Goal: Information Seeking & Learning: Learn about a topic

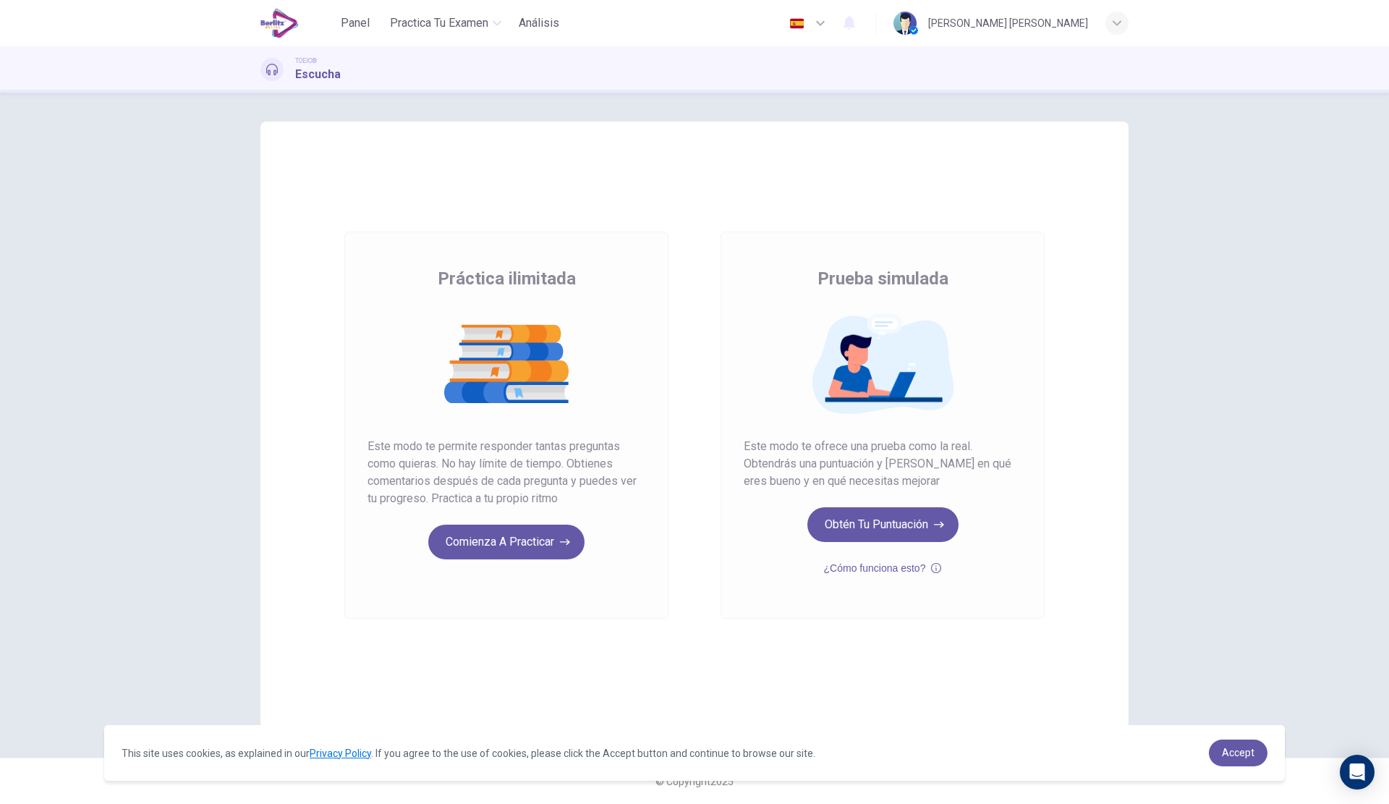
click at [529, 543] on button "Comienza a practicar" at bounding box center [506, 542] width 156 height 35
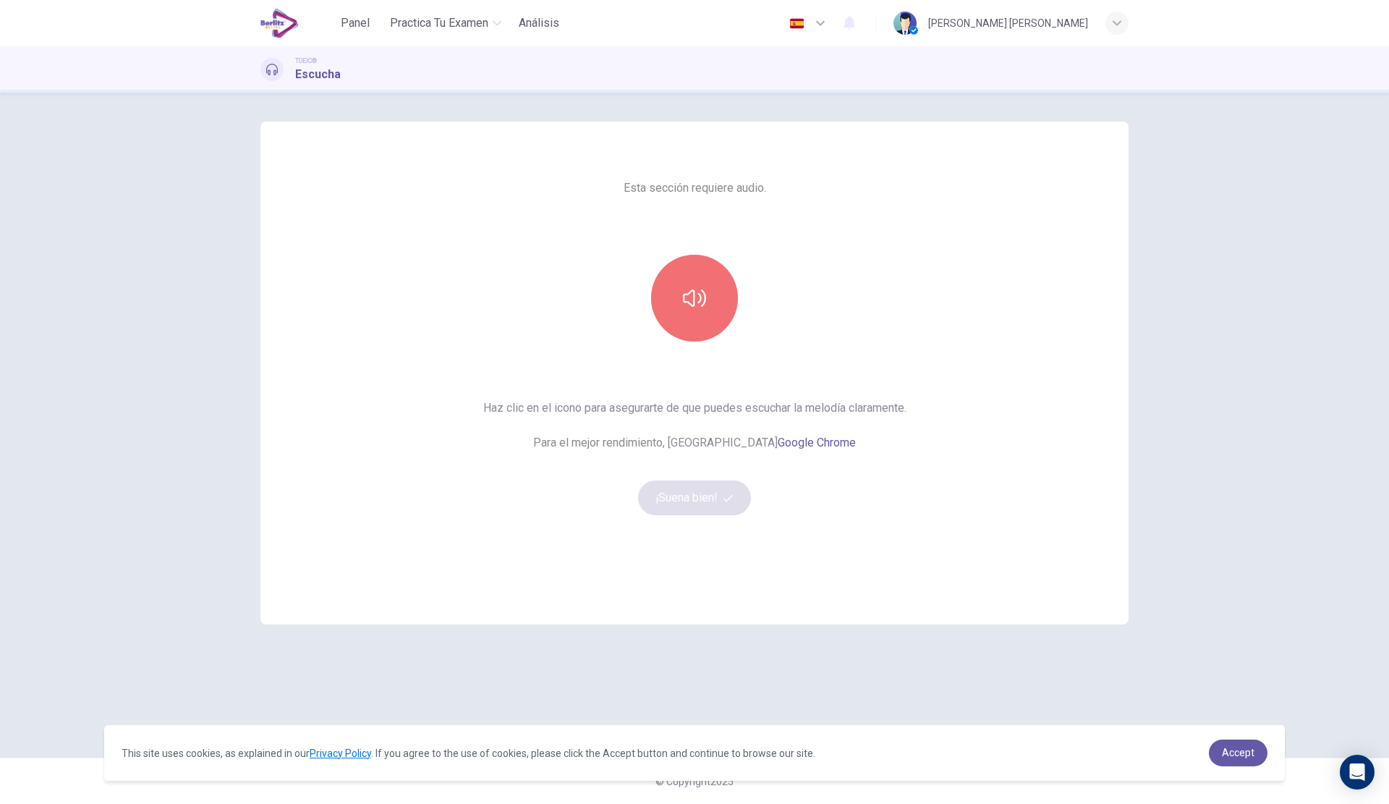
click at [713, 272] on button "button" at bounding box center [694, 298] width 87 height 87
click at [1237, 755] on span "Accept" at bounding box center [1238, 753] width 33 height 12
click at [700, 503] on button "¡Suena bien!" at bounding box center [694, 497] width 113 height 35
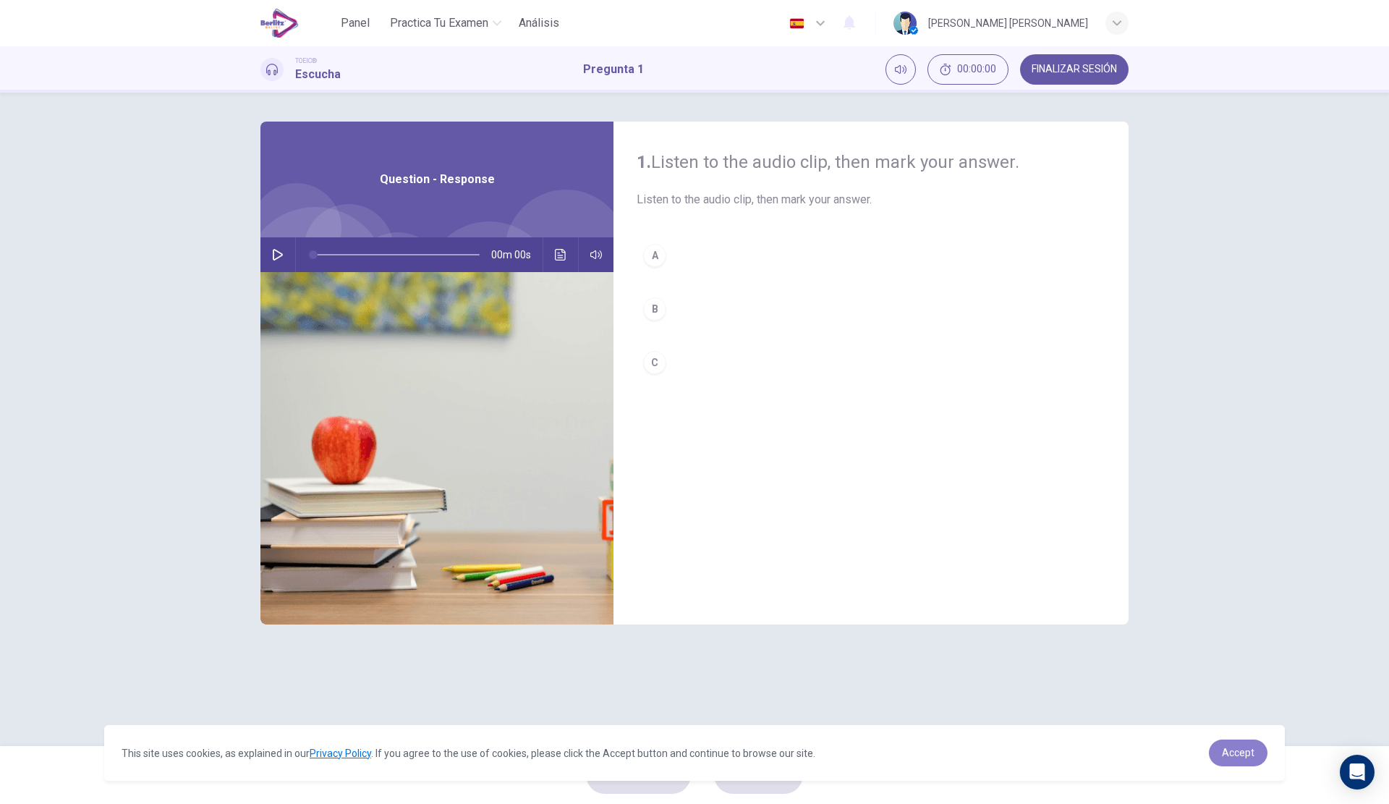
click at [1229, 749] on span "Accept" at bounding box center [1238, 753] width 33 height 12
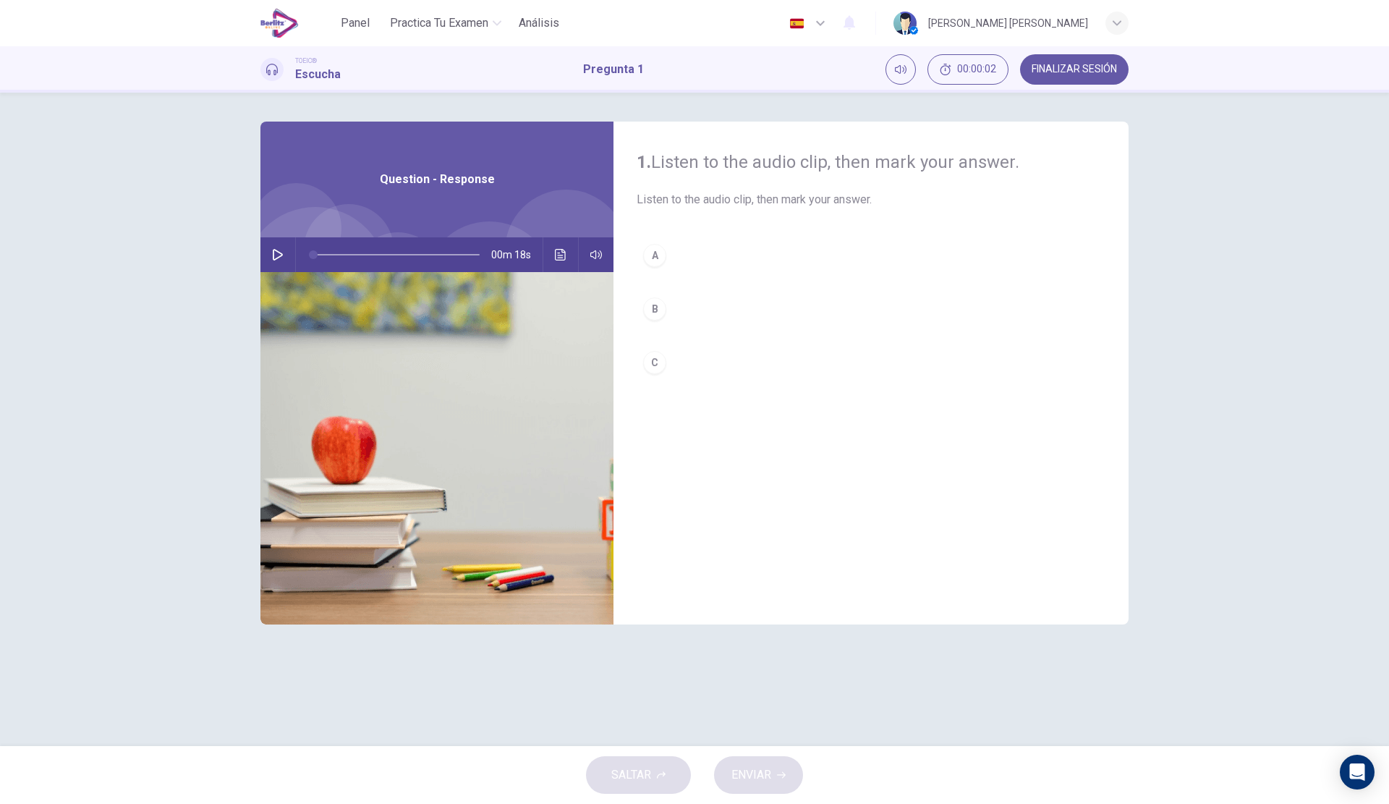
click at [277, 247] on button "button" at bounding box center [277, 254] width 23 height 35
type input "**"
click at [717, 308] on button "B" at bounding box center [871, 309] width 469 height 36
click at [788, 773] on button "ENVIAR" at bounding box center [758, 775] width 89 height 38
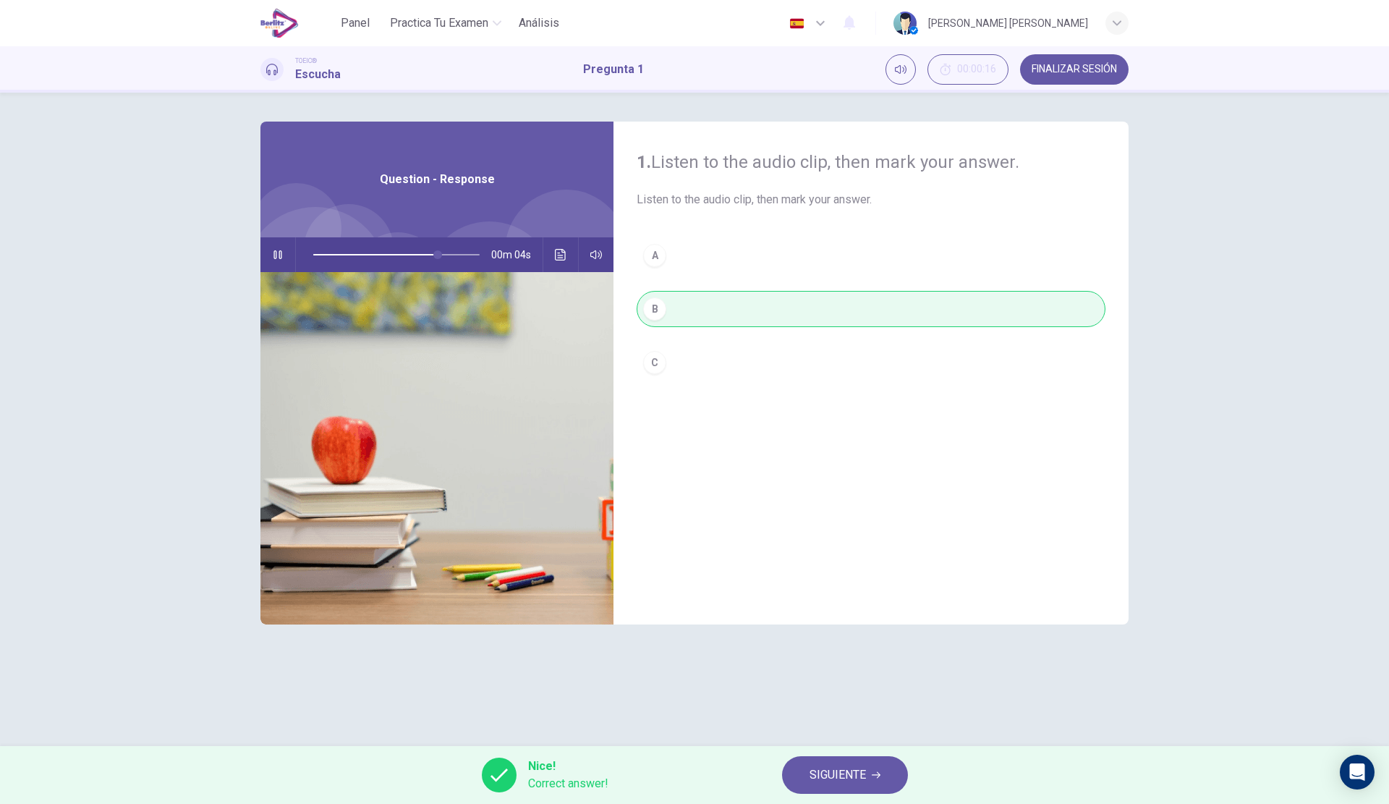
type input "**"
click at [885, 770] on button "SIGUIENTE" at bounding box center [845, 775] width 126 height 38
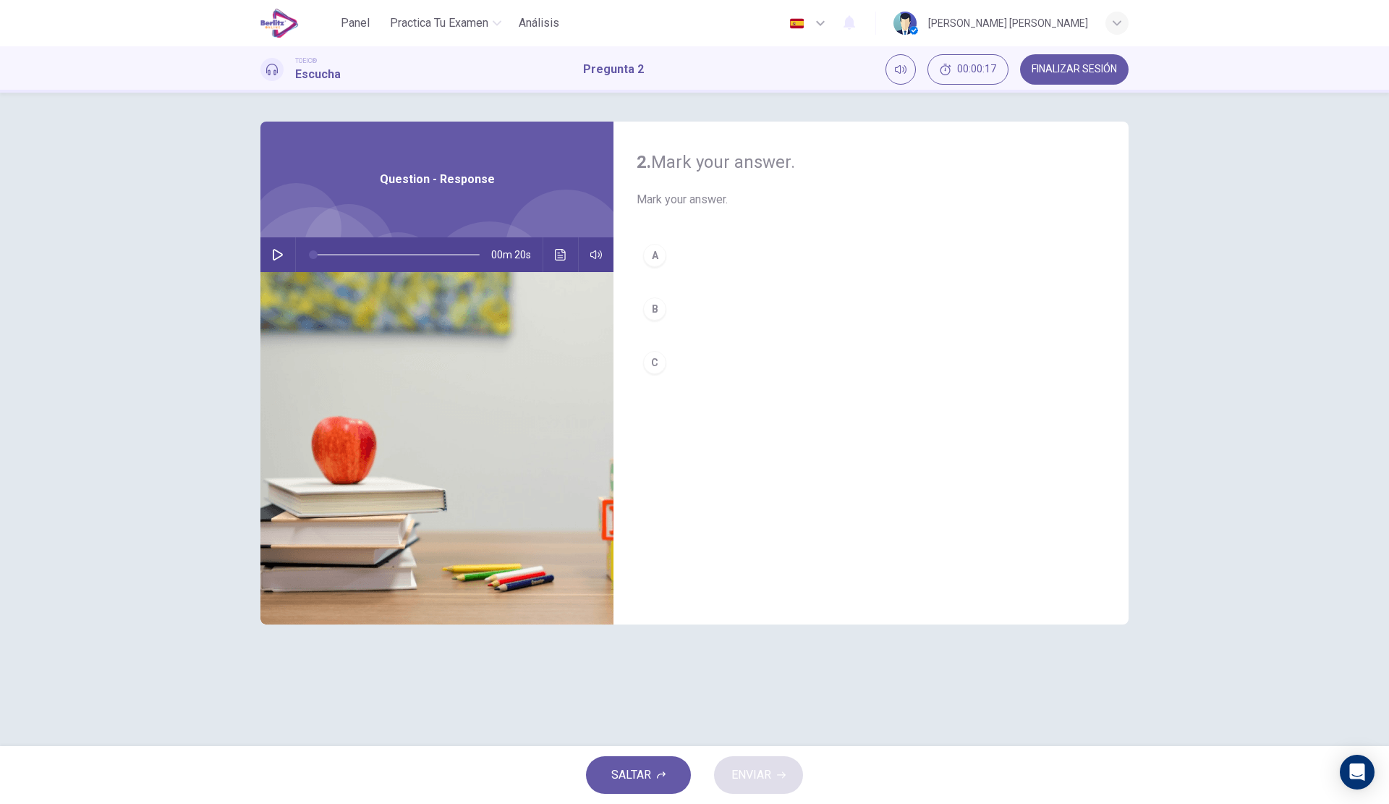
click at [280, 253] on icon "button" at bounding box center [278, 255] width 10 height 12
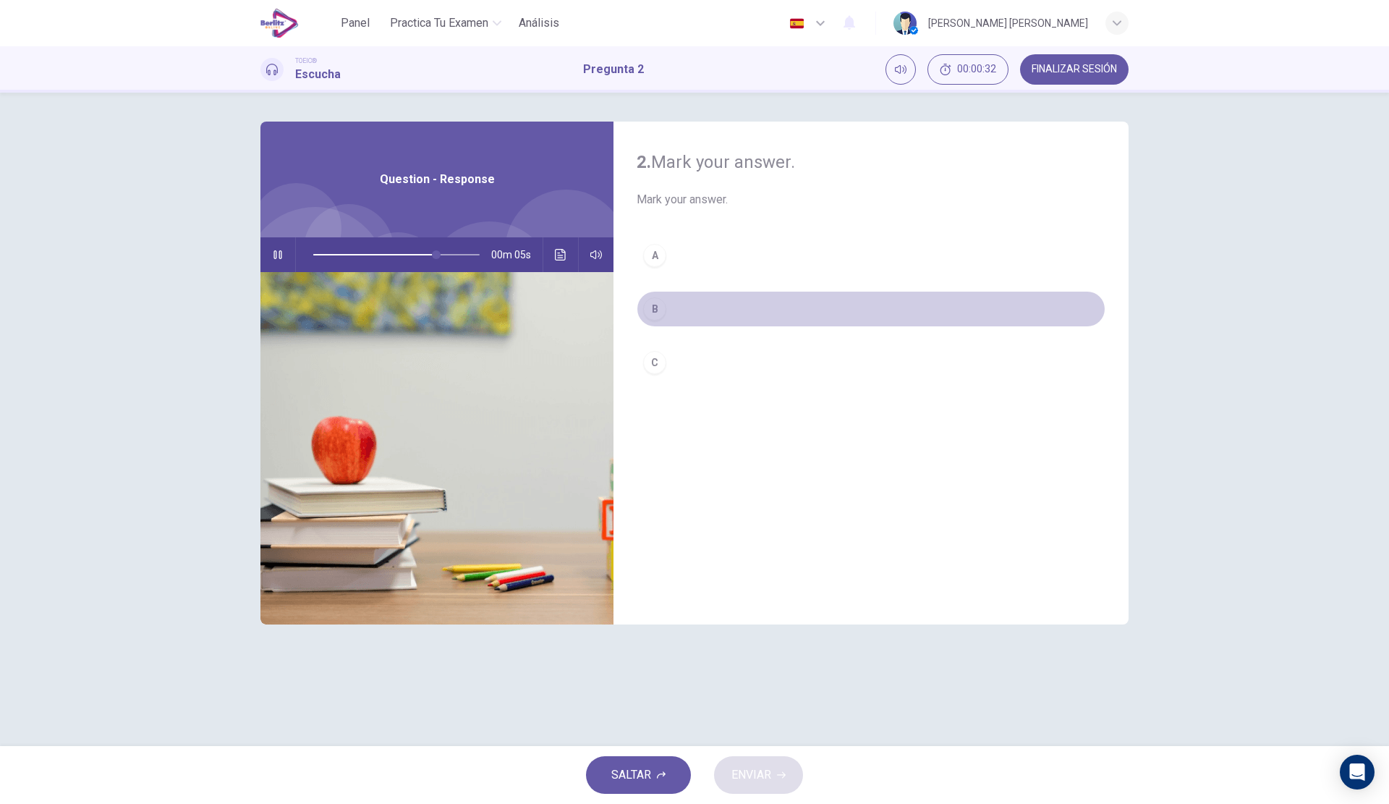
click at [662, 318] on div "B" at bounding box center [654, 308] width 23 height 23
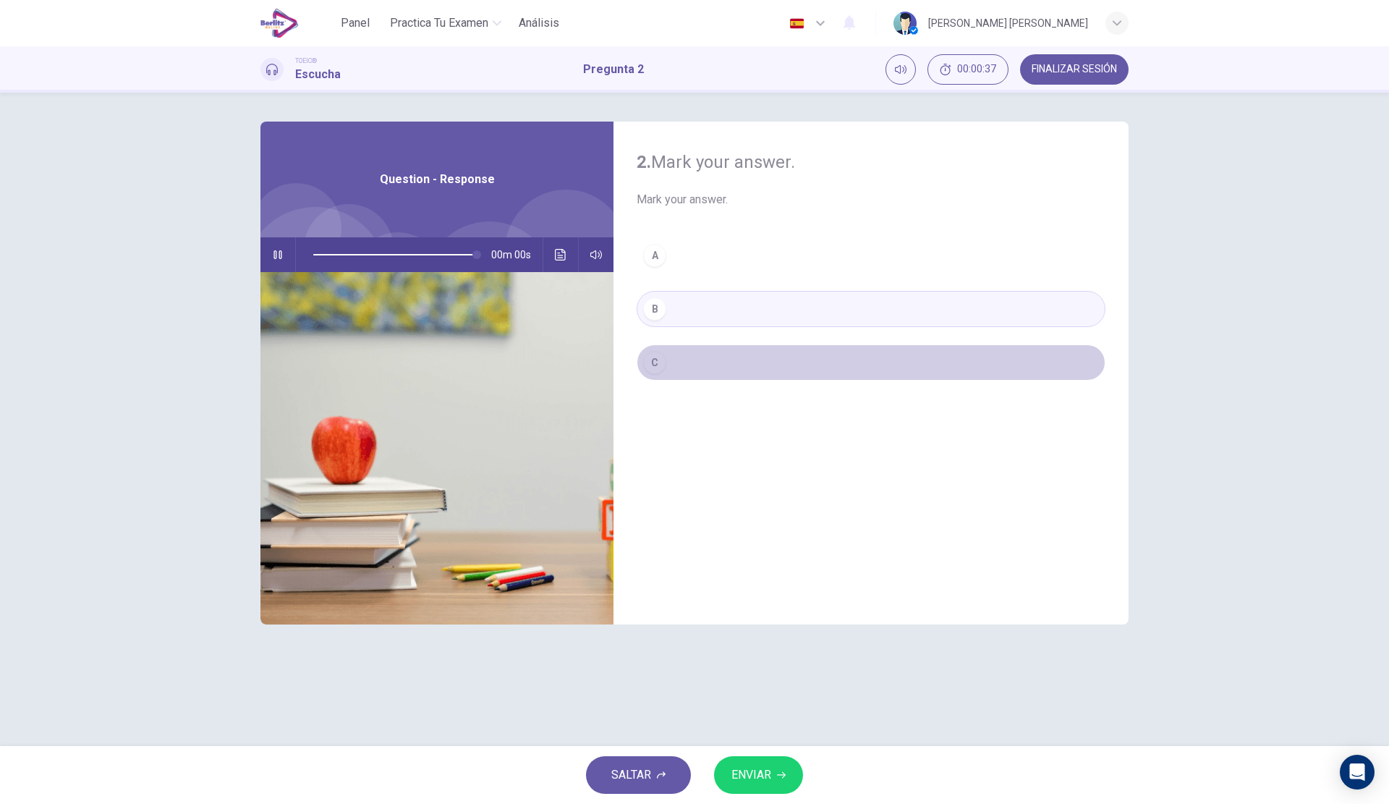
click at [727, 377] on button "C" at bounding box center [871, 362] width 469 height 36
type input "*"
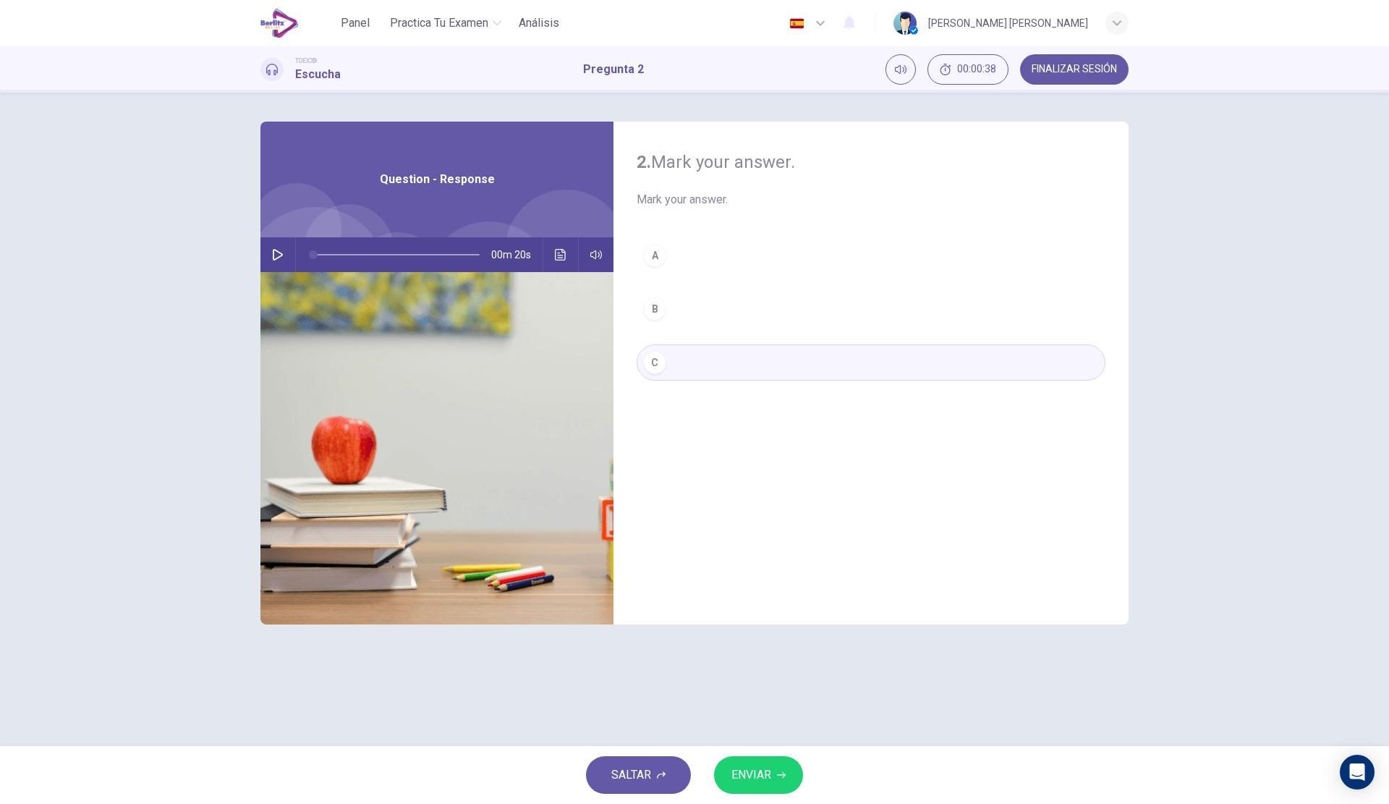
click at [752, 774] on span "ENVIAR" at bounding box center [752, 775] width 40 height 20
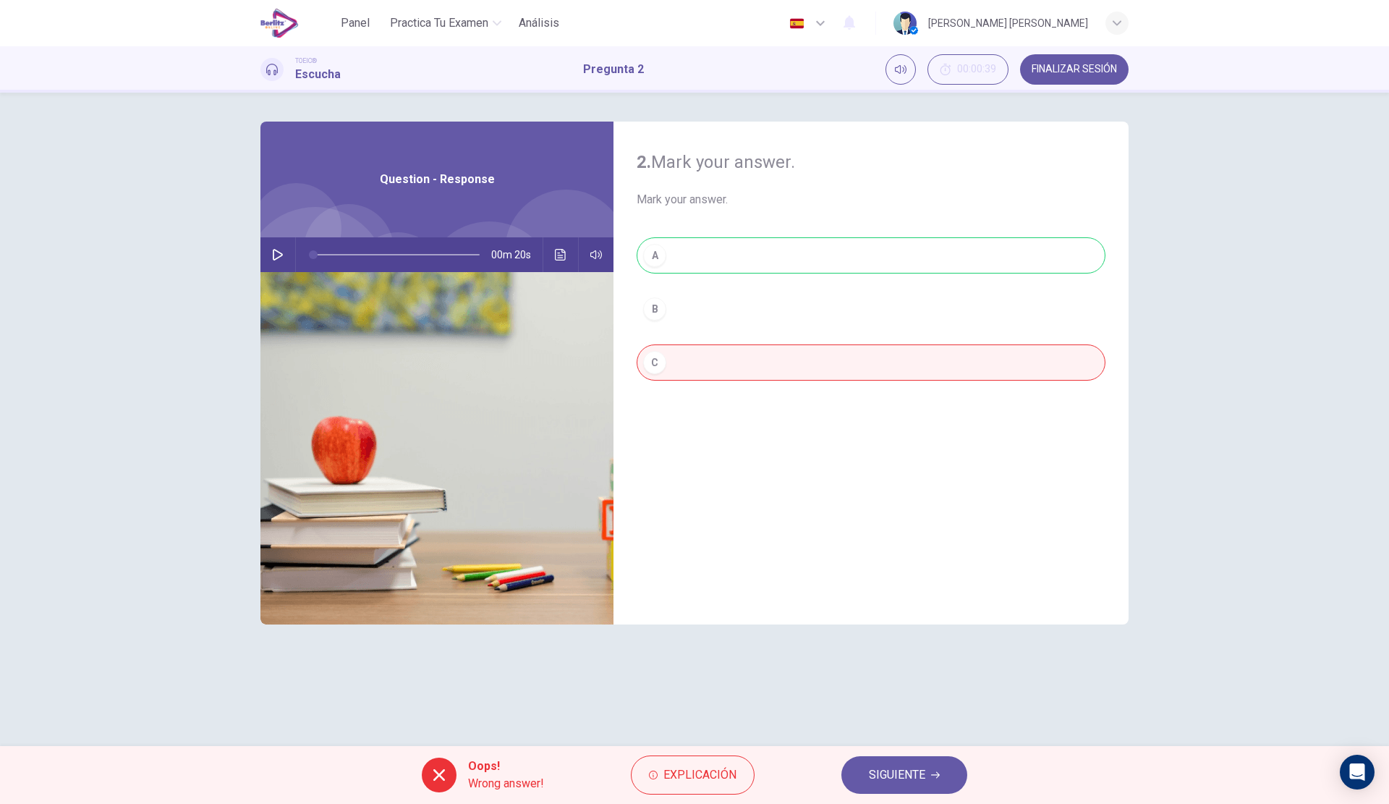
click at [681, 782] on span "Explicación" at bounding box center [700, 775] width 73 height 20
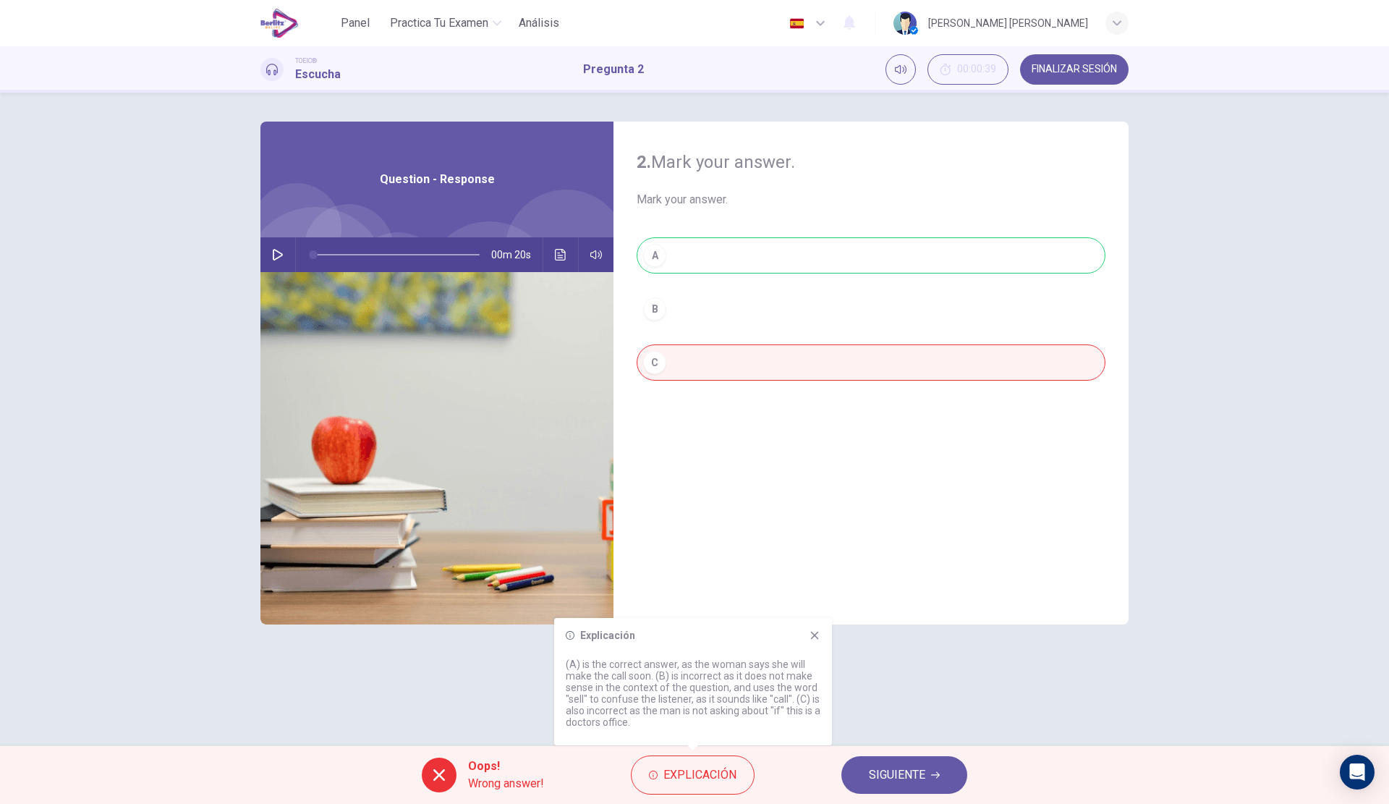
click at [926, 770] on span "SIGUIENTE" at bounding box center [897, 775] width 56 height 20
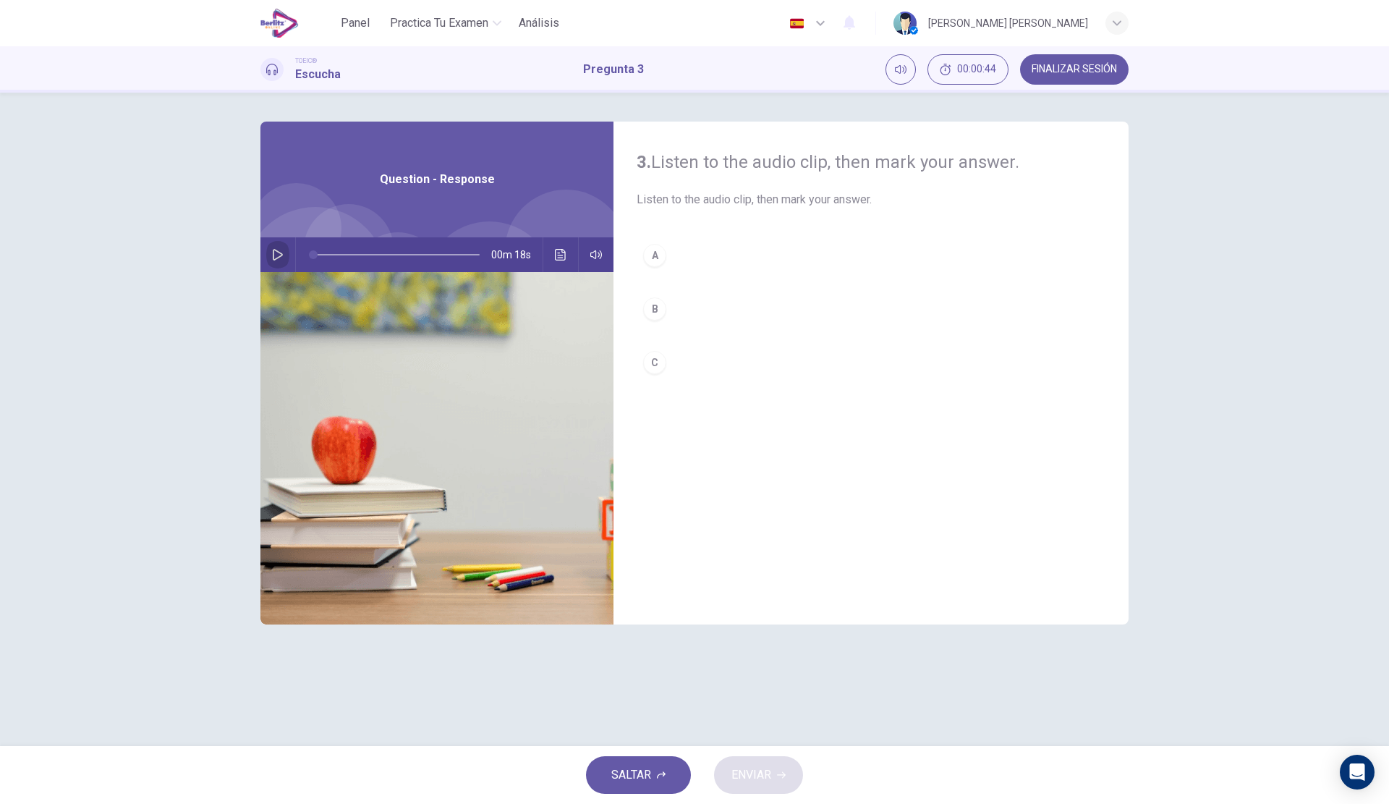
click at [281, 261] on button "button" at bounding box center [277, 254] width 23 height 35
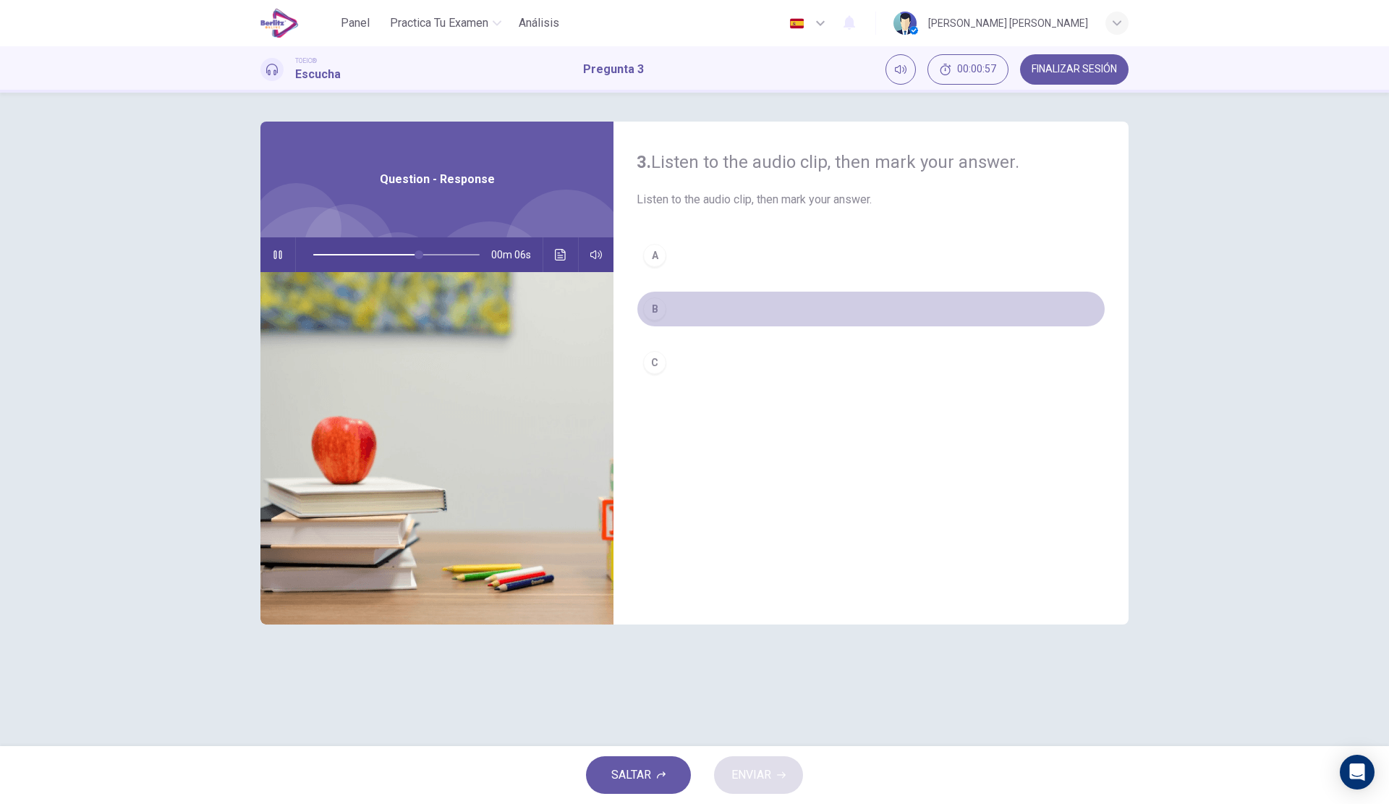
click at [700, 310] on button "B" at bounding box center [871, 309] width 469 height 36
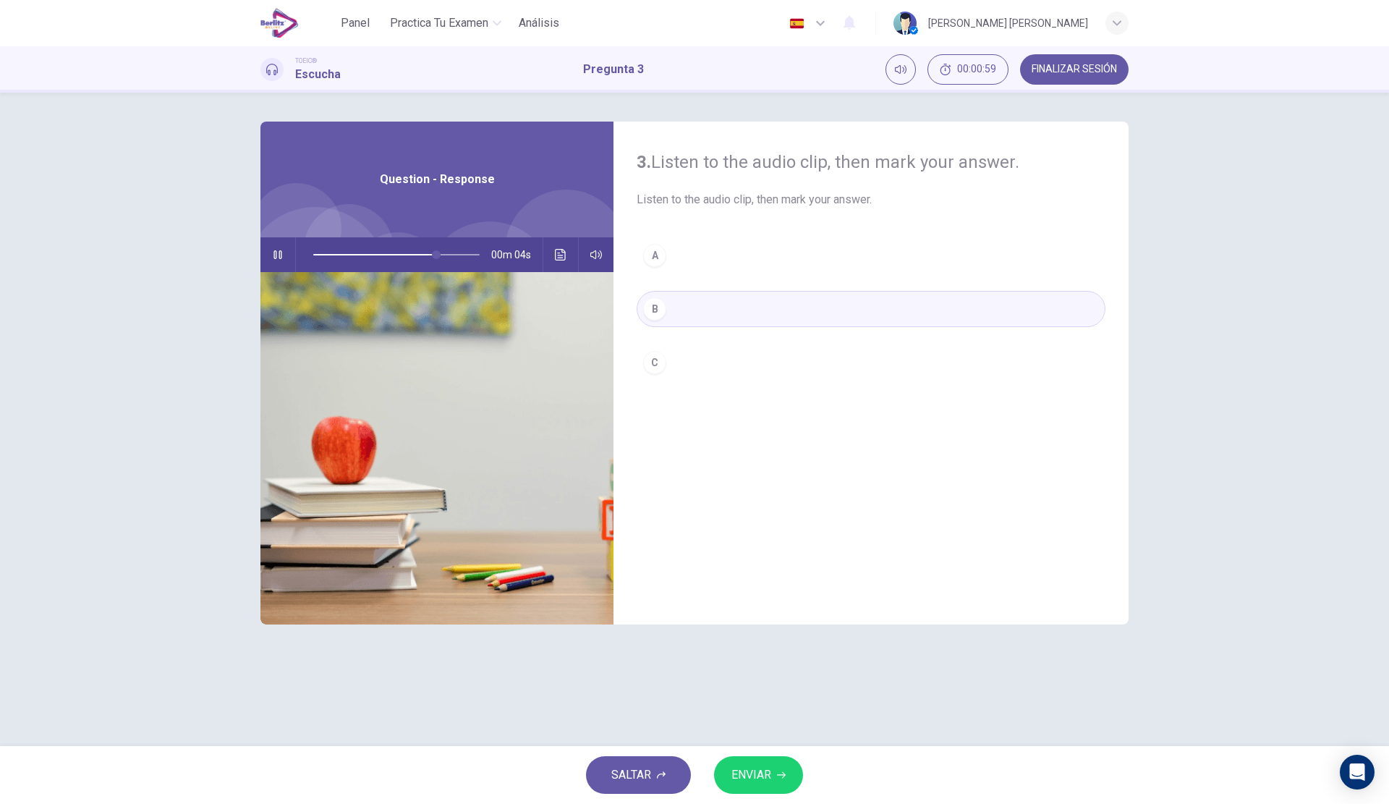
click at [745, 766] on span "ENVIAR" at bounding box center [752, 775] width 40 height 20
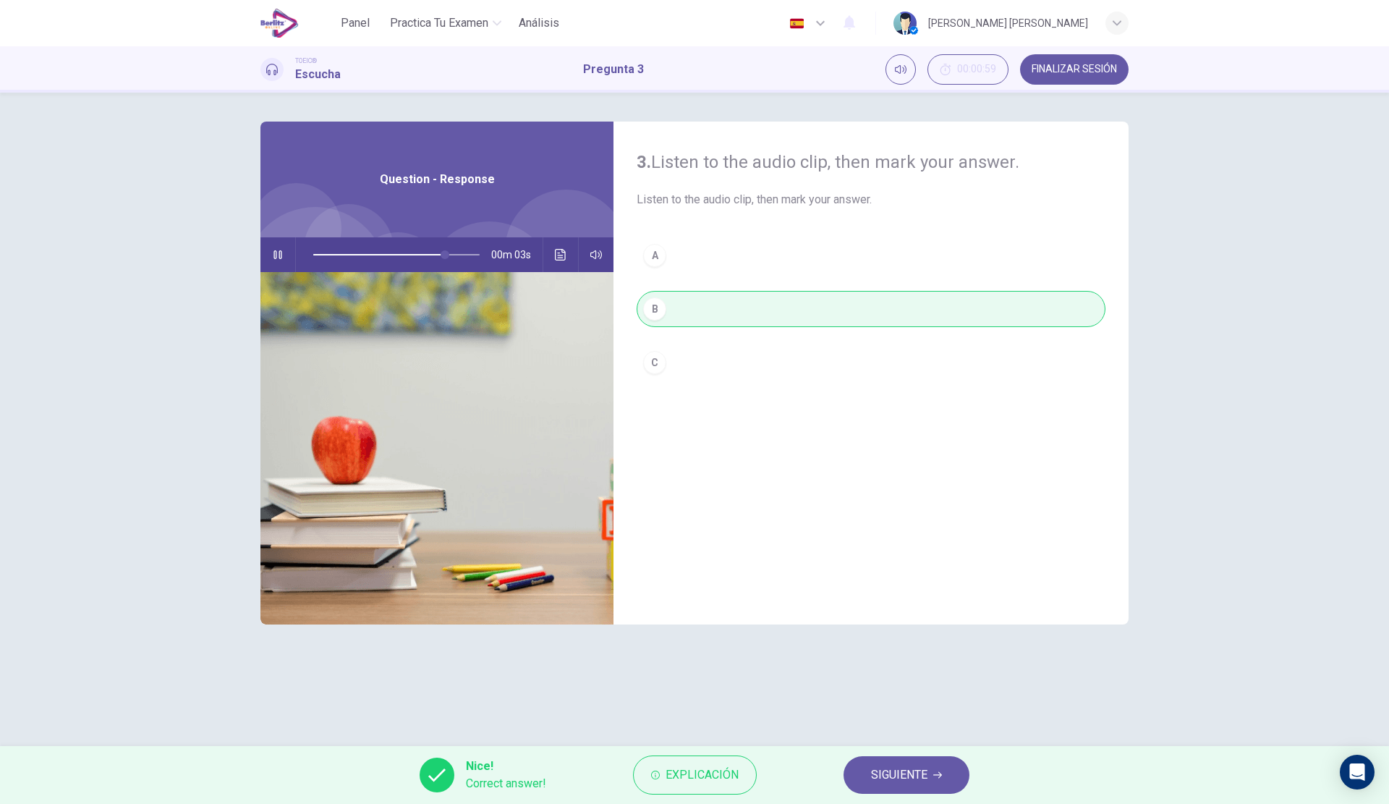
type input "**"
click at [930, 778] on button "SIGUIENTE" at bounding box center [907, 775] width 126 height 38
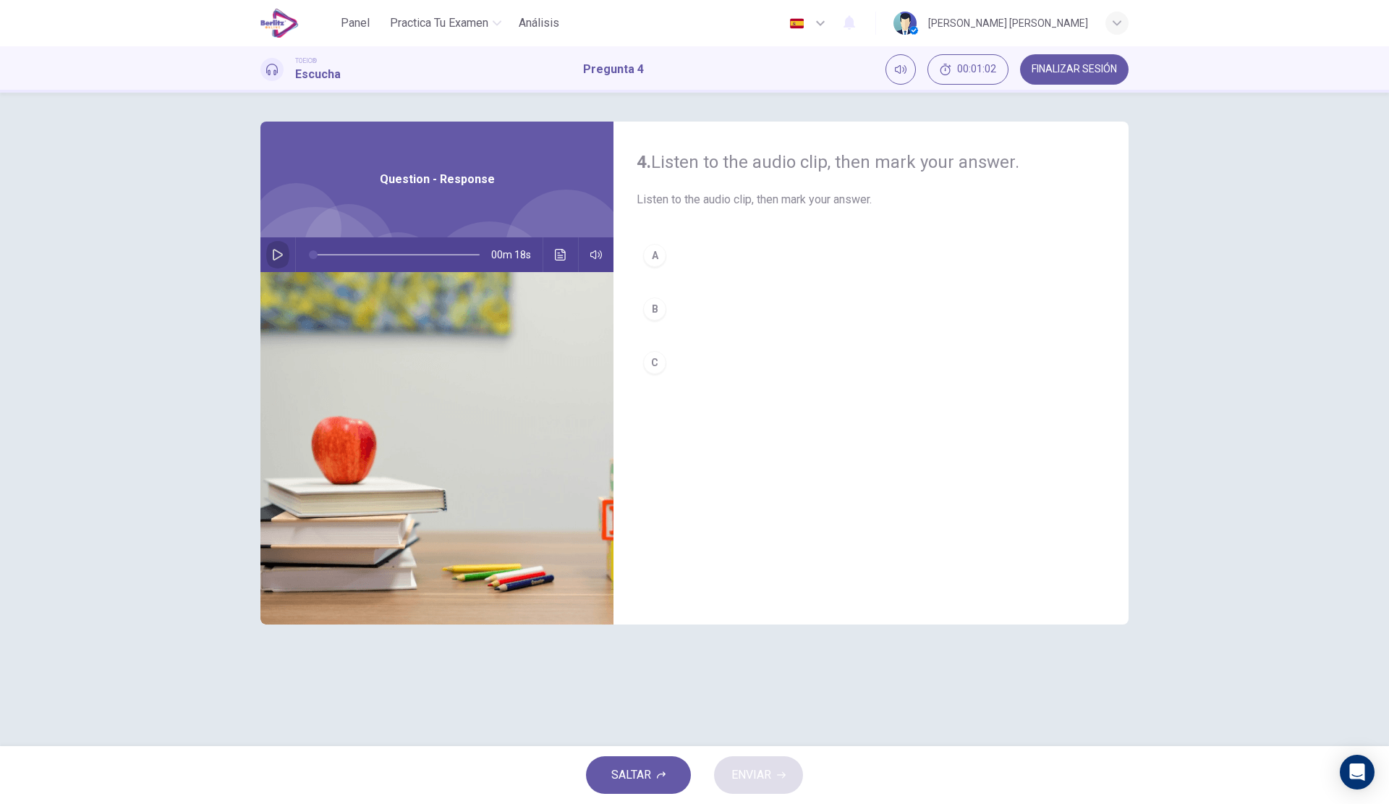
click at [274, 257] on icon "button" at bounding box center [278, 255] width 10 height 12
click at [723, 295] on button "B" at bounding box center [871, 309] width 469 height 36
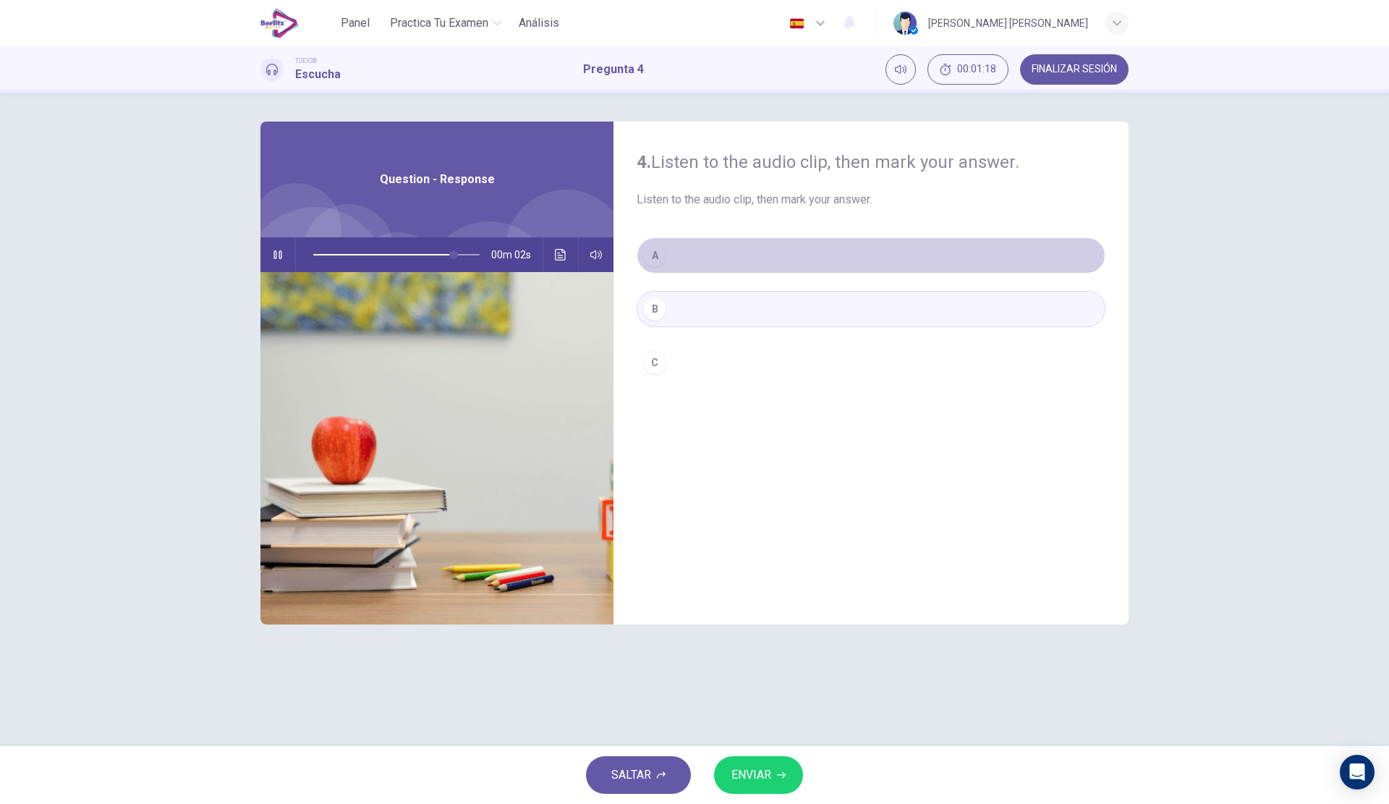
click at [706, 248] on button "A" at bounding box center [871, 255] width 469 height 36
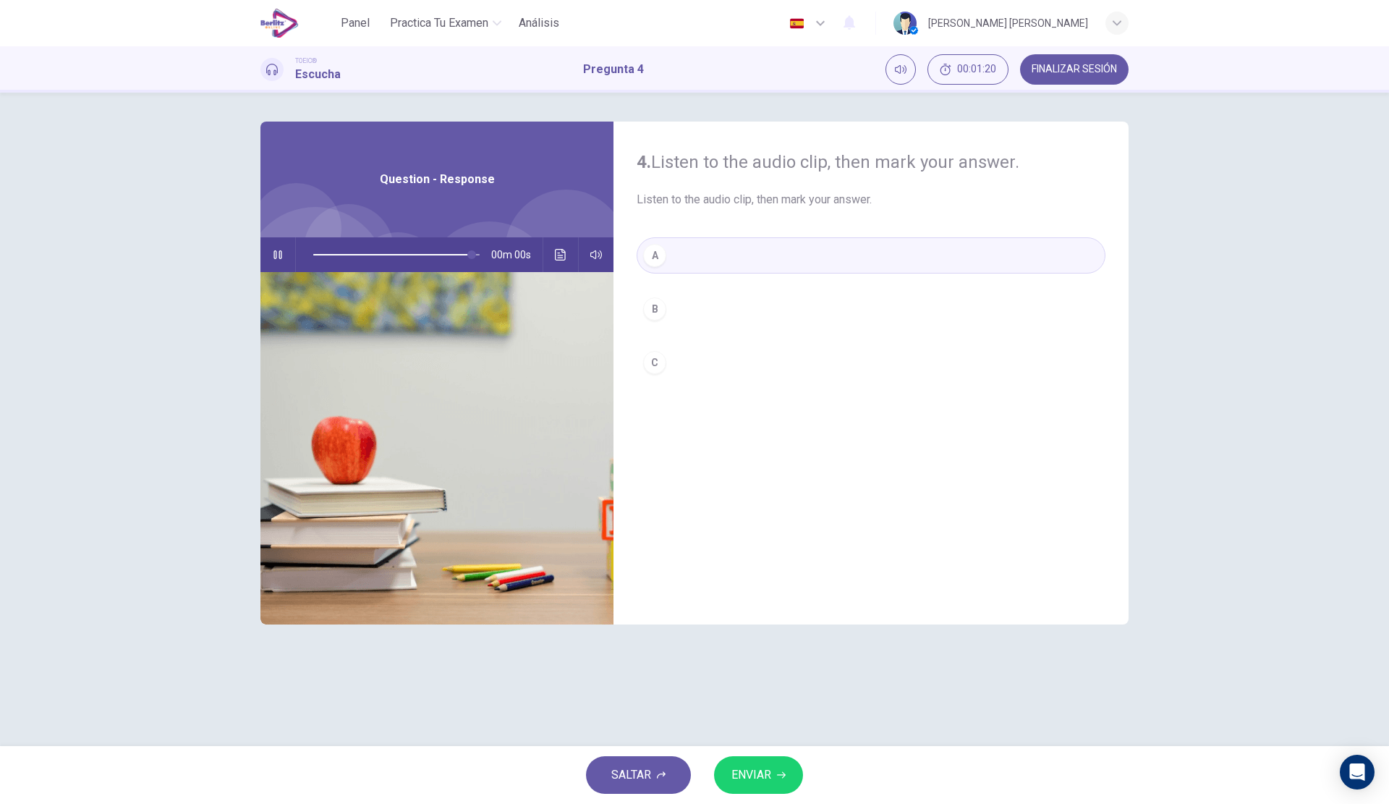
type input "*"
click at [779, 781] on button "ENVIAR" at bounding box center [758, 775] width 89 height 38
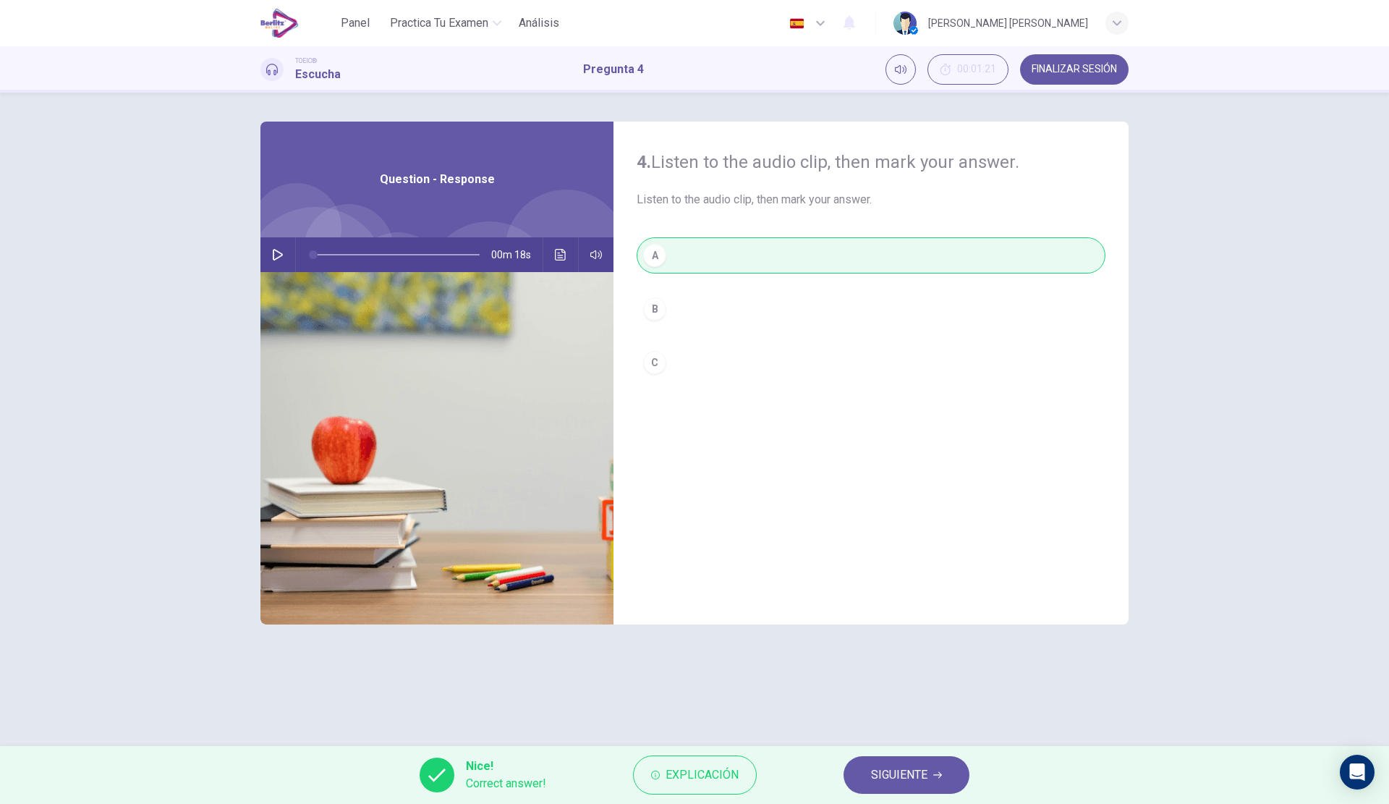
click at [740, 776] on button "Explicación" at bounding box center [695, 774] width 124 height 39
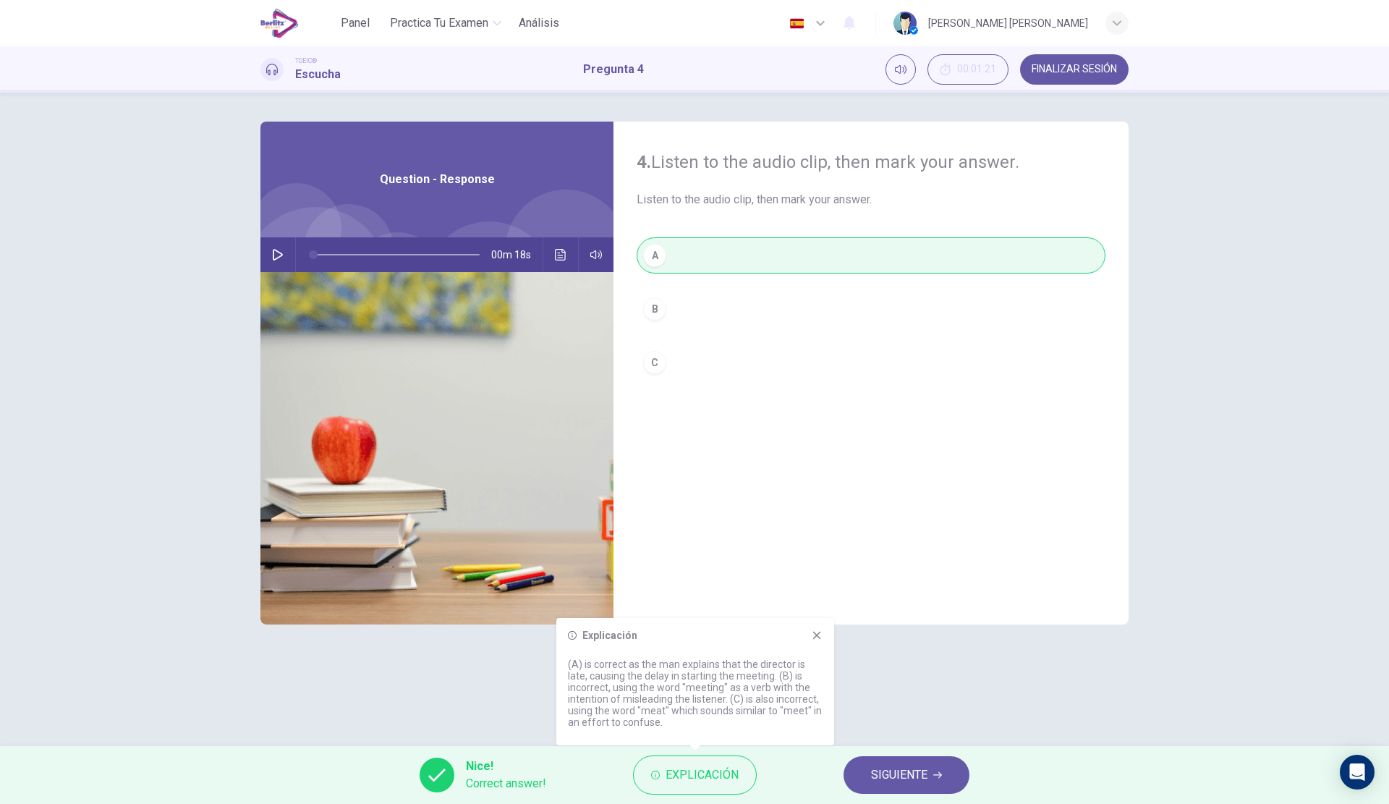
click at [816, 638] on icon at bounding box center [817, 636] width 8 height 8
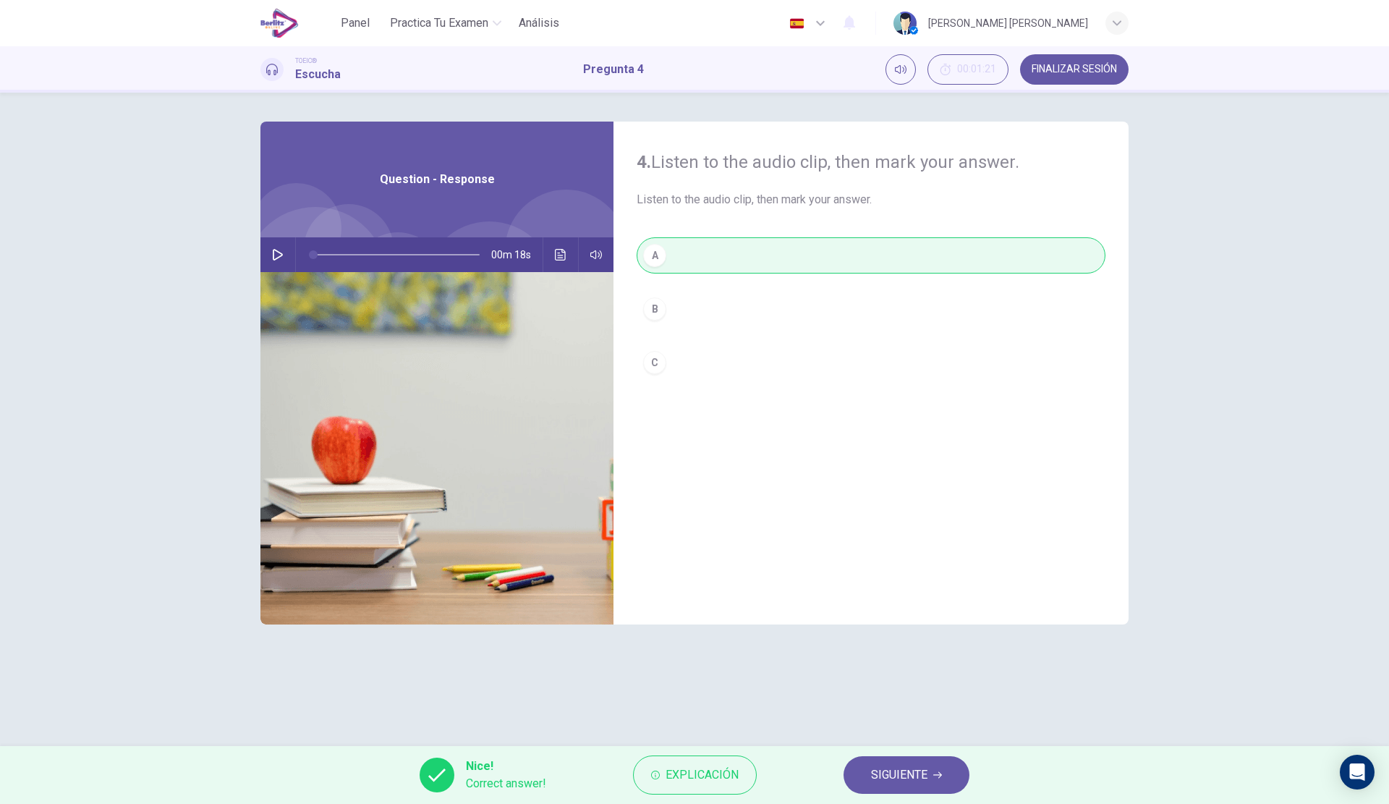
click at [878, 770] on span "SIGUIENTE" at bounding box center [899, 775] width 56 height 20
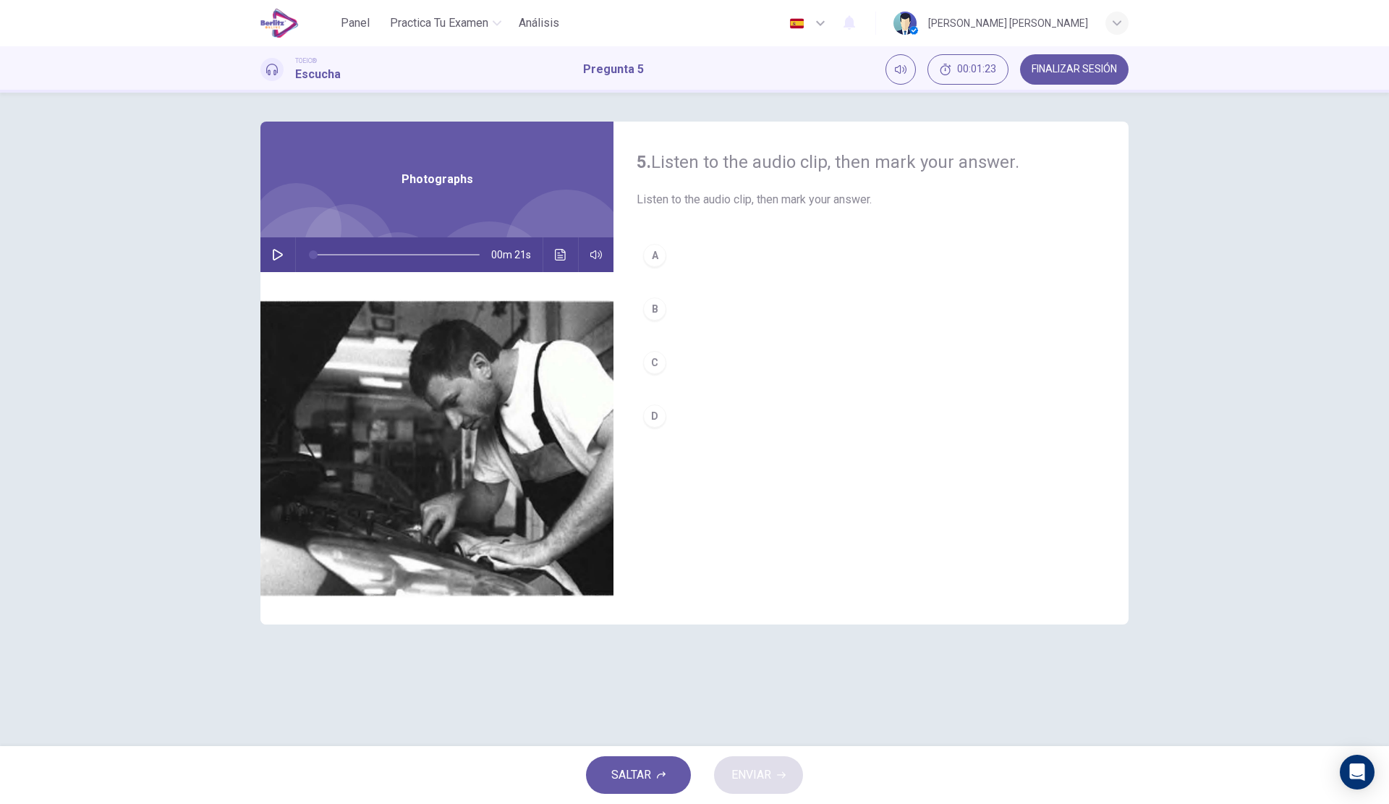
click at [289, 257] on div "00m 21s" at bounding box center [437, 254] width 353 height 35
click at [284, 254] on button "button" at bounding box center [277, 254] width 23 height 35
click at [736, 245] on button "A" at bounding box center [871, 255] width 469 height 36
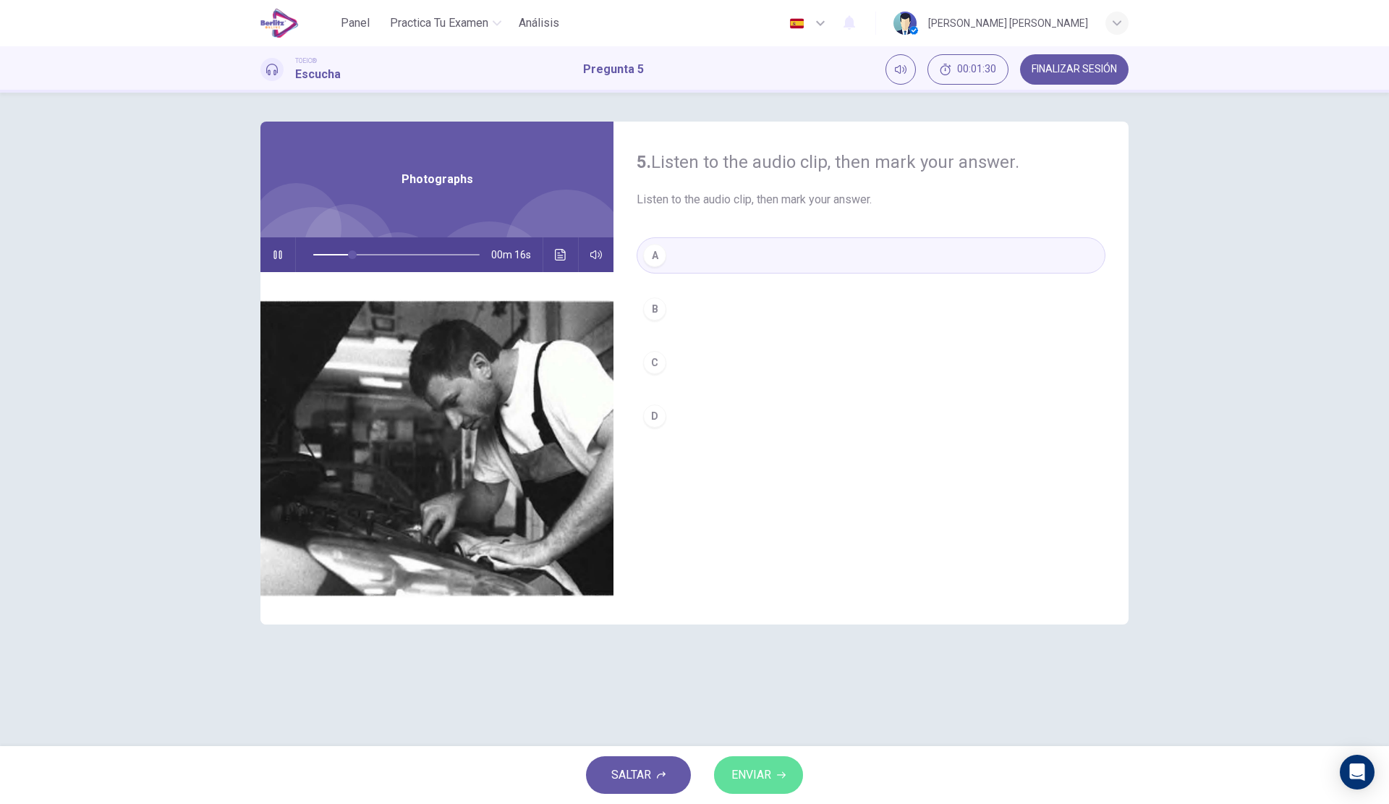
click at [740, 786] on button "ENVIAR" at bounding box center [758, 775] width 89 height 38
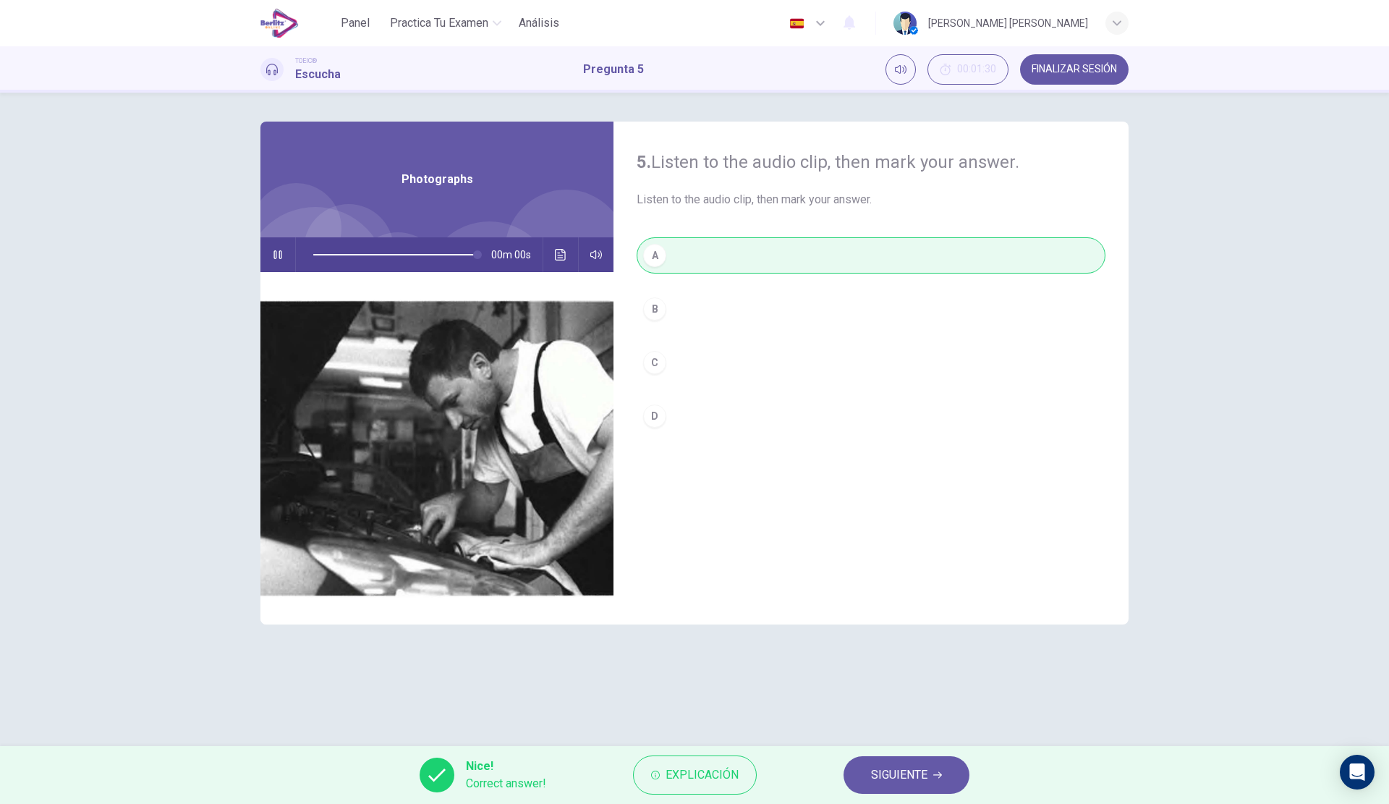
type input "*"
click at [871, 736] on div "5. Listen to the audio clip, then [PERSON_NAME] your answer. Listen to the audi…" at bounding box center [694, 419] width 1389 height 653
click at [923, 775] on span "SIGUIENTE" at bounding box center [899, 775] width 56 height 20
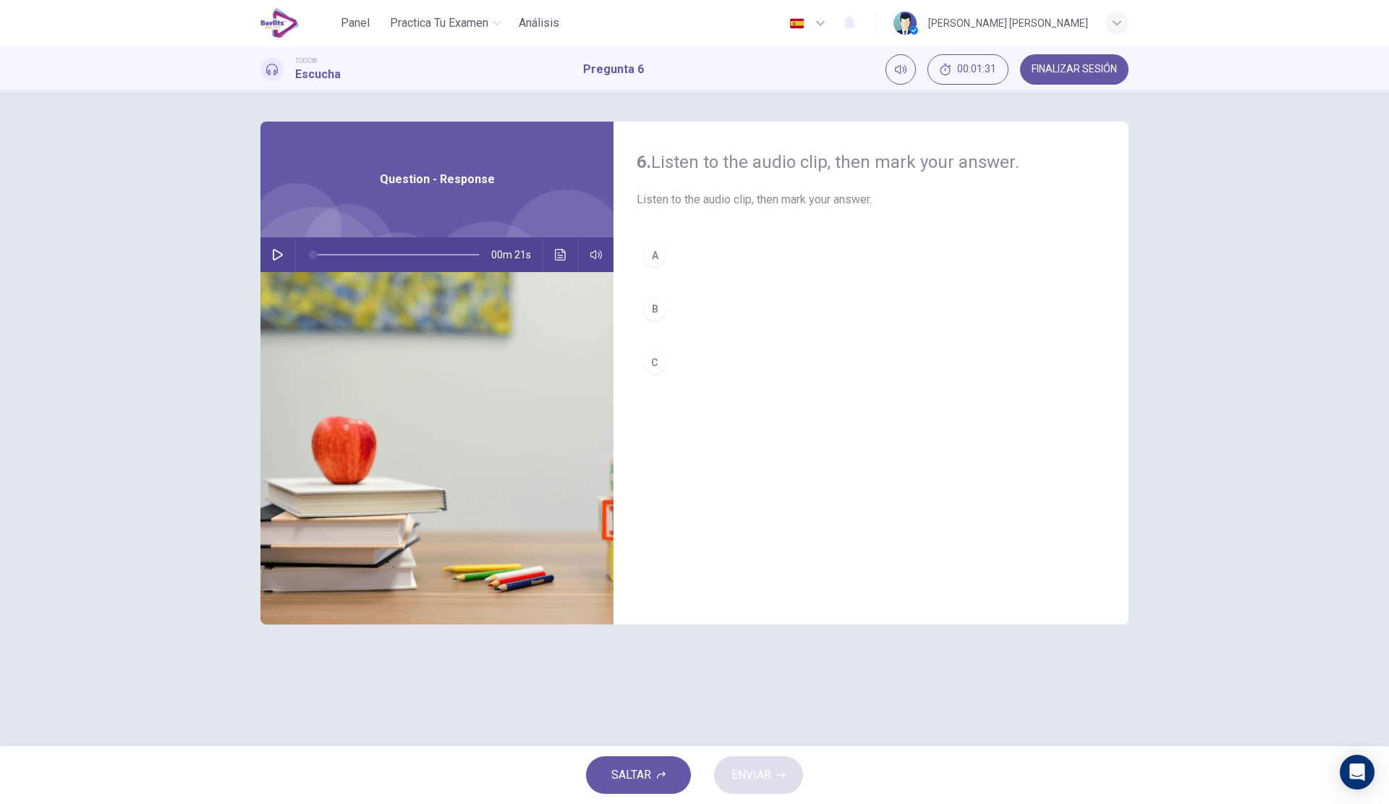
click at [279, 254] on icon "button" at bounding box center [278, 255] width 12 height 12
click at [729, 356] on button "C" at bounding box center [871, 362] width 469 height 36
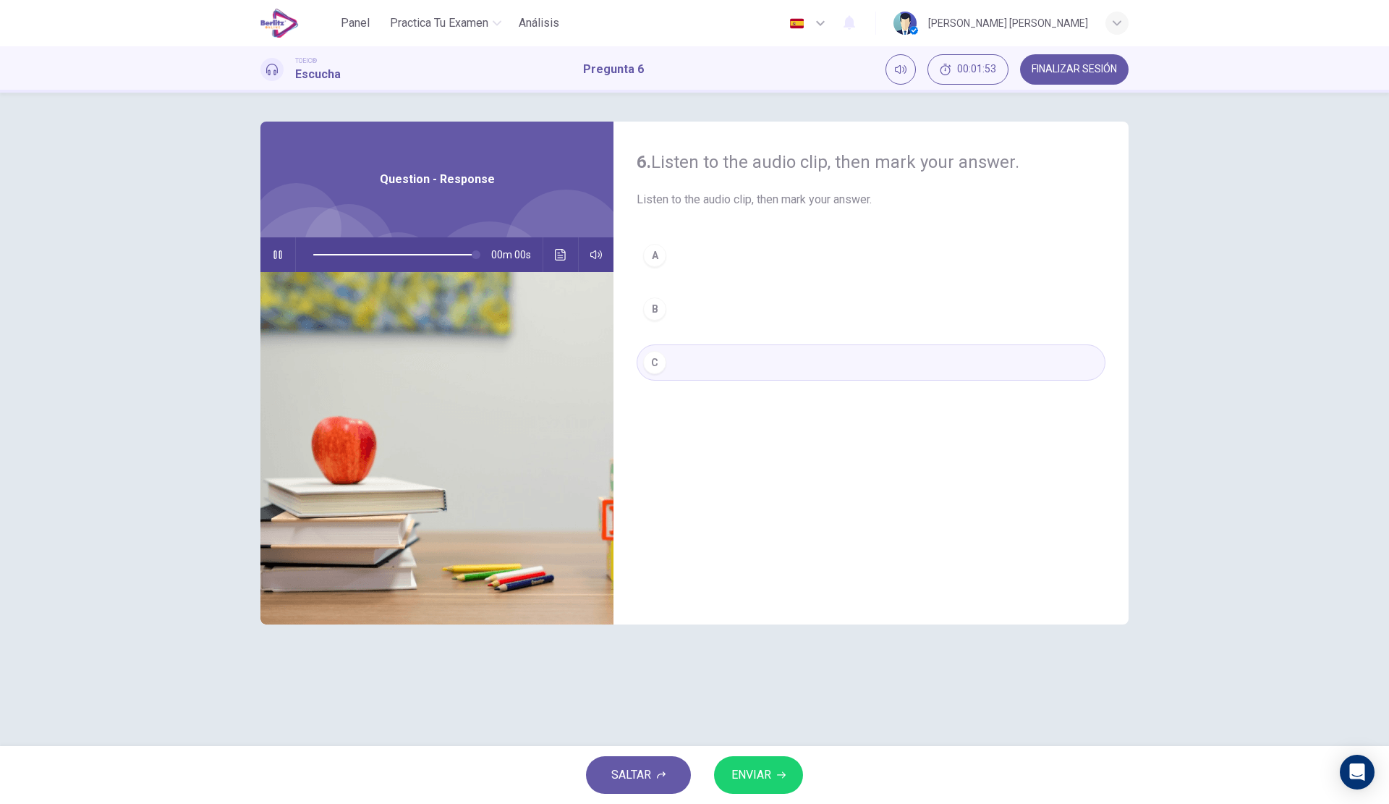
type input "*"
click at [737, 771] on span "ENVIAR" at bounding box center [752, 775] width 40 height 20
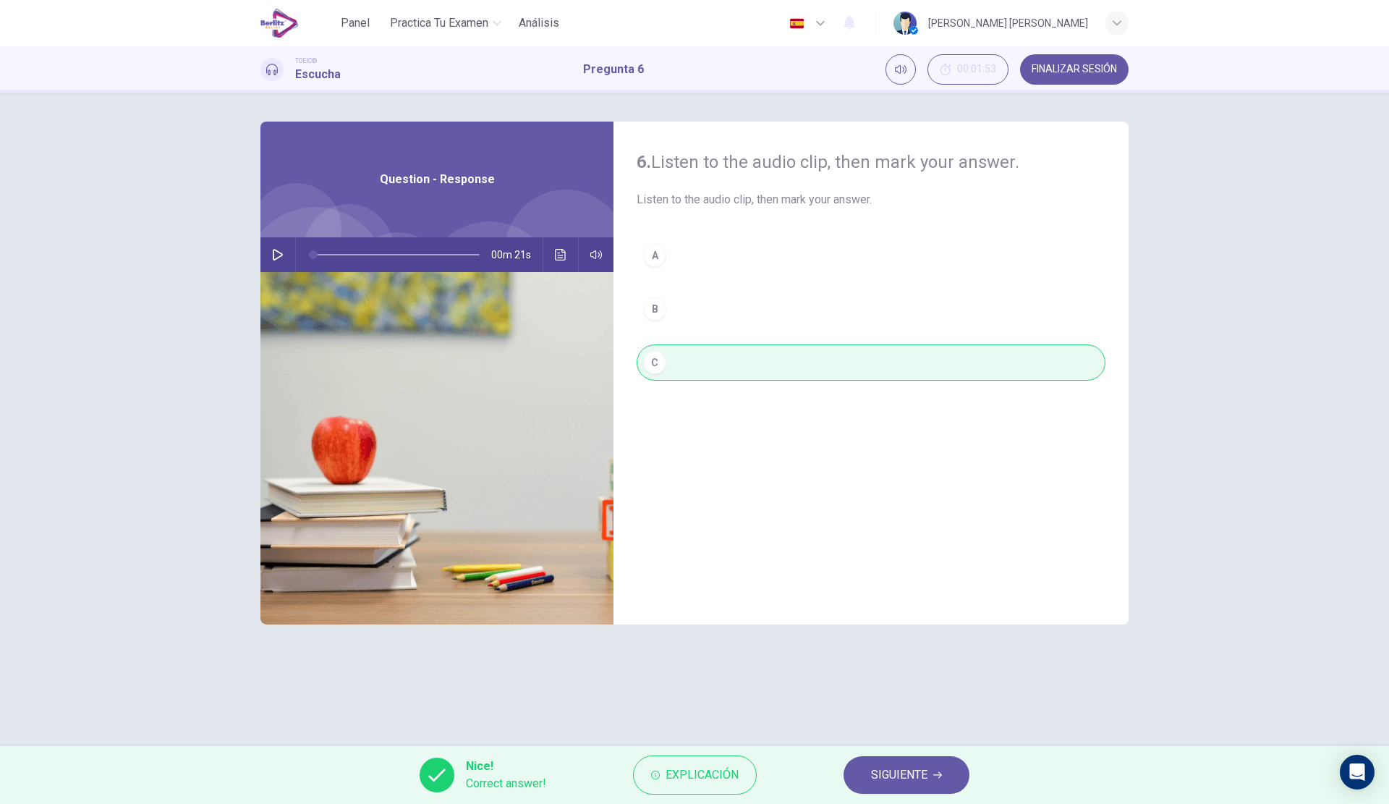
click at [923, 781] on span "SIGUIENTE" at bounding box center [899, 775] width 56 height 20
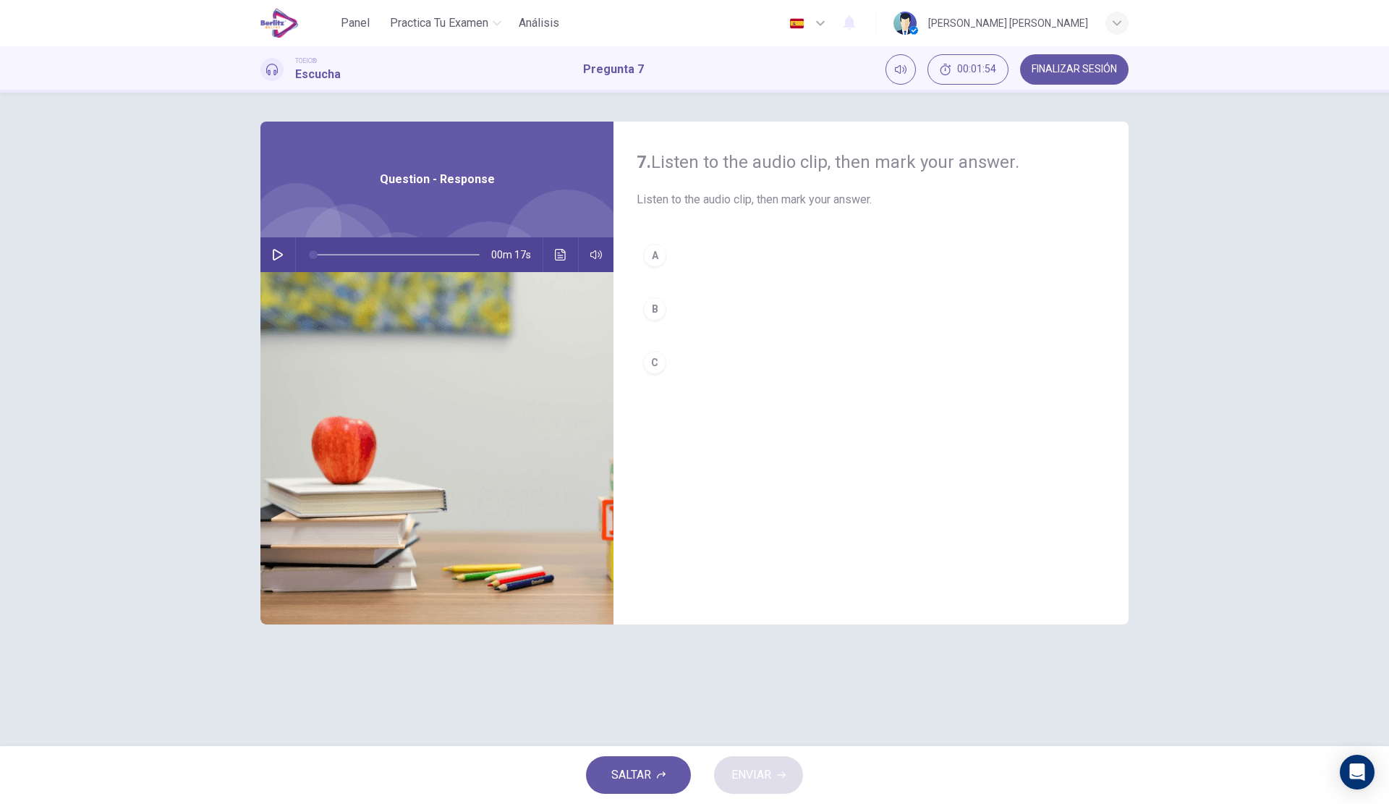
click at [269, 258] on button "button" at bounding box center [277, 254] width 23 height 35
click at [716, 289] on div "A B C" at bounding box center [871, 323] width 469 height 172
click at [719, 297] on button "B" at bounding box center [871, 309] width 469 height 36
click at [753, 786] on button "ENVIAR" at bounding box center [758, 775] width 89 height 38
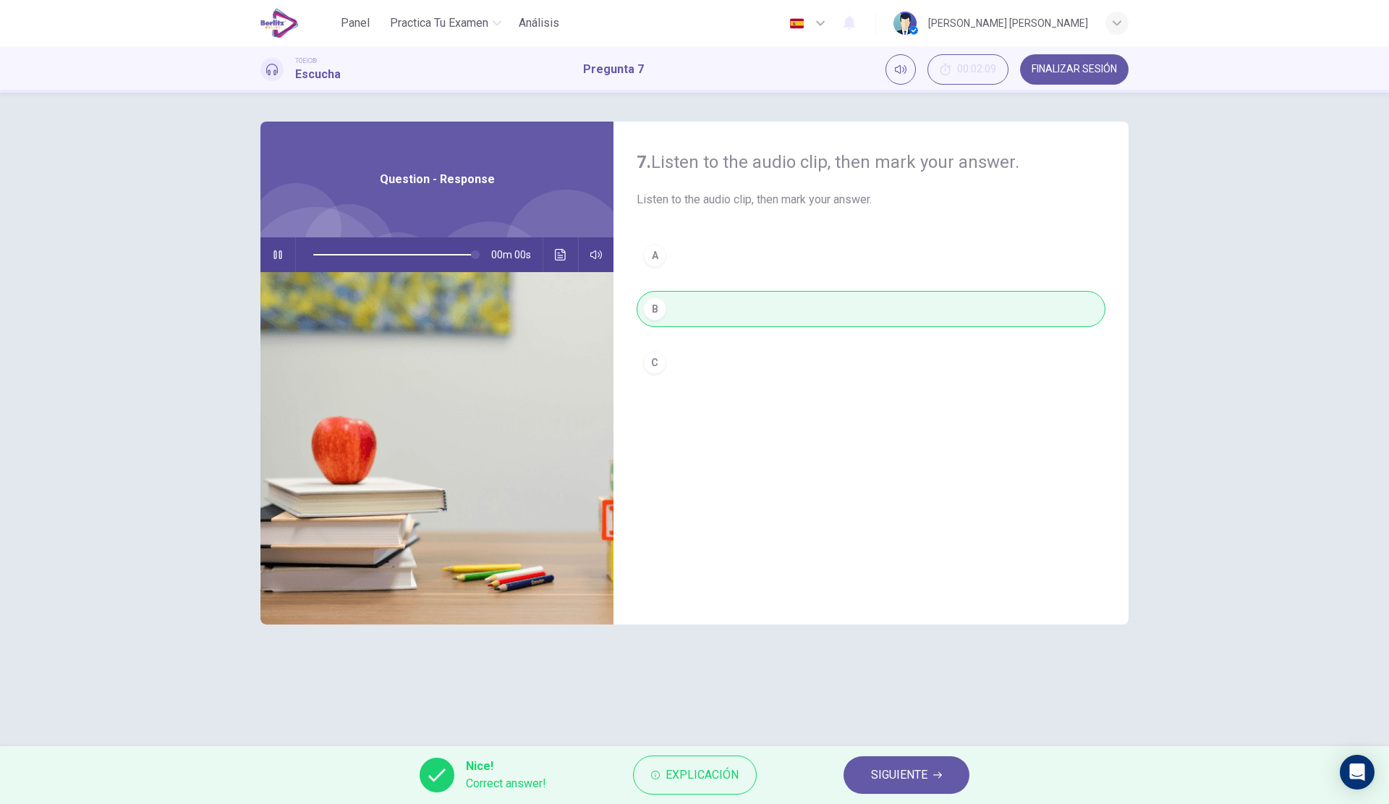
type input "*"
click at [912, 775] on span "SIGUIENTE" at bounding box center [899, 775] width 56 height 20
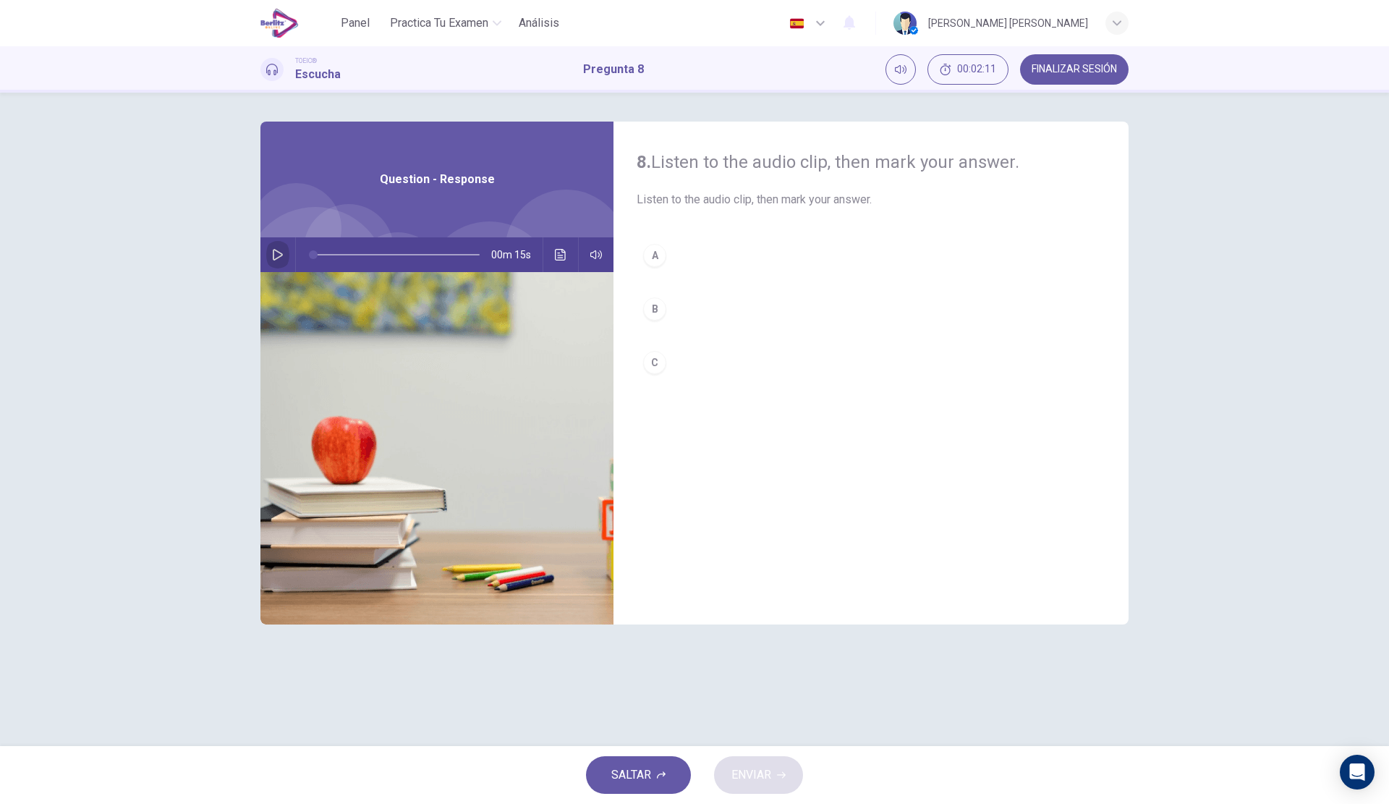
click at [284, 263] on button "button" at bounding box center [277, 254] width 23 height 35
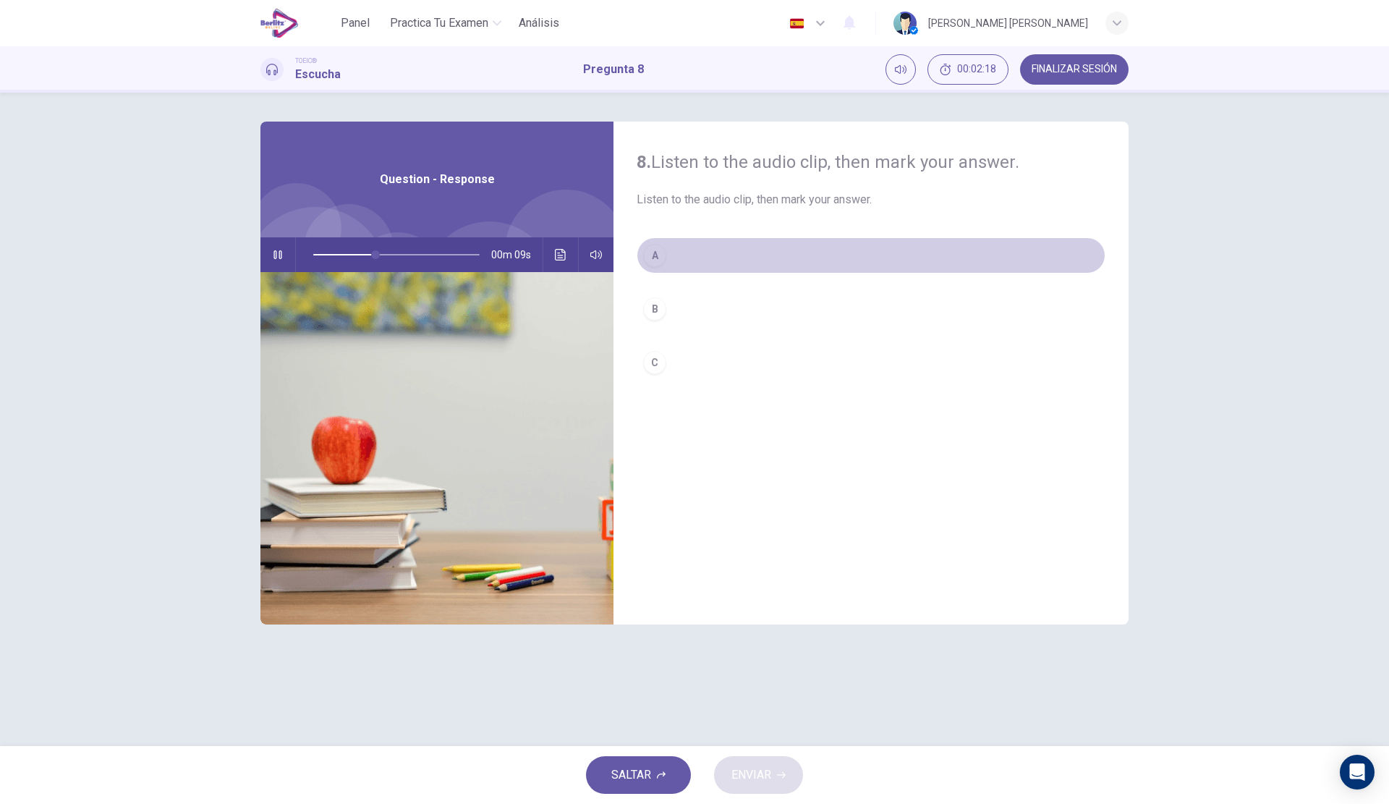
click at [729, 261] on button "A" at bounding box center [871, 255] width 469 height 36
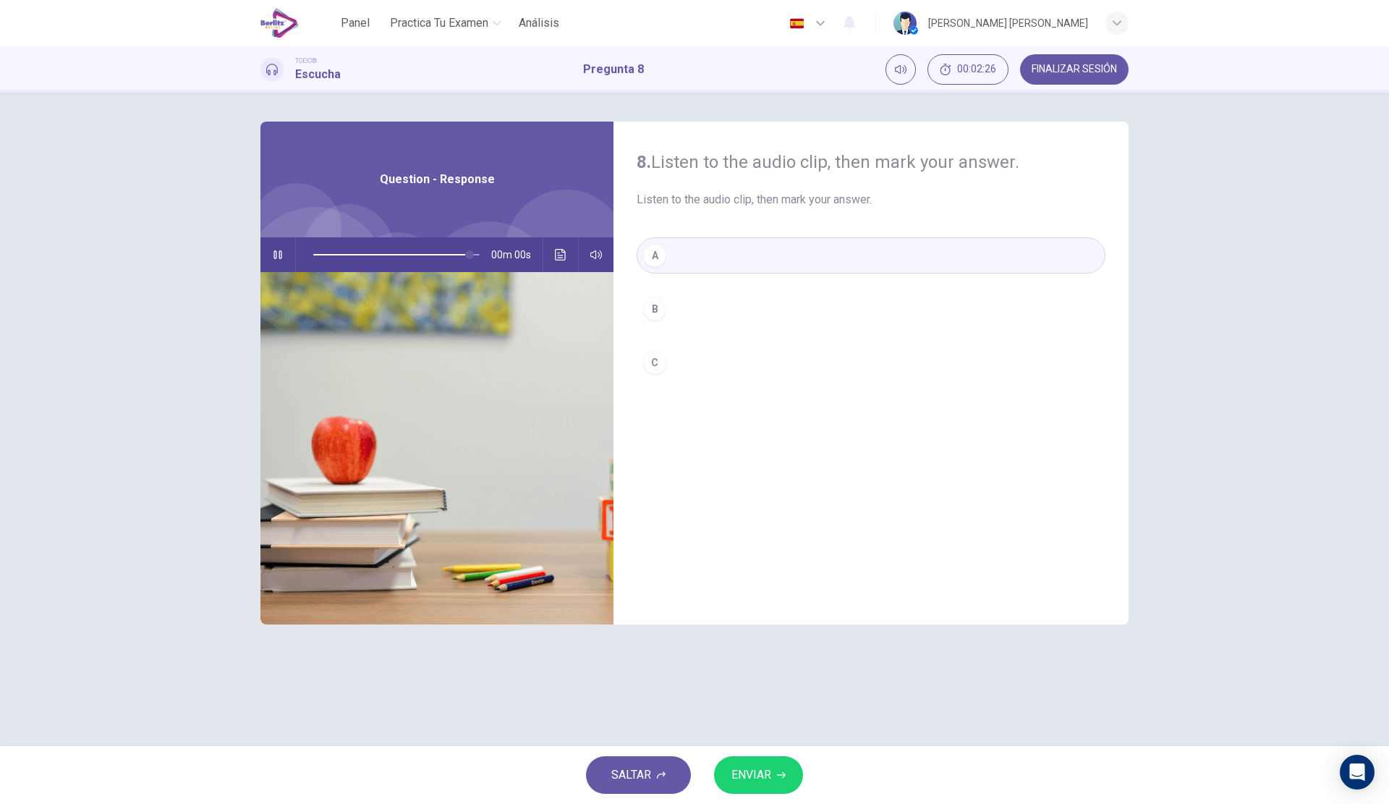
click at [774, 361] on button "C" at bounding box center [871, 362] width 469 height 36
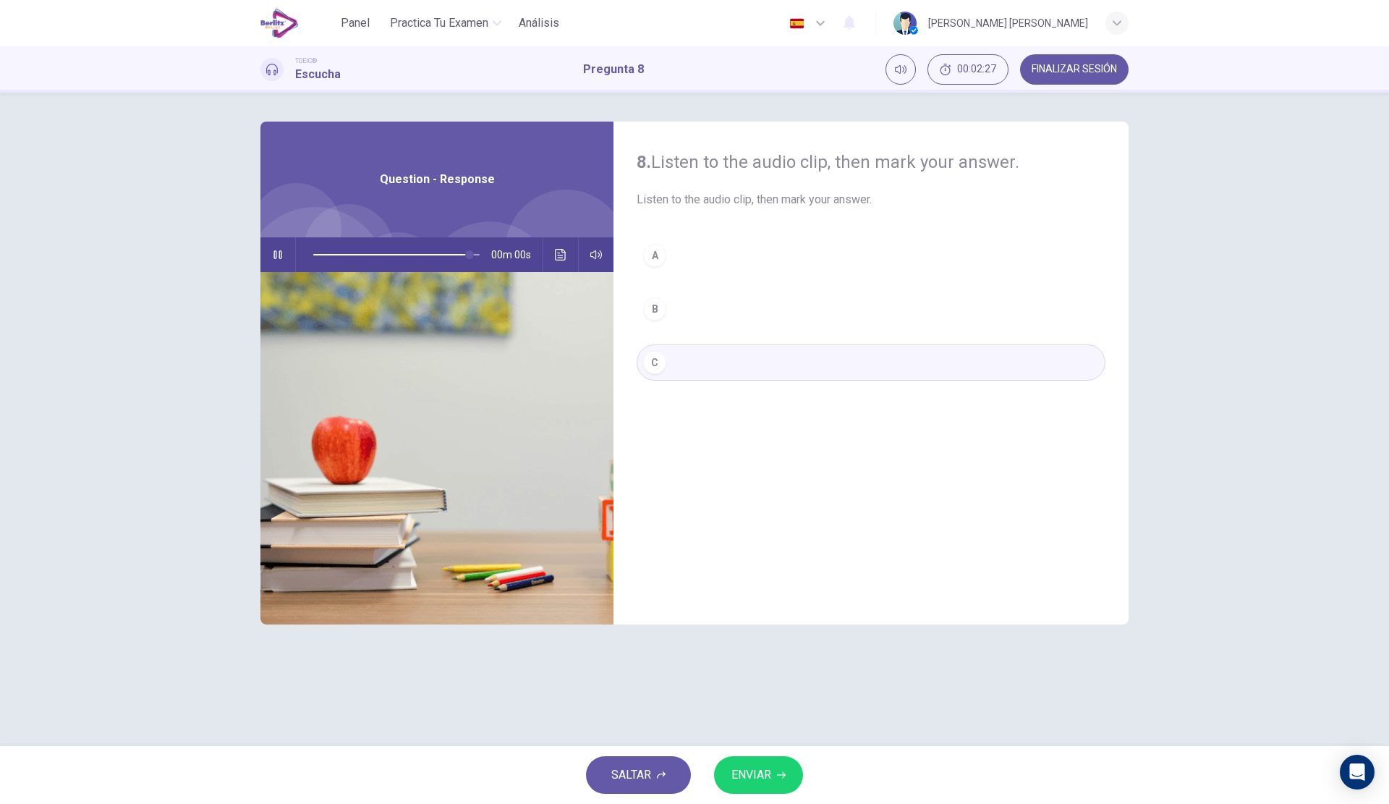
type input "*"
click at [769, 763] on button "ENVIAR" at bounding box center [758, 775] width 89 height 38
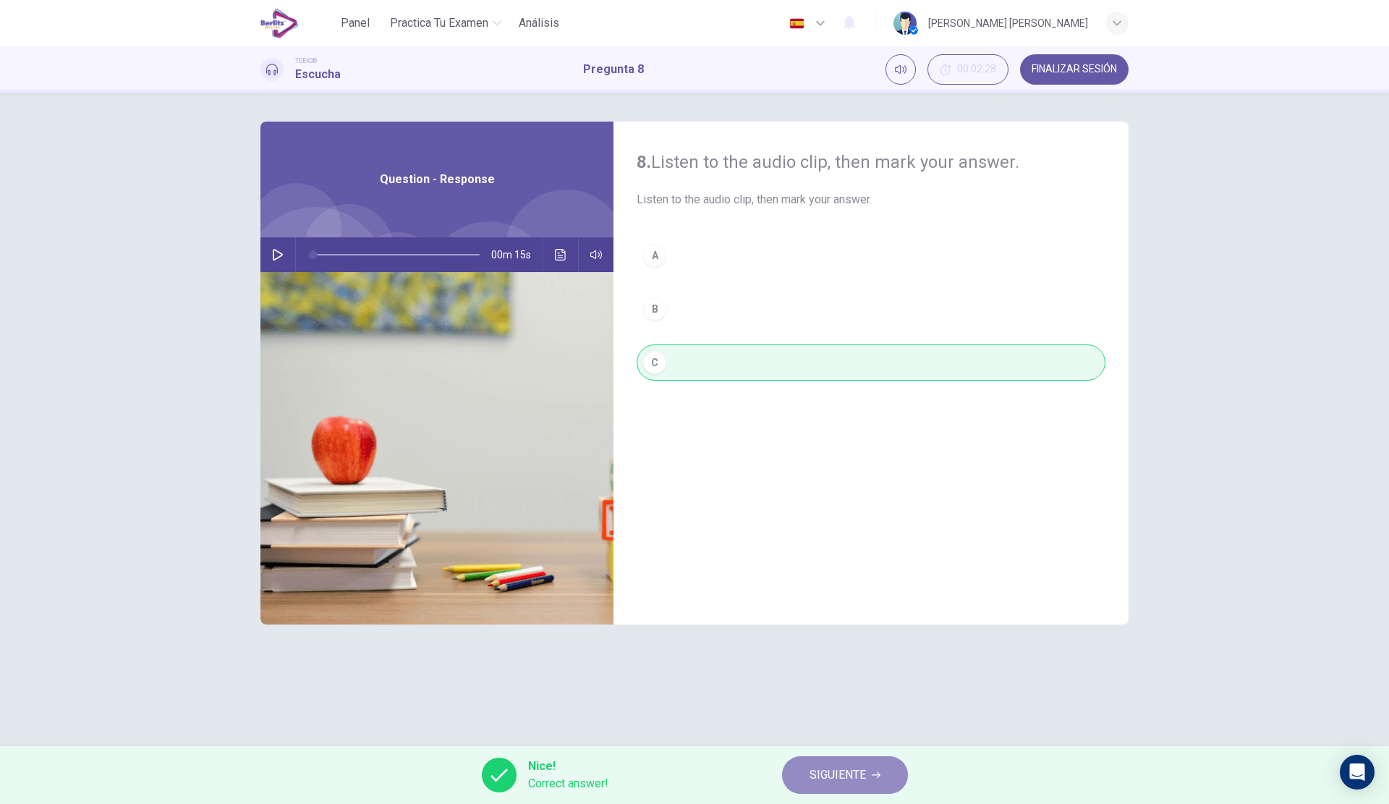
click at [822, 780] on span "SIGUIENTE" at bounding box center [838, 775] width 56 height 20
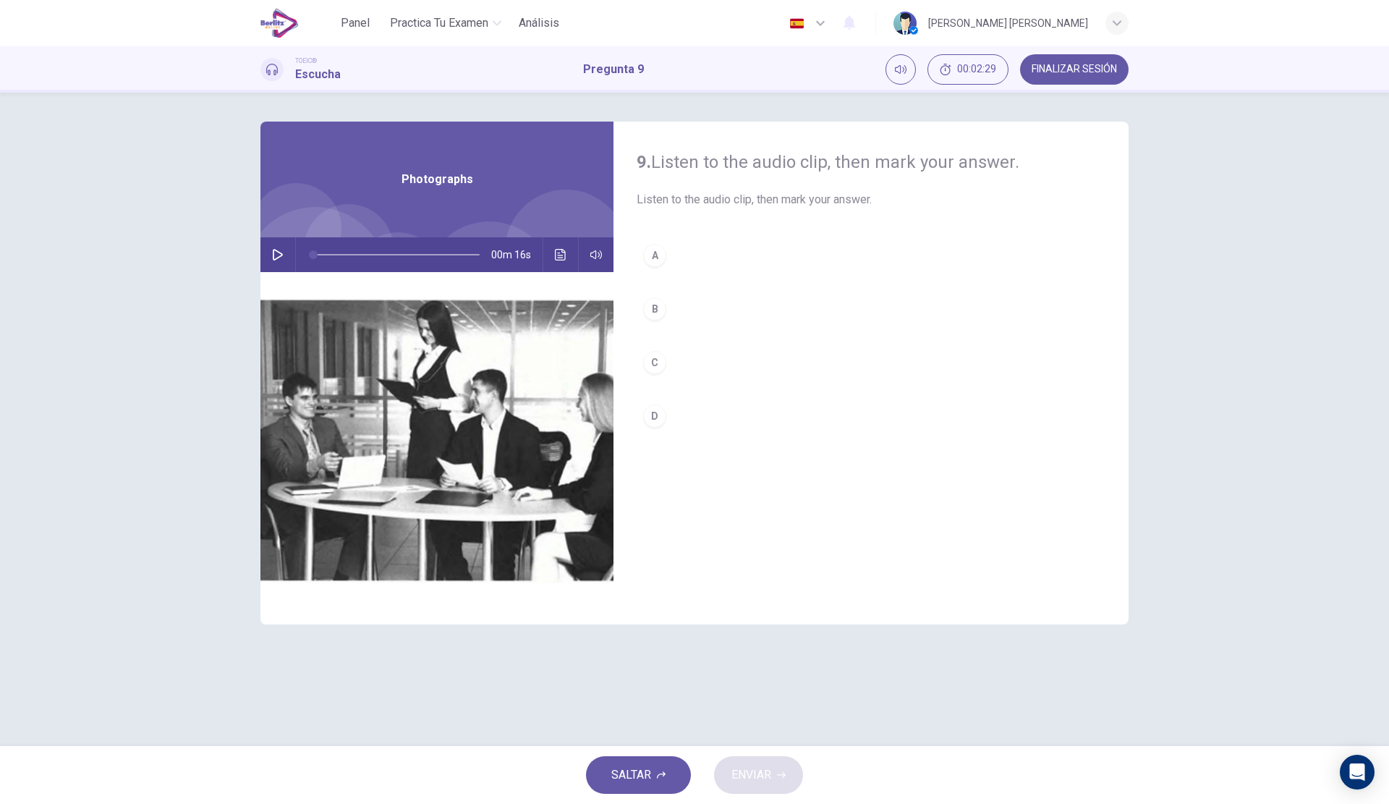
click at [259, 250] on div "9. Listen to the audio clip, then [PERSON_NAME] your answer. Listen to the audi…" at bounding box center [694, 420] width 915 height 596
click at [273, 251] on icon "button" at bounding box center [278, 255] width 12 height 12
click at [698, 303] on button "B" at bounding box center [871, 309] width 469 height 36
type input "*"
click at [756, 774] on span "ENVIAR" at bounding box center [752, 775] width 40 height 20
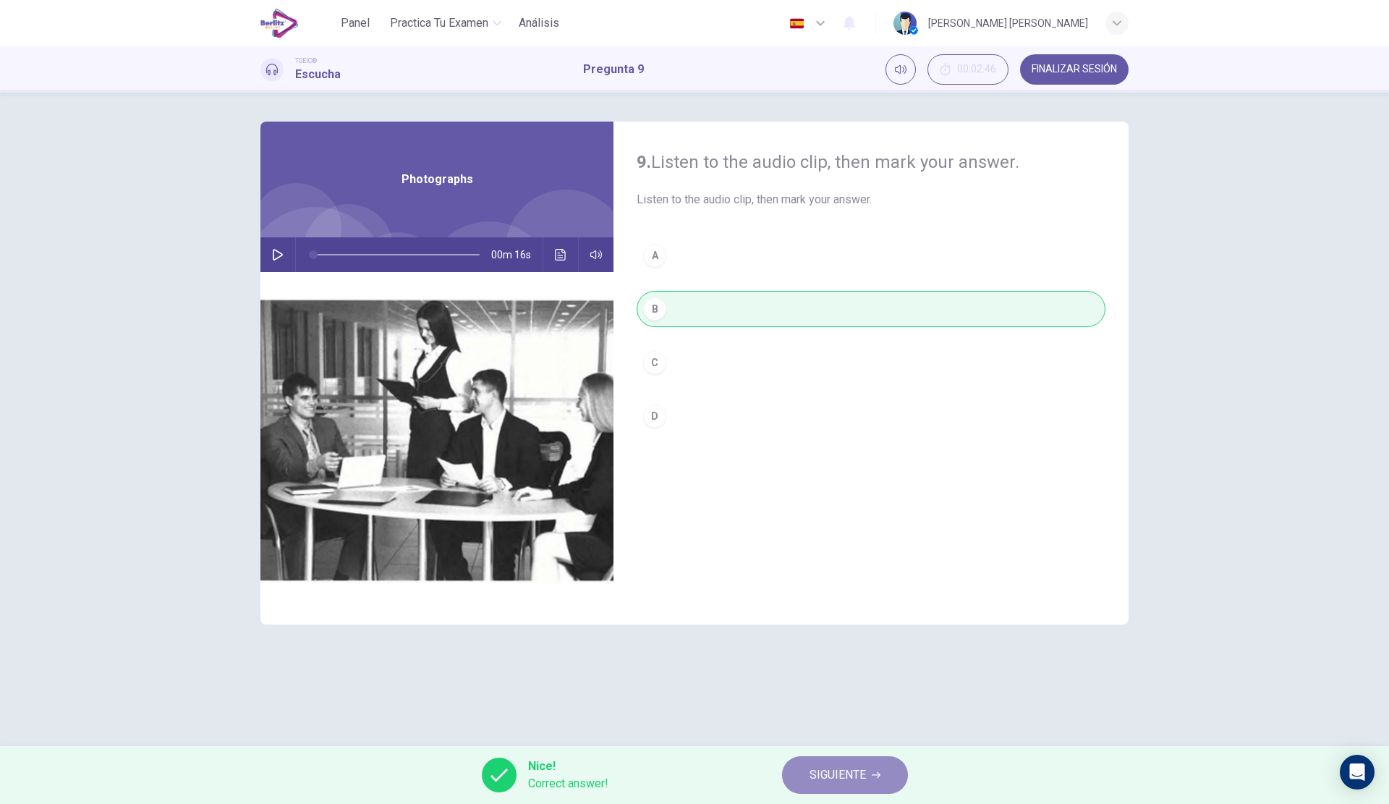
click at [806, 776] on button "SIGUIENTE" at bounding box center [845, 775] width 126 height 38
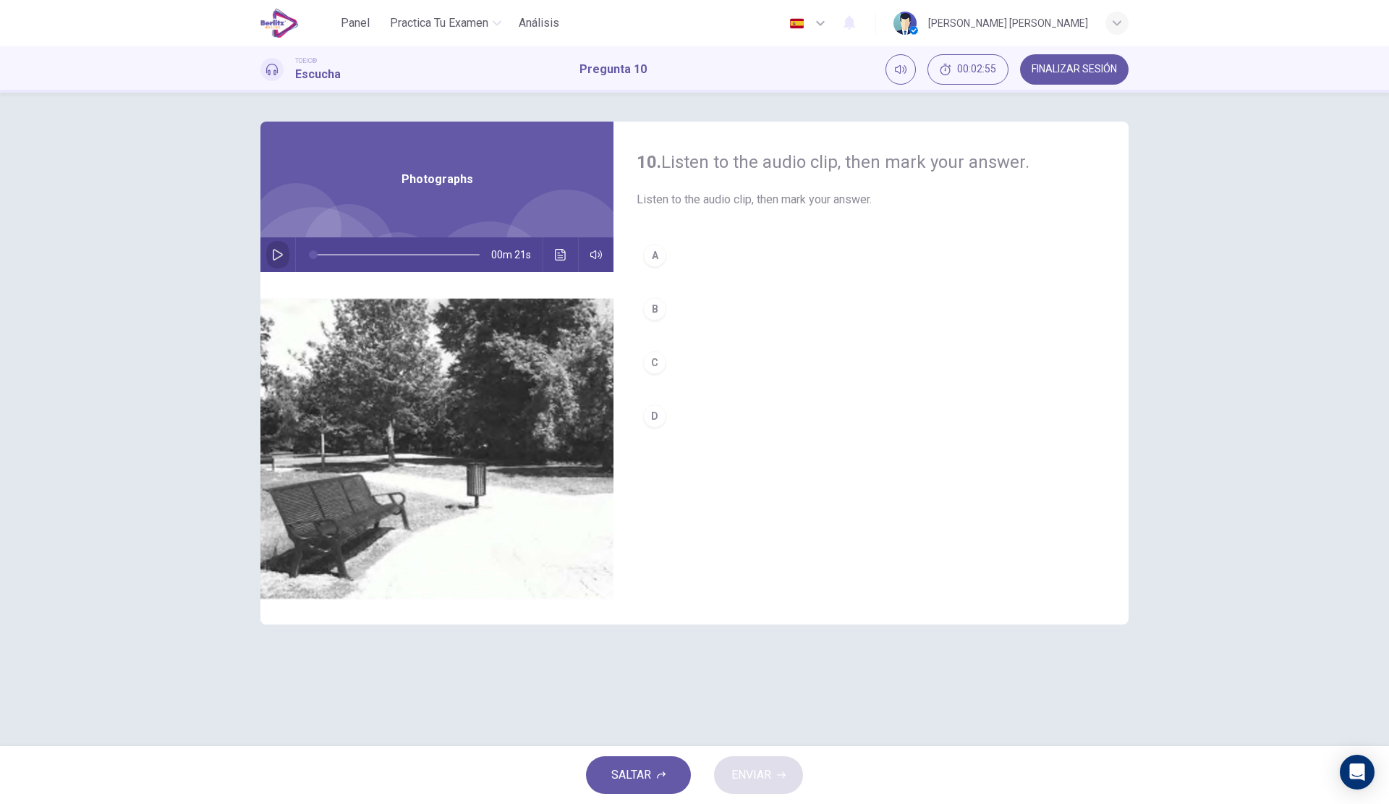
click at [288, 252] on button "button" at bounding box center [277, 254] width 23 height 35
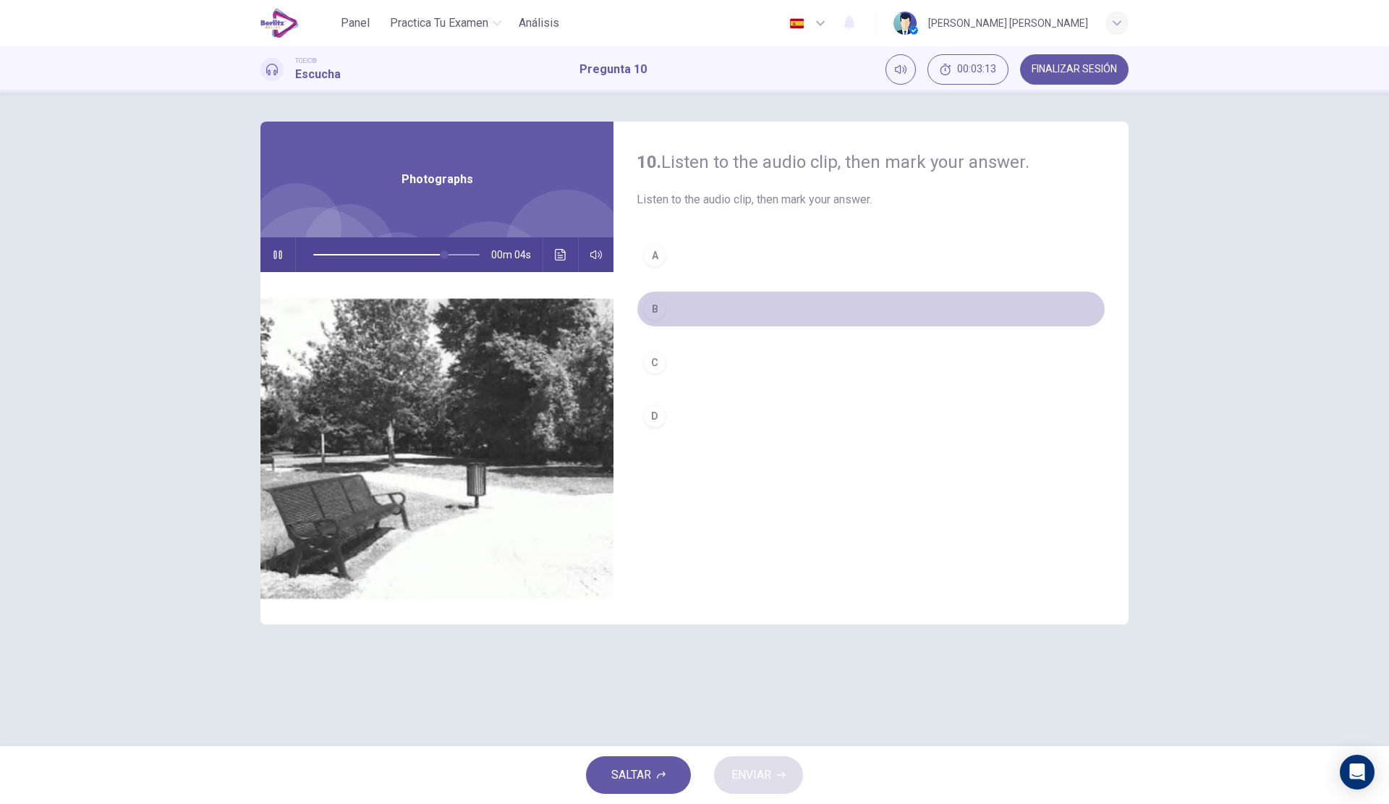
click at [698, 321] on button "B" at bounding box center [871, 309] width 469 height 36
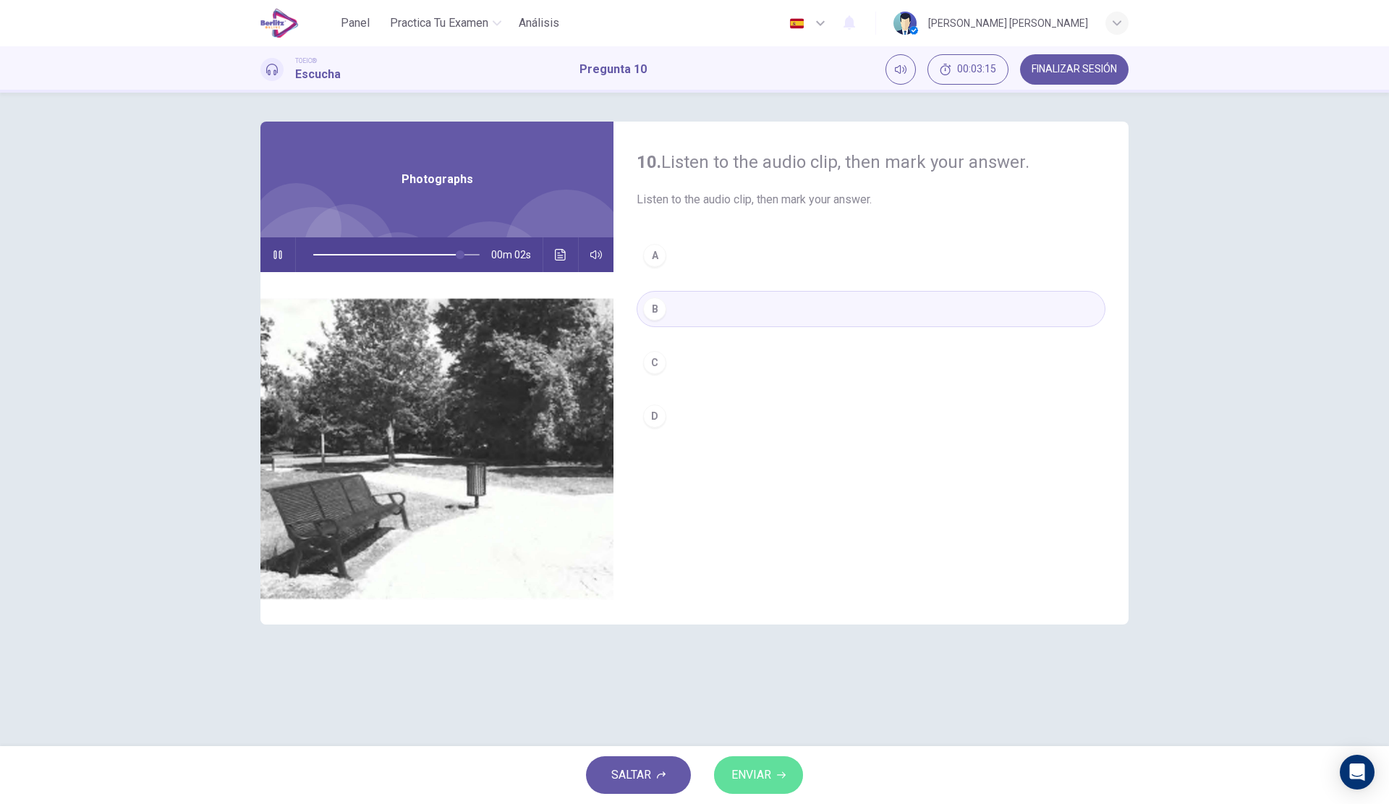
click at [742, 770] on span "ENVIAR" at bounding box center [752, 775] width 40 height 20
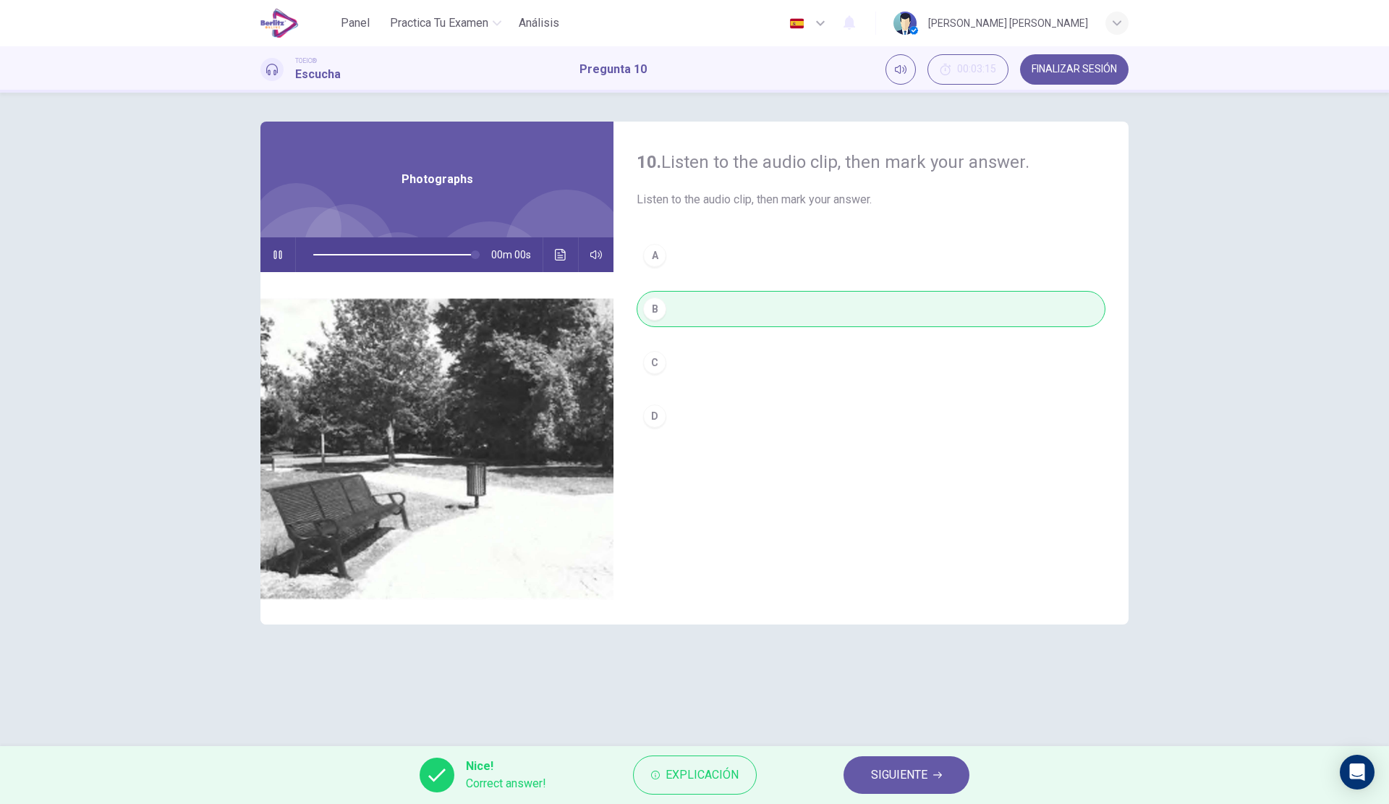
type input "*"
click at [898, 770] on span "SIGUIENTE" at bounding box center [899, 775] width 56 height 20
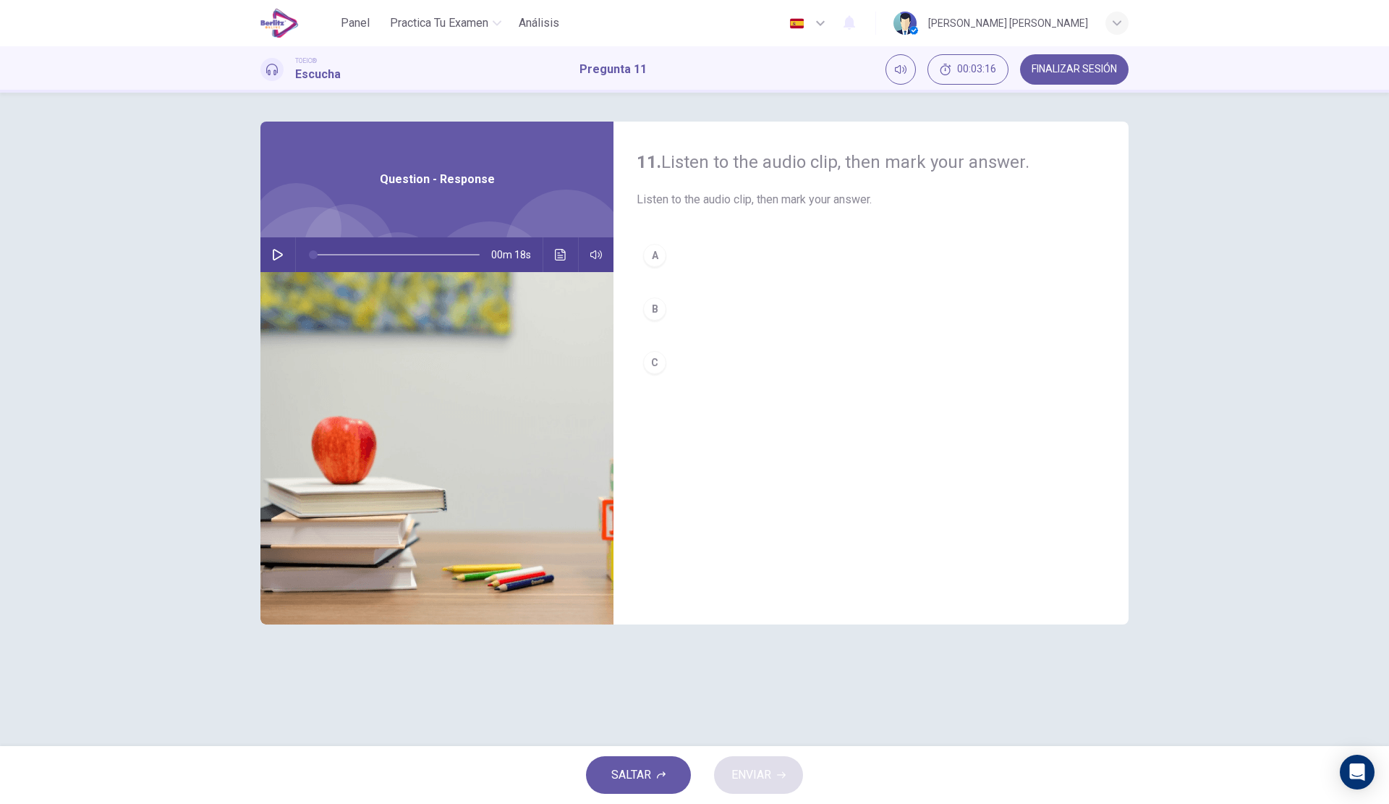
click at [309, 253] on span at bounding box center [313, 254] width 9 height 9
click at [274, 255] on icon "button" at bounding box center [278, 255] width 10 height 12
click at [750, 258] on button "A" at bounding box center [871, 255] width 469 height 36
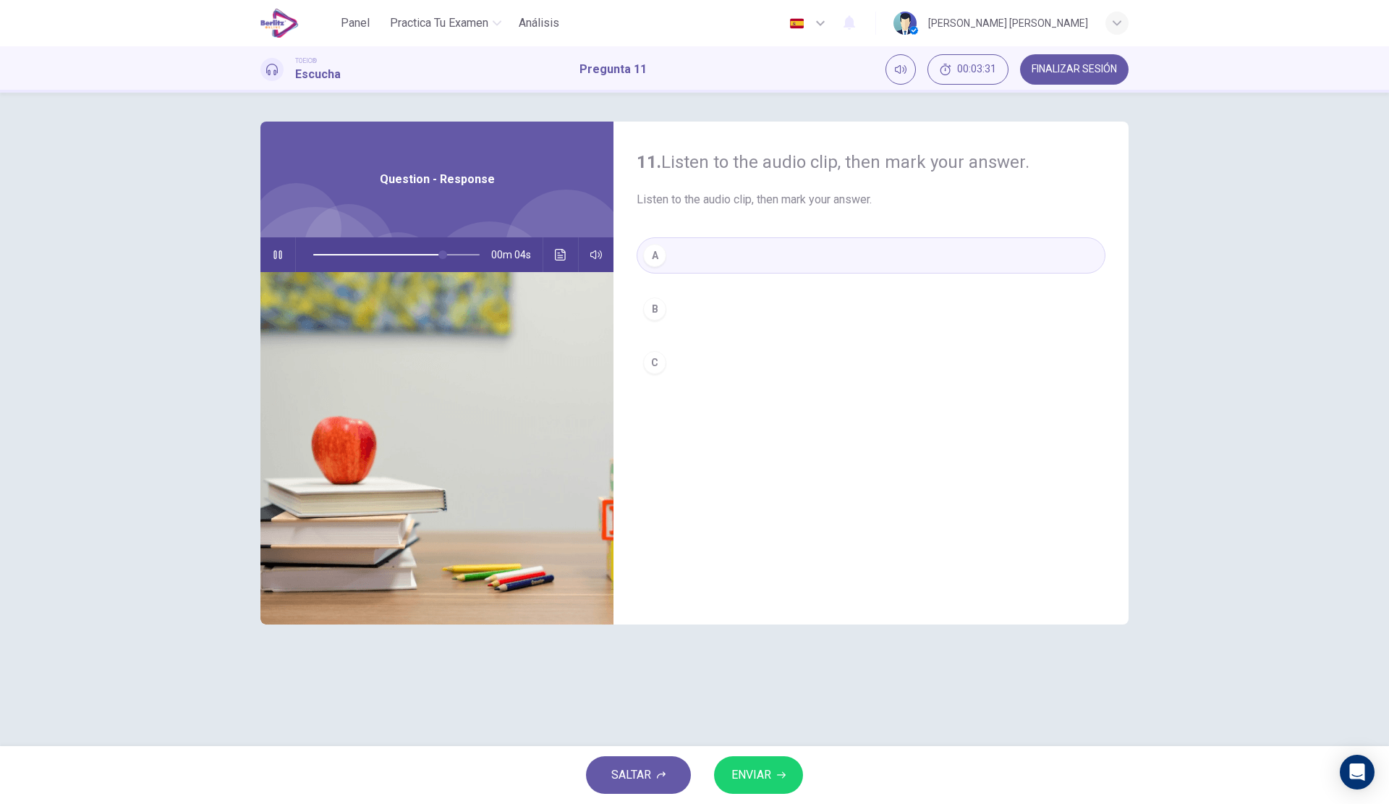
click at [657, 326] on button "B" at bounding box center [871, 309] width 469 height 36
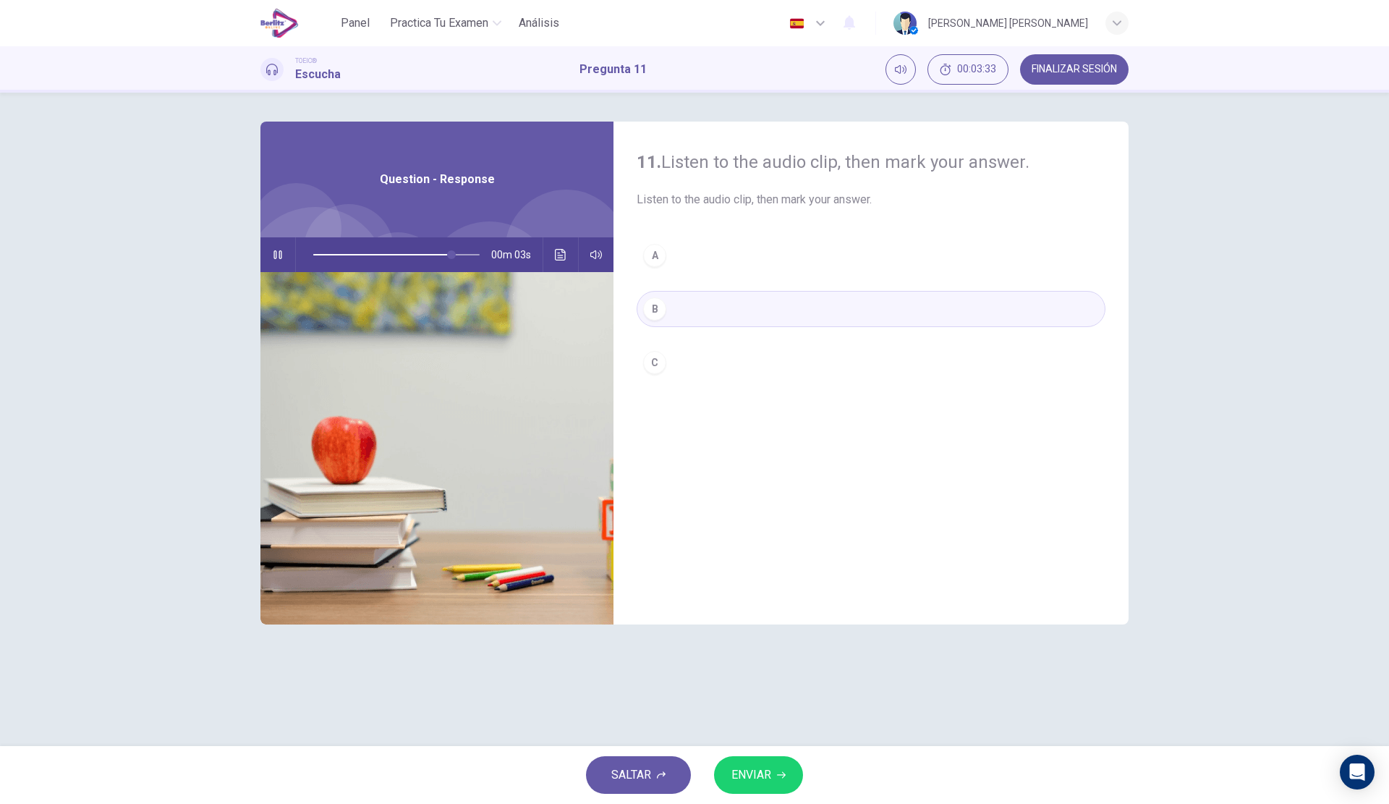
click at [775, 771] on button "ENVIAR" at bounding box center [758, 775] width 89 height 38
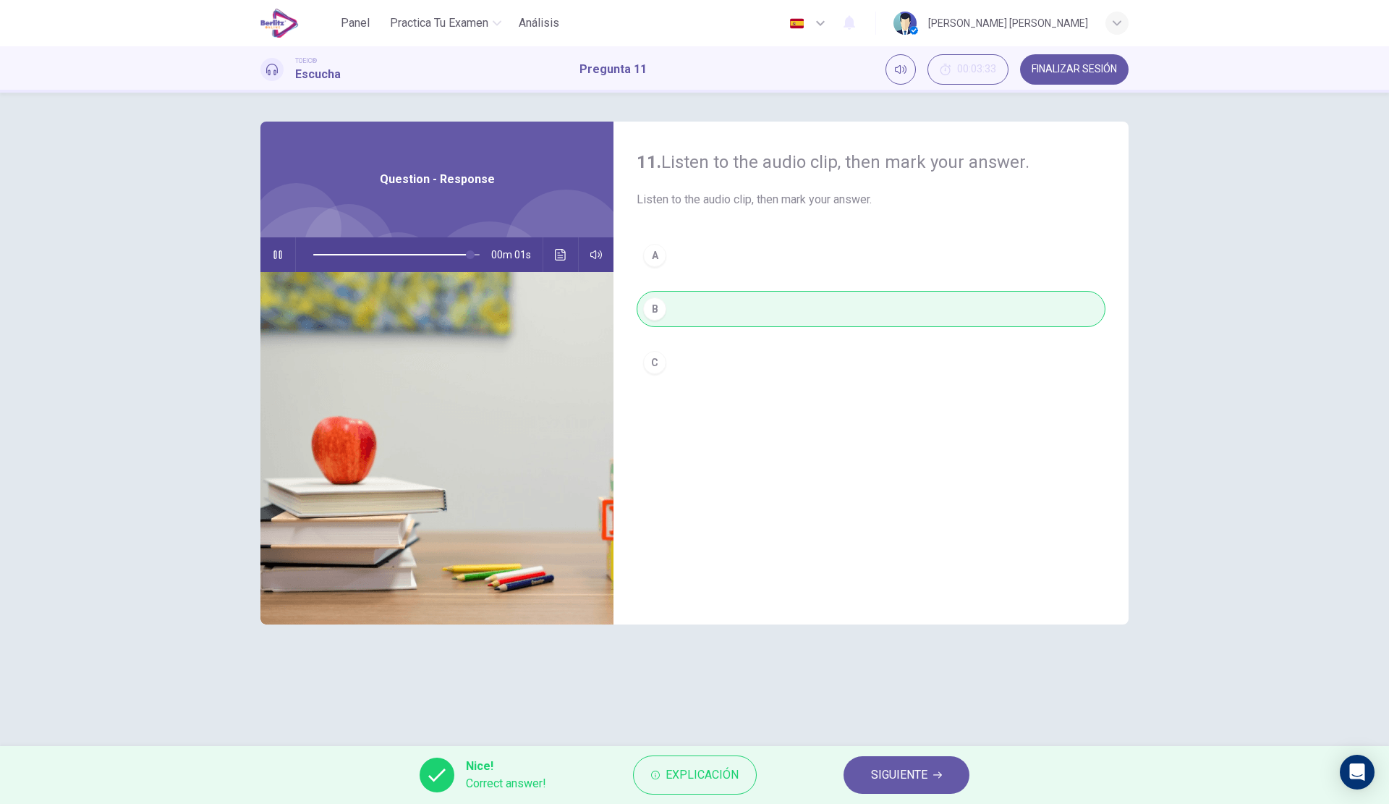
type input "*"
click at [884, 777] on span "SIGUIENTE" at bounding box center [899, 775] width 56 height 20
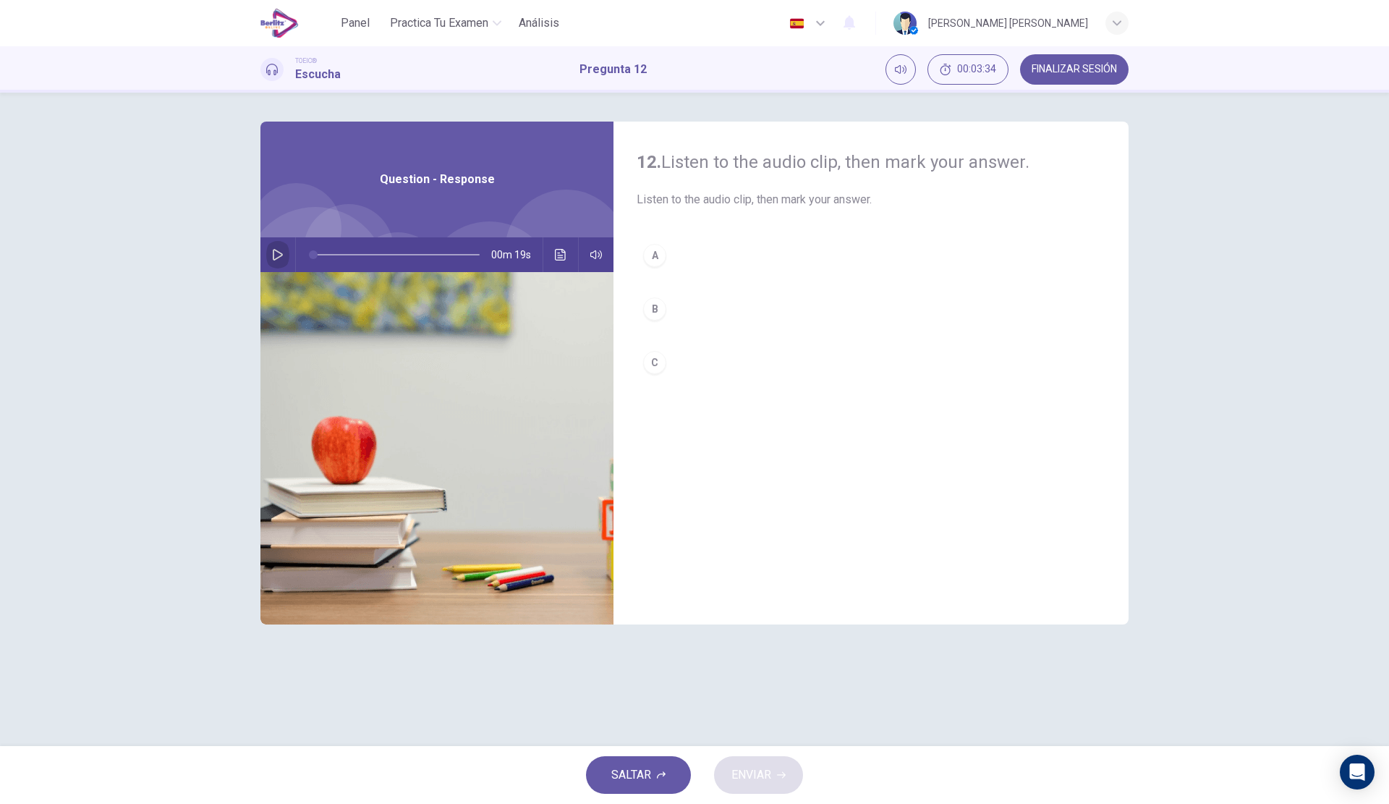
click at [282, 254] on icon "button" at bounding box center [278, 255] width 10 height 12
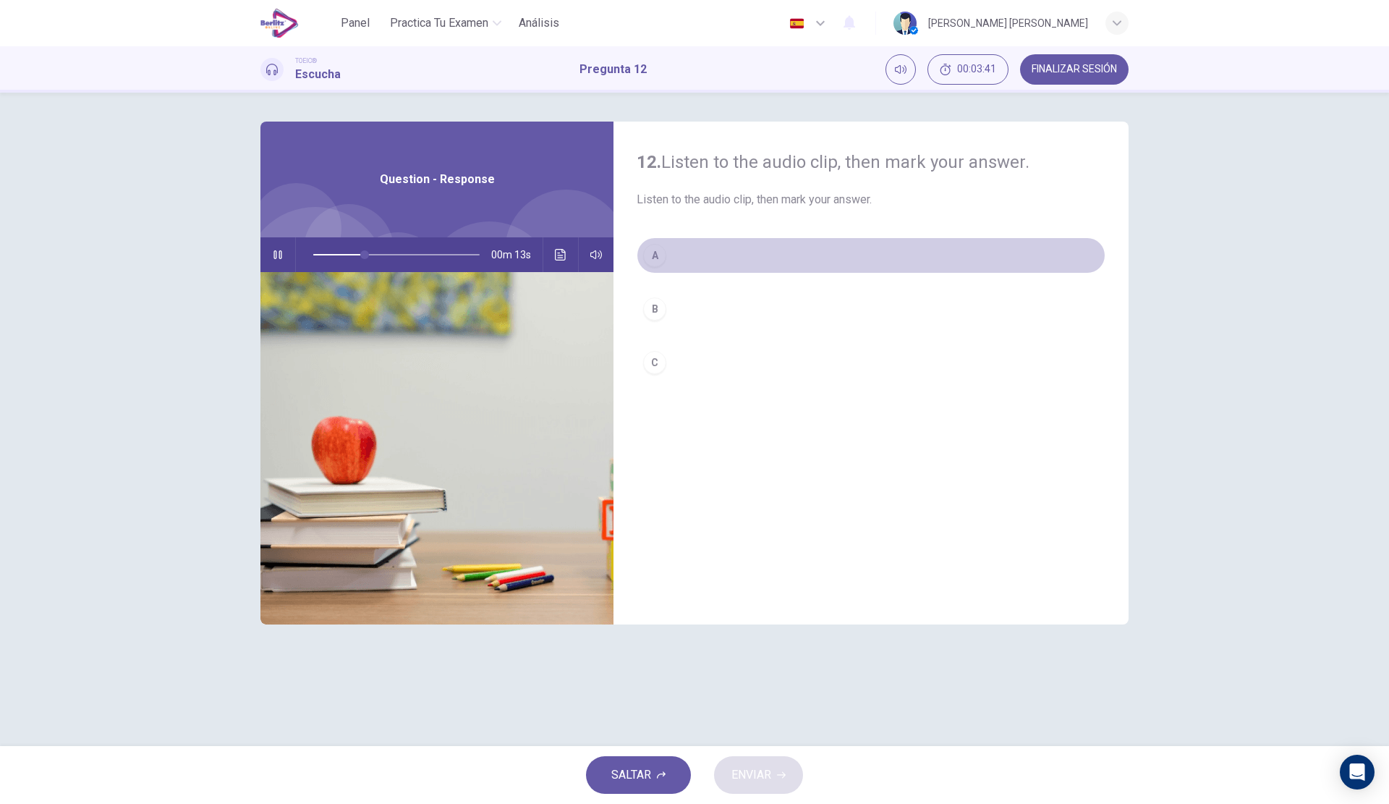
click at [739, 255] on button "A" at bounding box center [871, 255] width 469 height 36
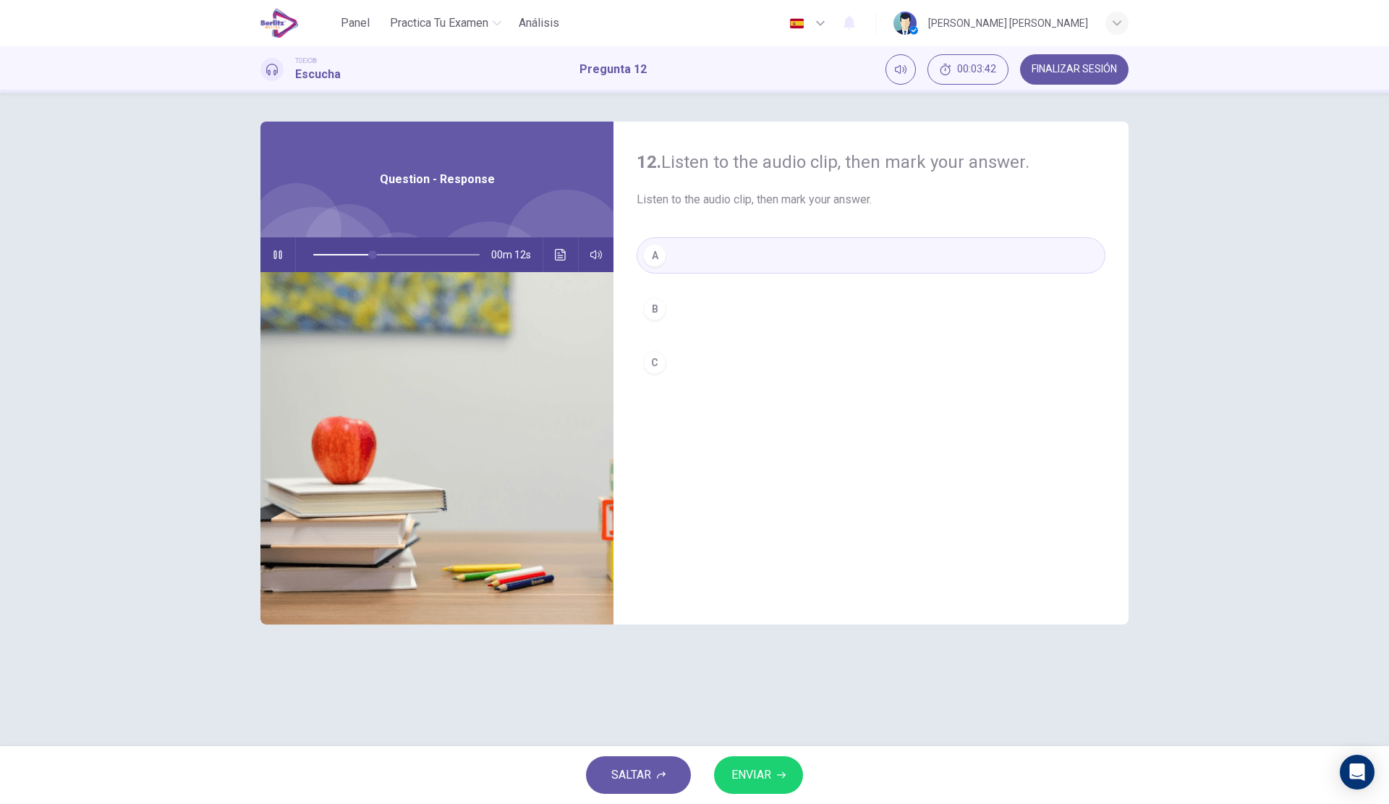
click at [766, 771] on span "ENVIAR" at bounding box center [752, 775] width 40 height 20
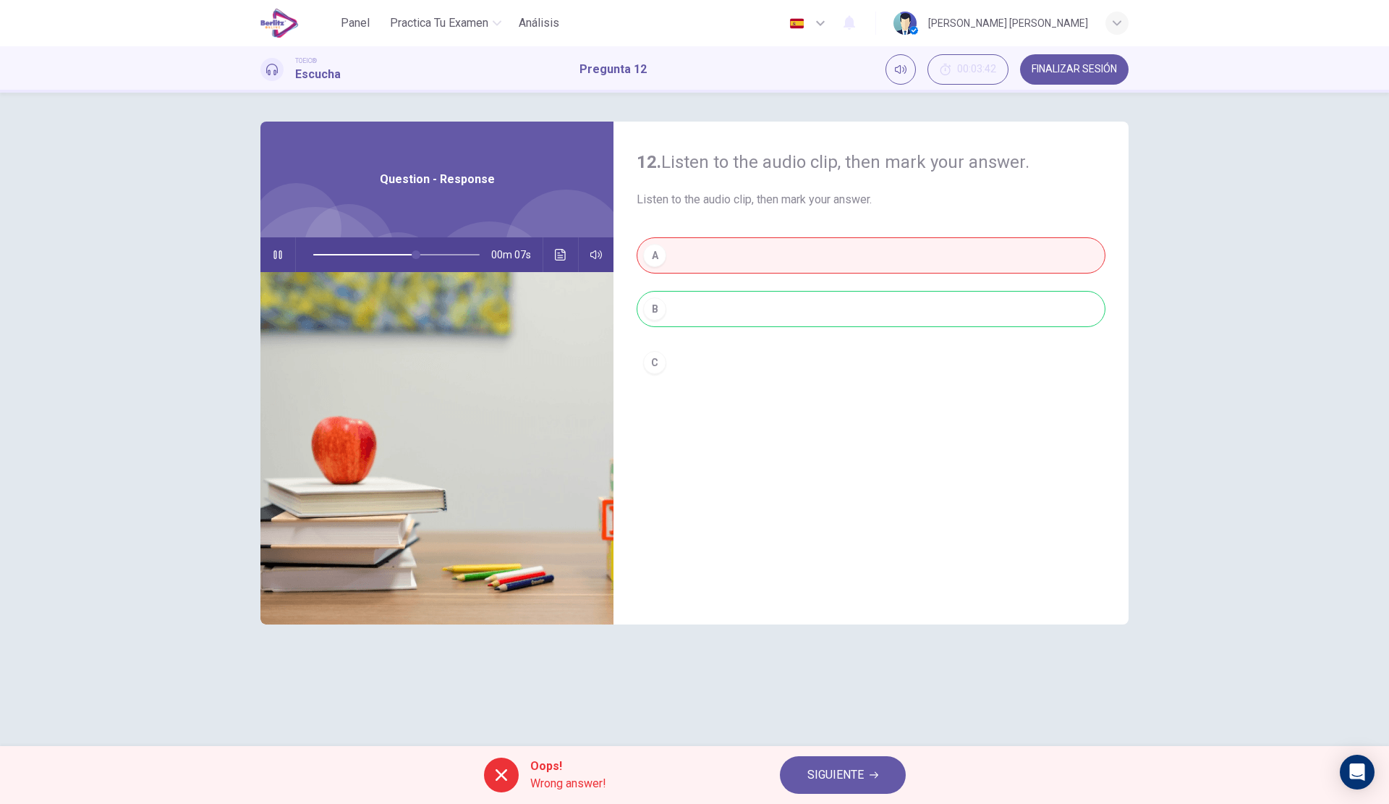
type input "**"
click at [801, 780] on button "SIGUIENTE" at bounding box center [843, 775] width 126 height 38
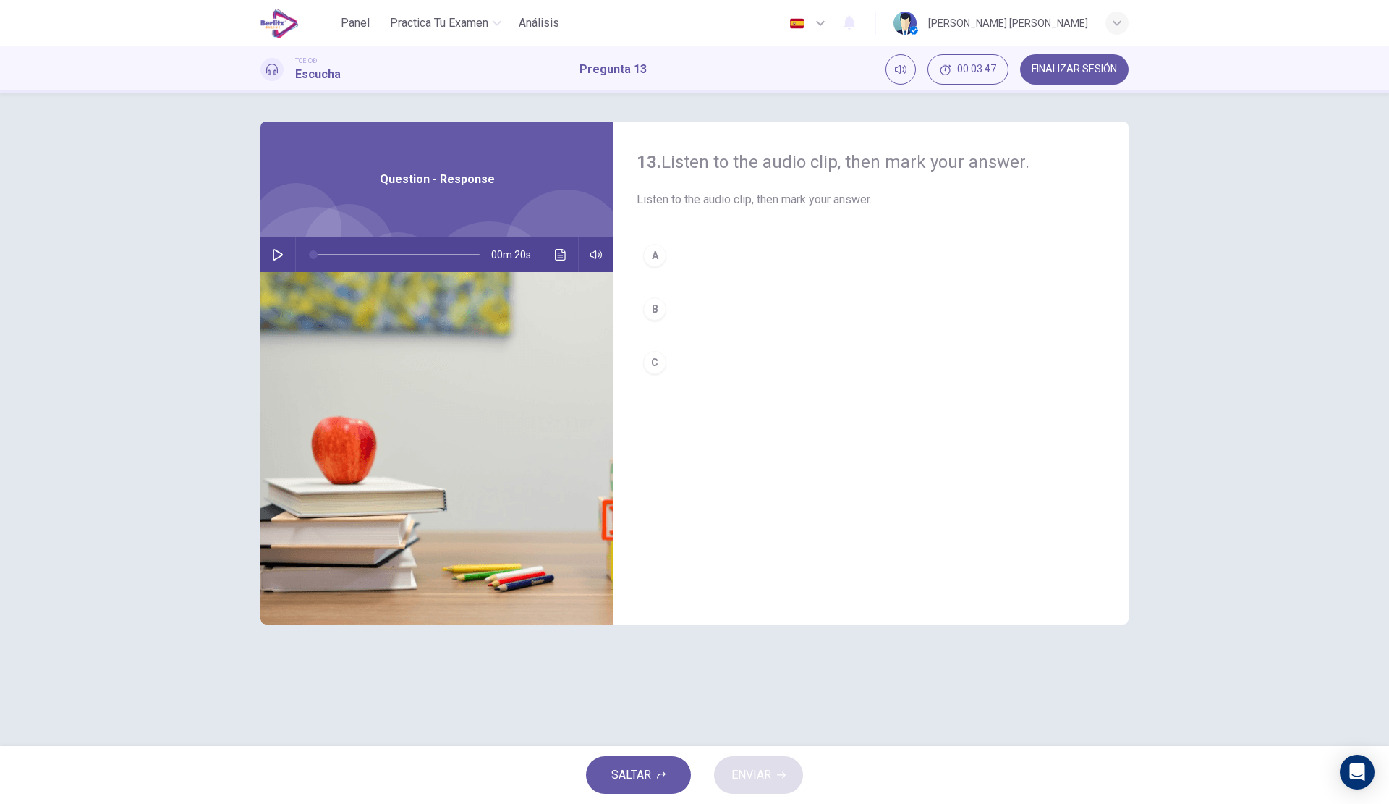
click at [272, 254] on icon "button" at bounding box center [278, 255] width 12 height 12
click at [708, 359] on button "C" at bounding box center [871, 362] width 469 height 36
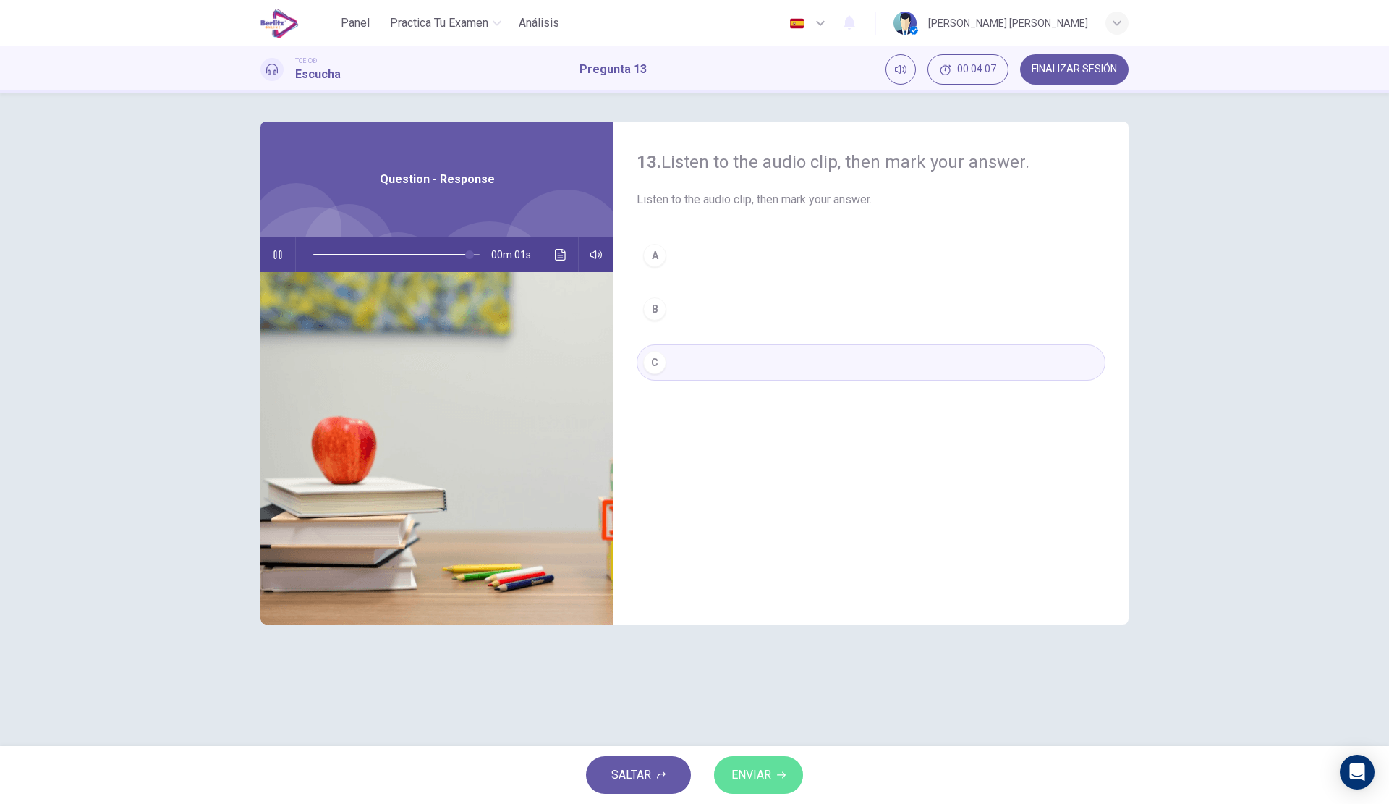
click at [745, 765] on span "ENVIAR" at bounding box center [752, 775] width 40 height 20
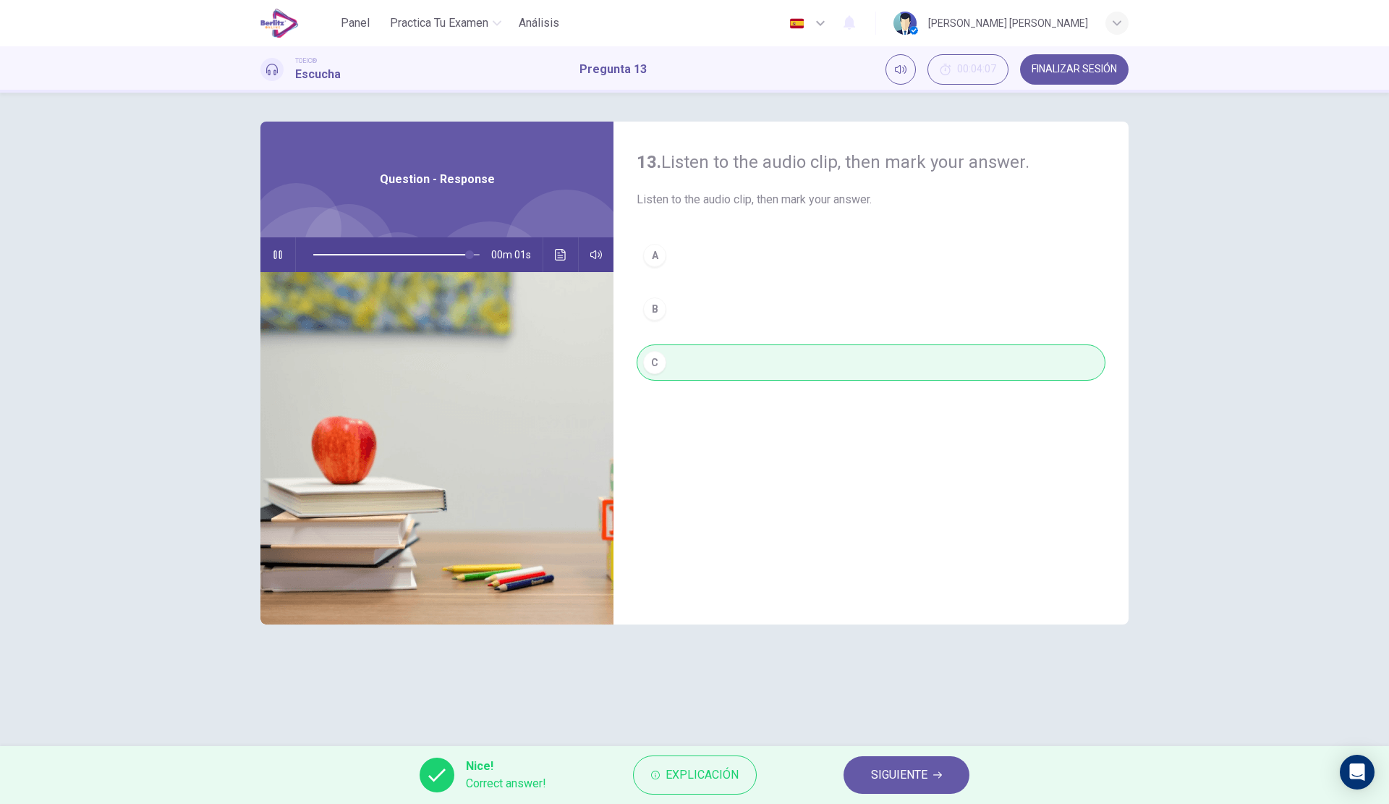
type input "*"
click at [872, 778] on span "SIGUIENTE" at bounding box center [899, 775] width 56 height 20
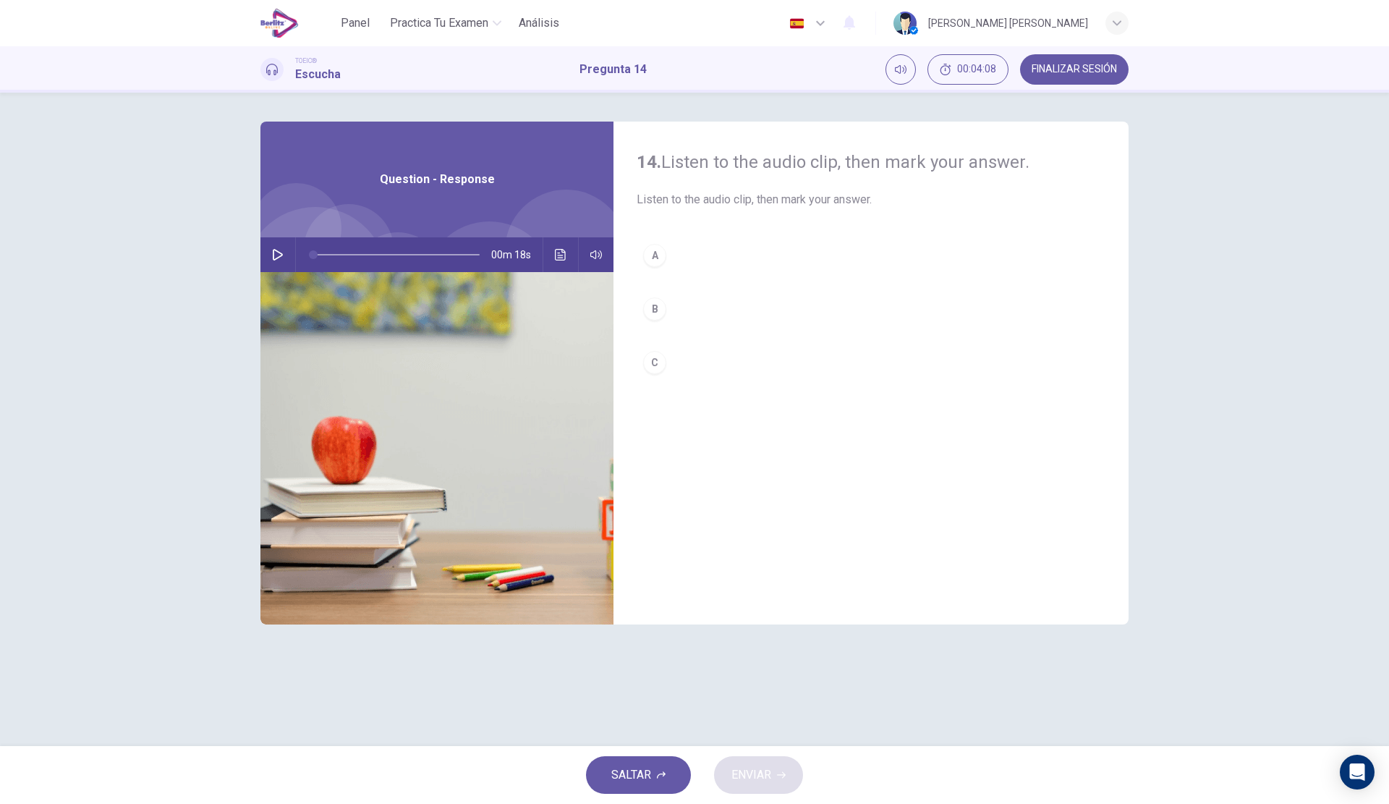
click at [280, 263] on button "button" at bounding box center [277, 254] width 23 height 35
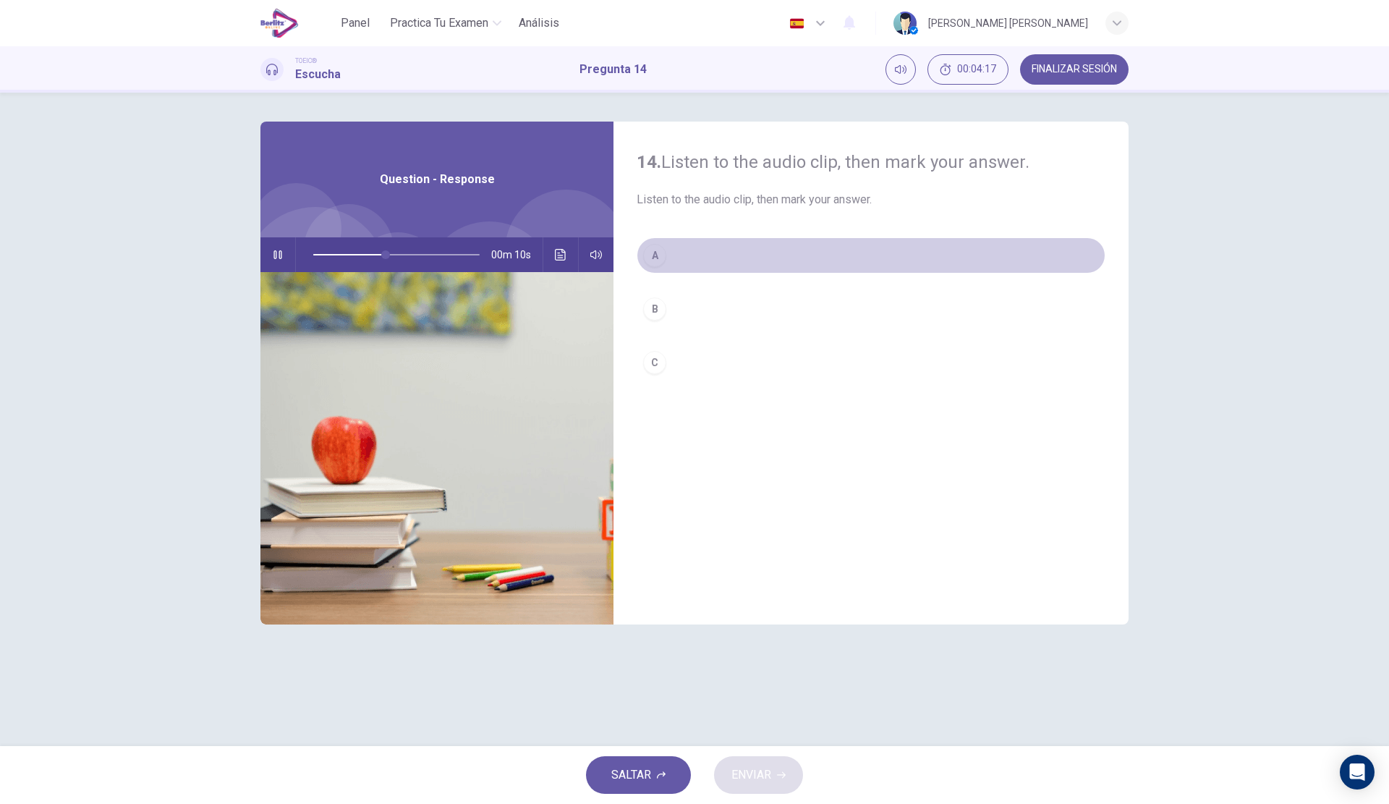
click at [724, 261] on button "A" at bounding box center [871, 255] width 469 height 36
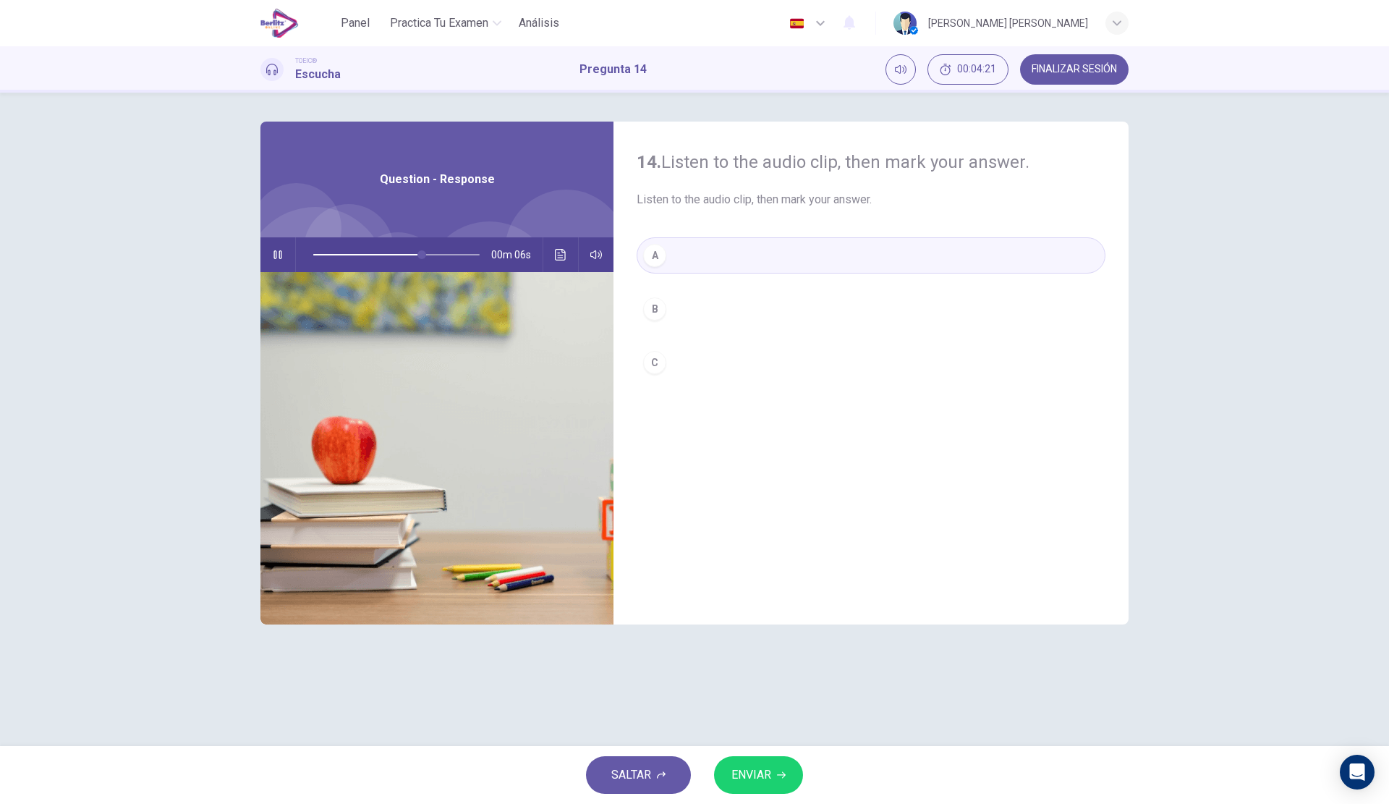
click at [724, 312] on button "B" at bounding box center [871, 309] width 469 height 36
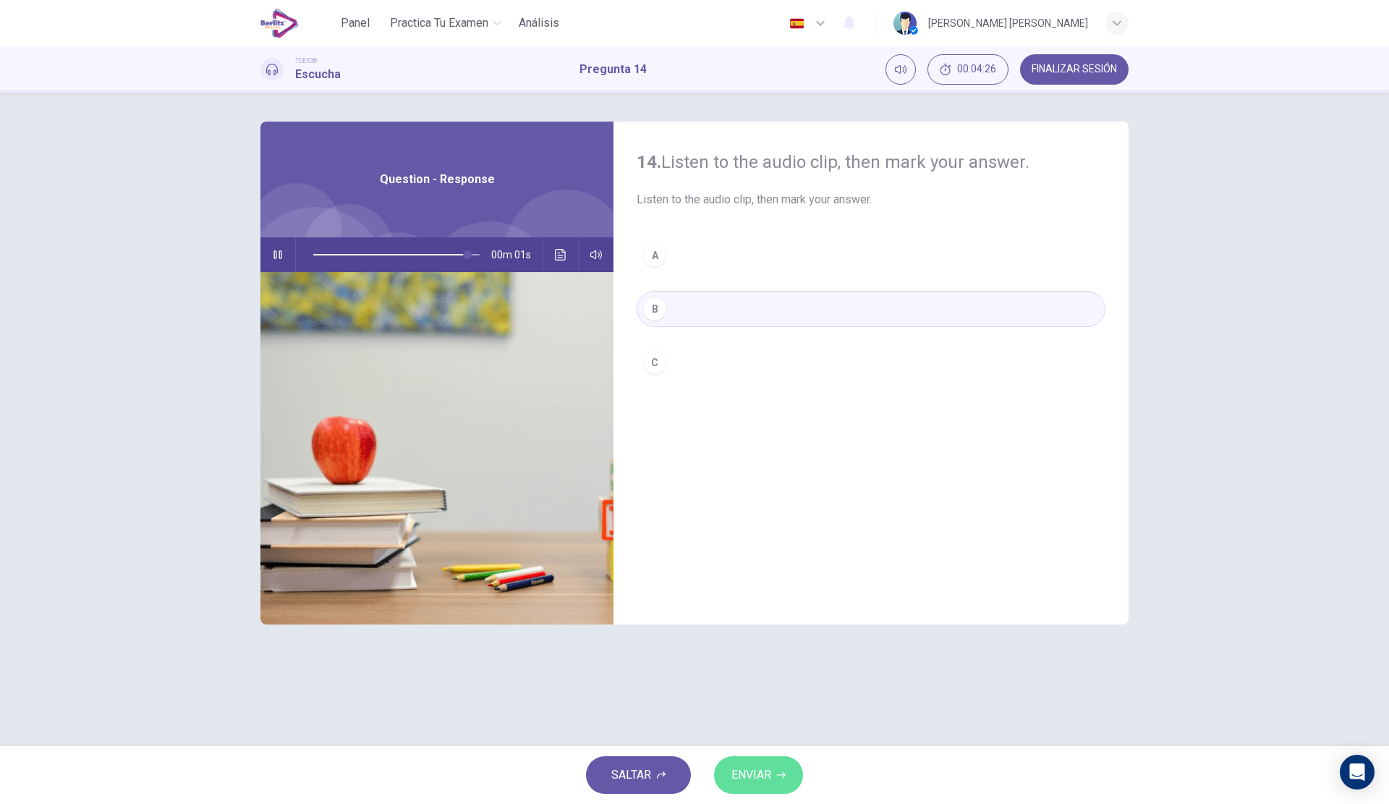
click at [771, 767] on span "ENVIAR" at bounding box center [752, 775] width 40 height 20
type input "*"
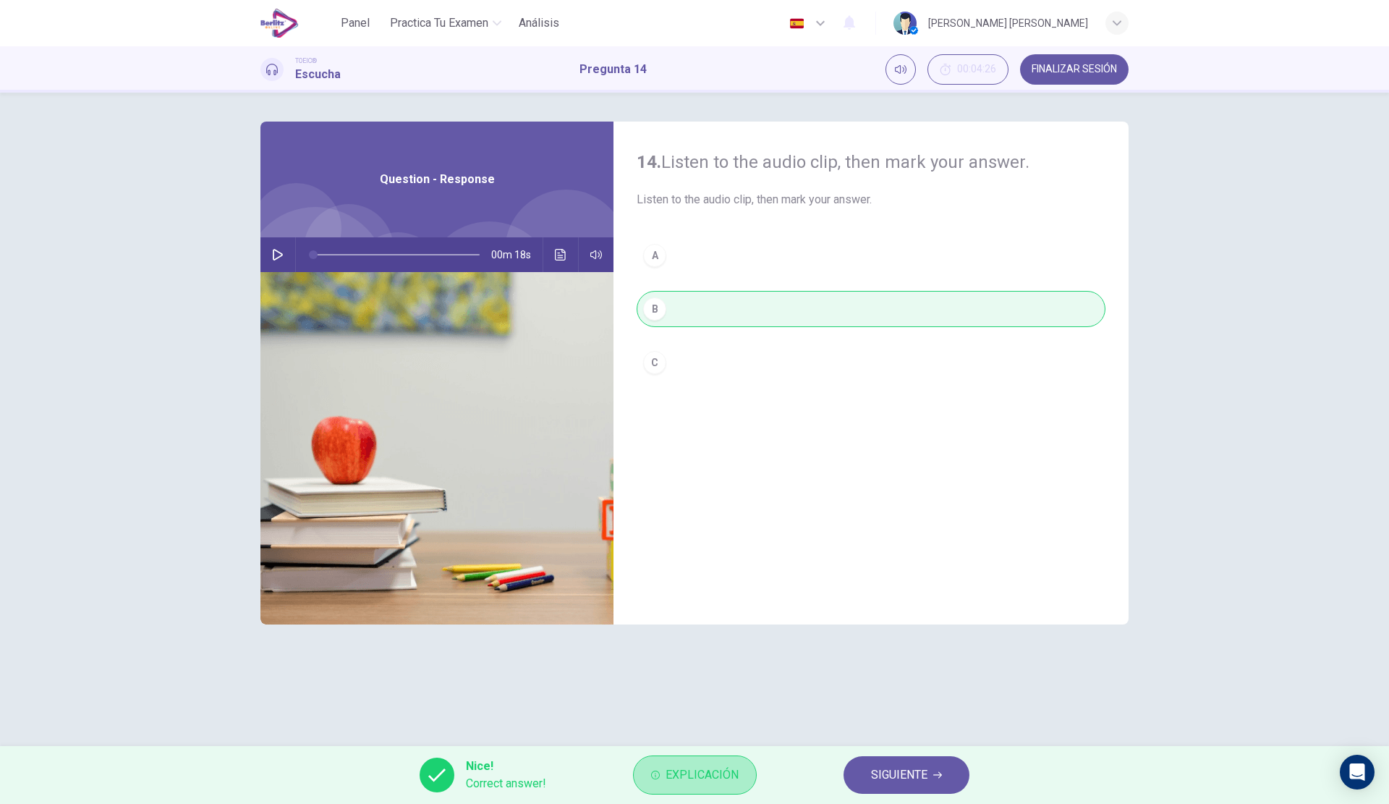
click at [718, 773] on span "Explicación" at bounding box center [702, 775] width 73 height 20
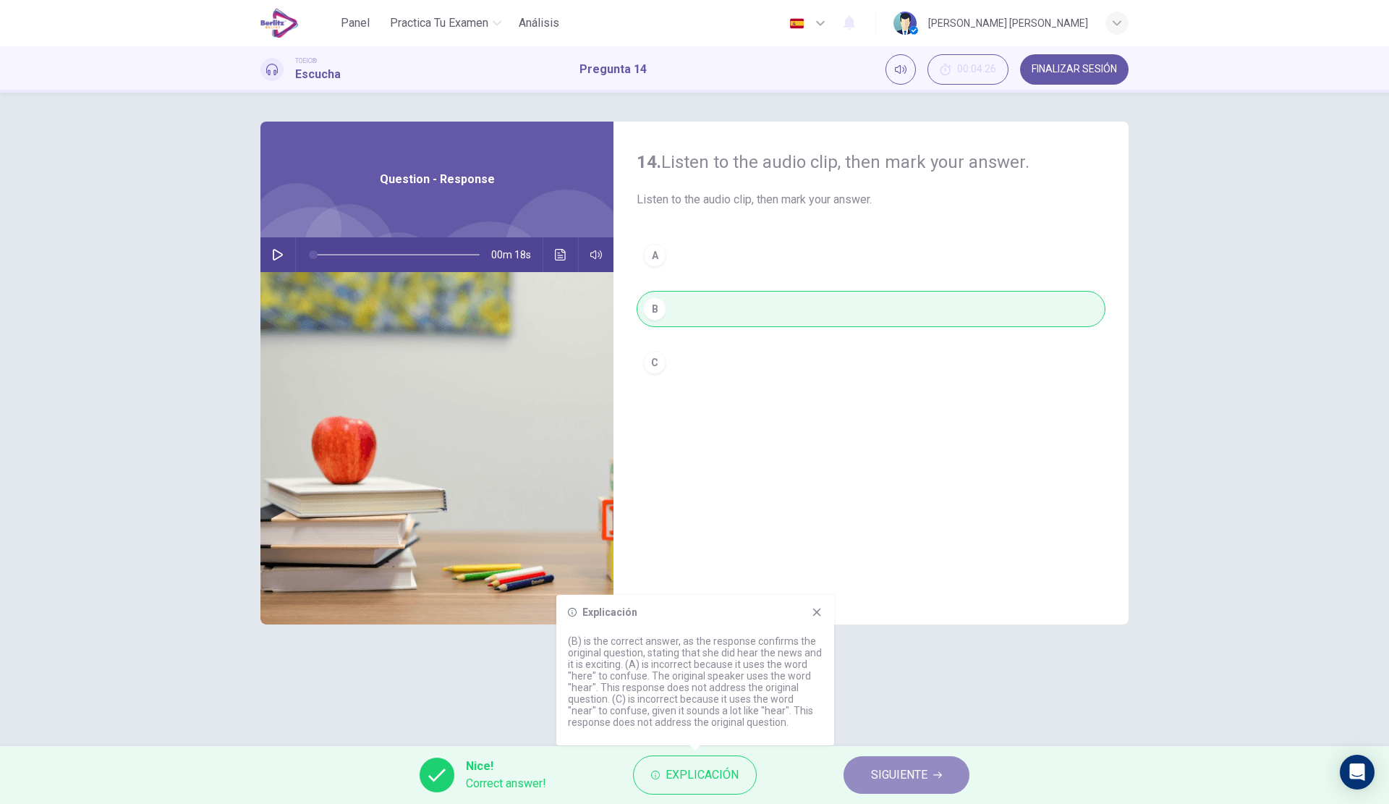
click at [912, 777] on span "SIGUIENTE" at bounding box center [899, 775] width 56 height 20
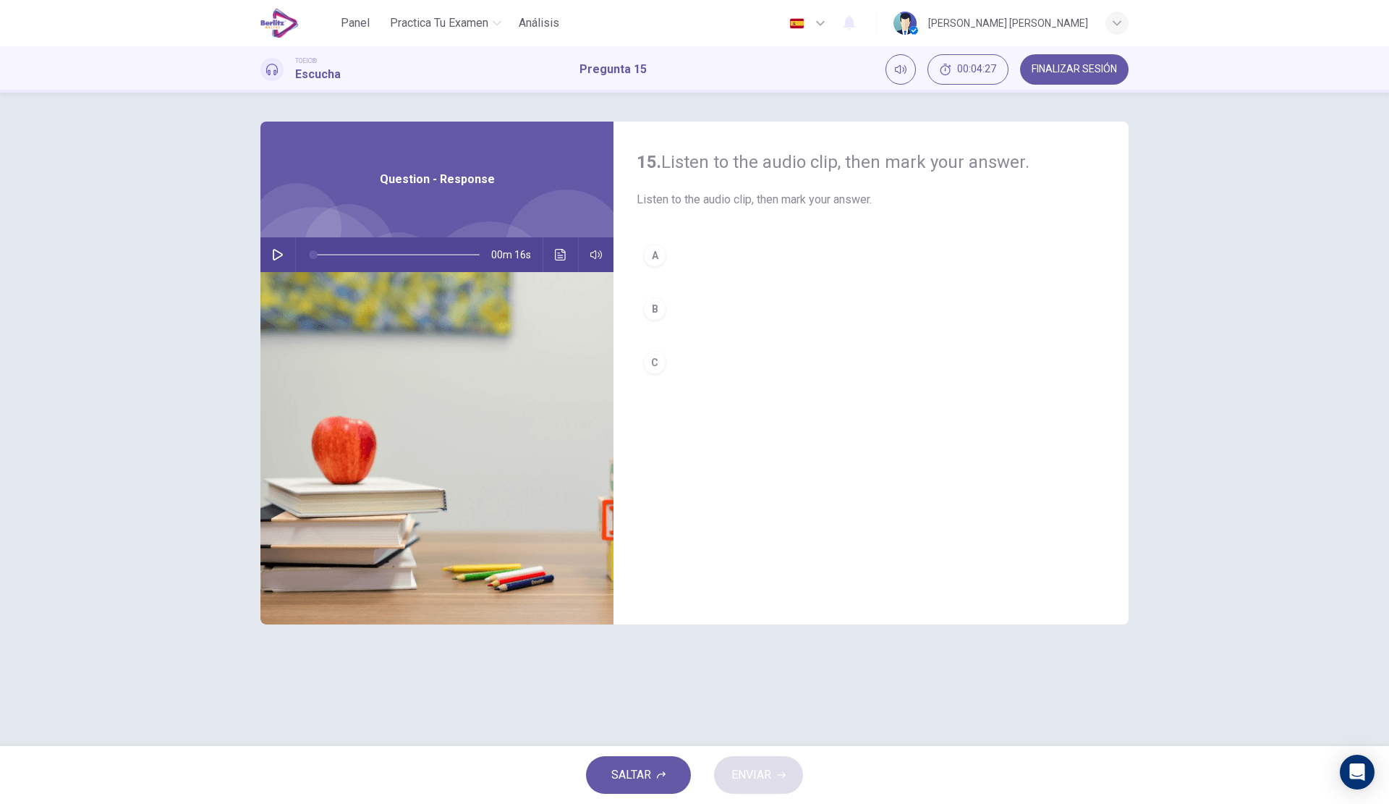
click at [276, 249] on icon "button" at bounding box center [278, 255] width 12 height 12
click at [724, 351] on button "C" at bounding box center [871, 362] width 469 height 36
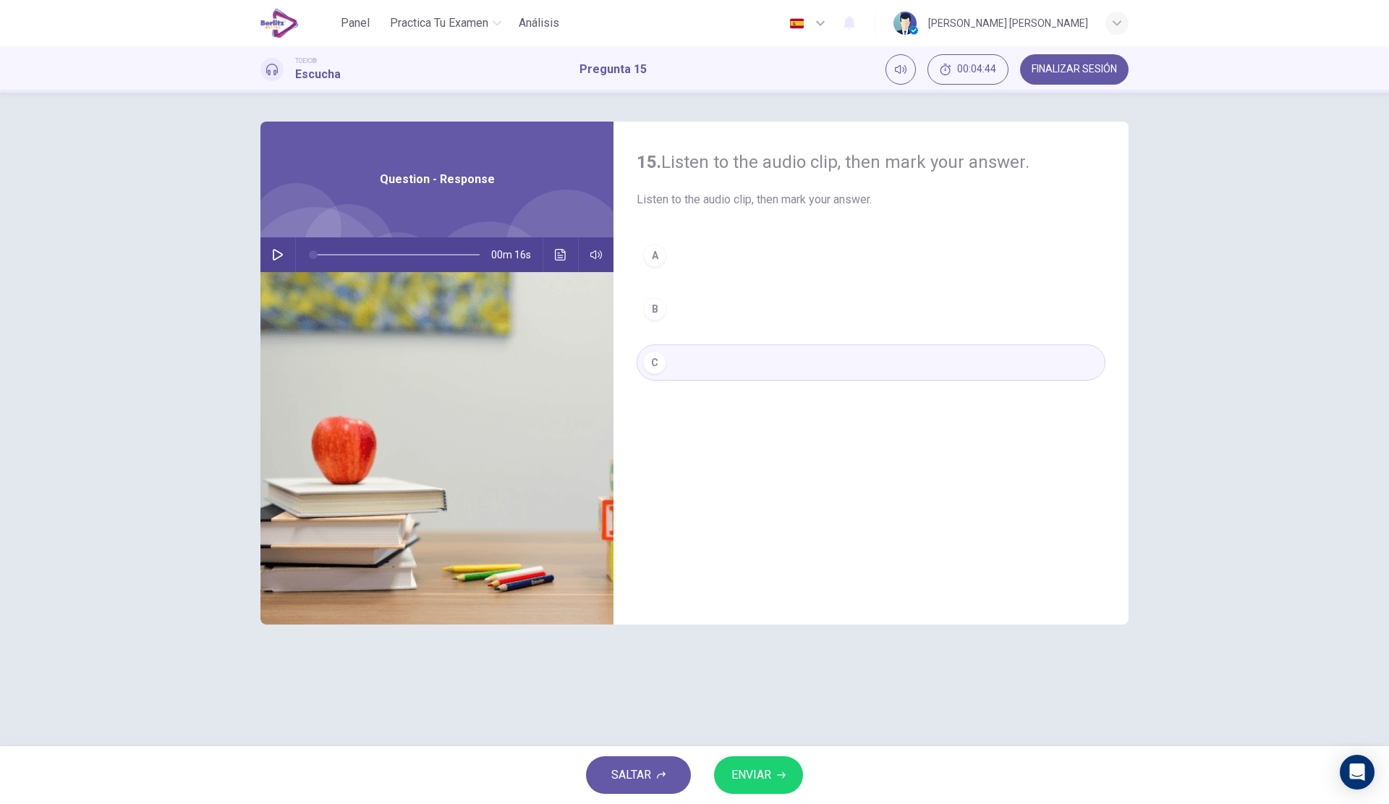
type input "*"
click at [771, 776] on span "ENVIAR" at bounding box center [752, 775] width 40 height 20
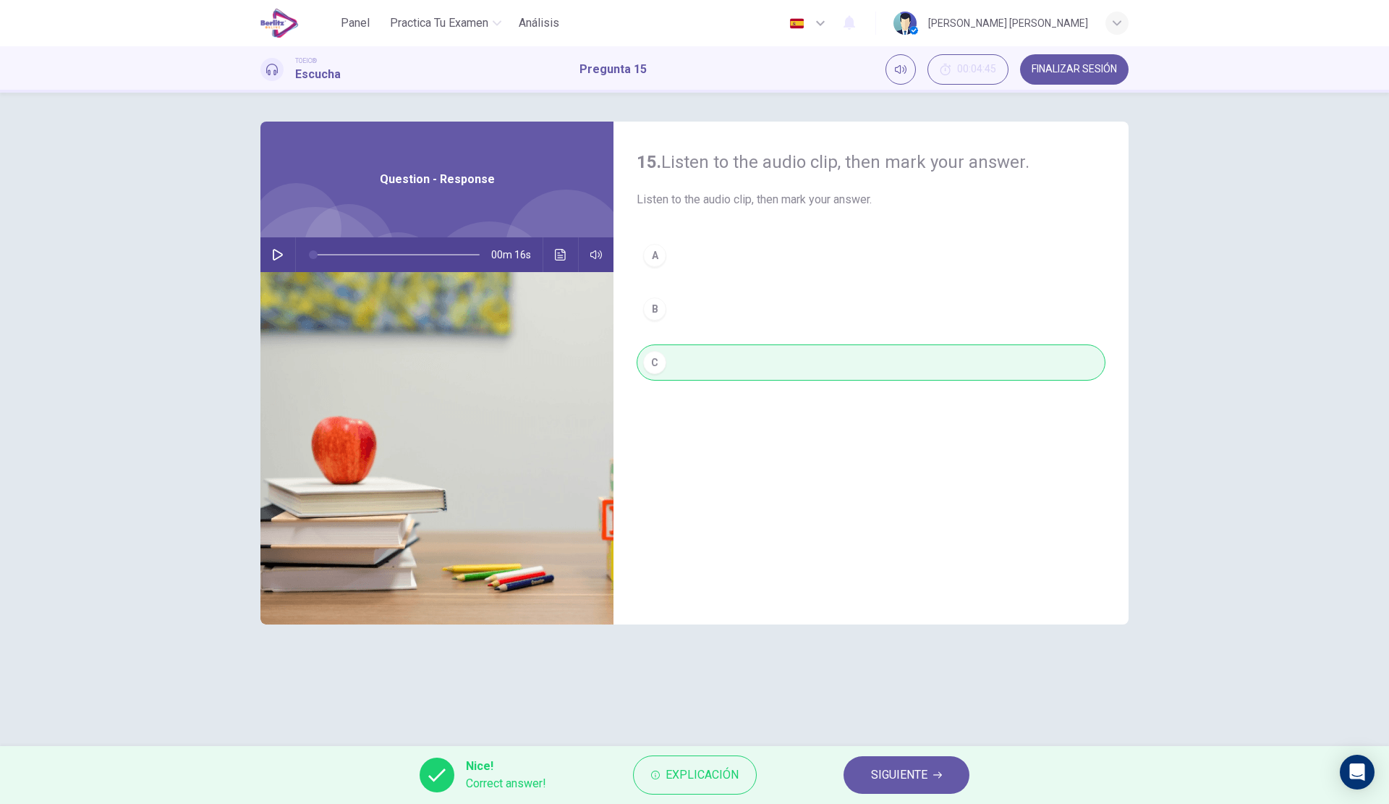
click at [726, 777] on span "Explicación" at bounding box center [702, 775] width 73 height 20
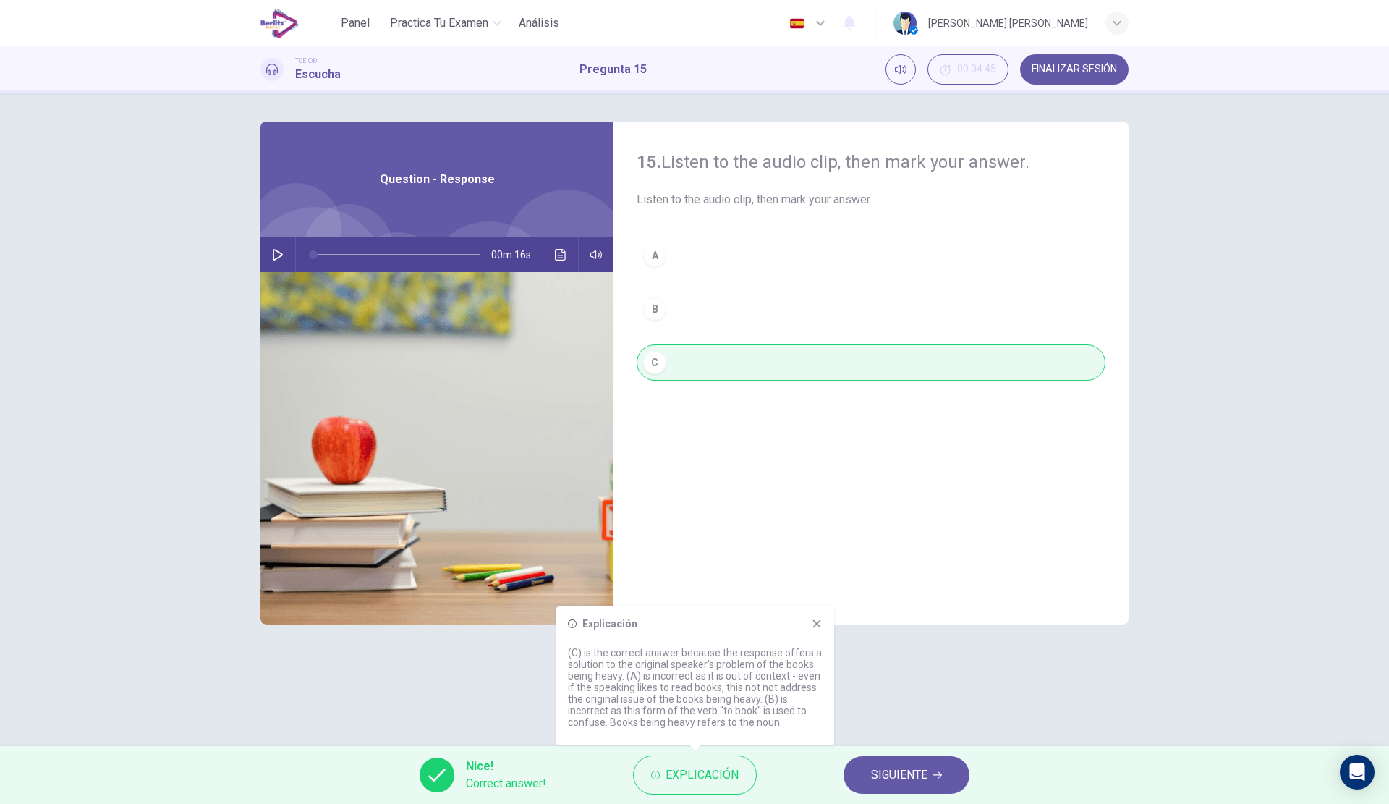
click at [904, 795] on div "Nice! Correct answer! Explicación SIGUIENTE" at bounding box center [694, 775] width 1389 height 58
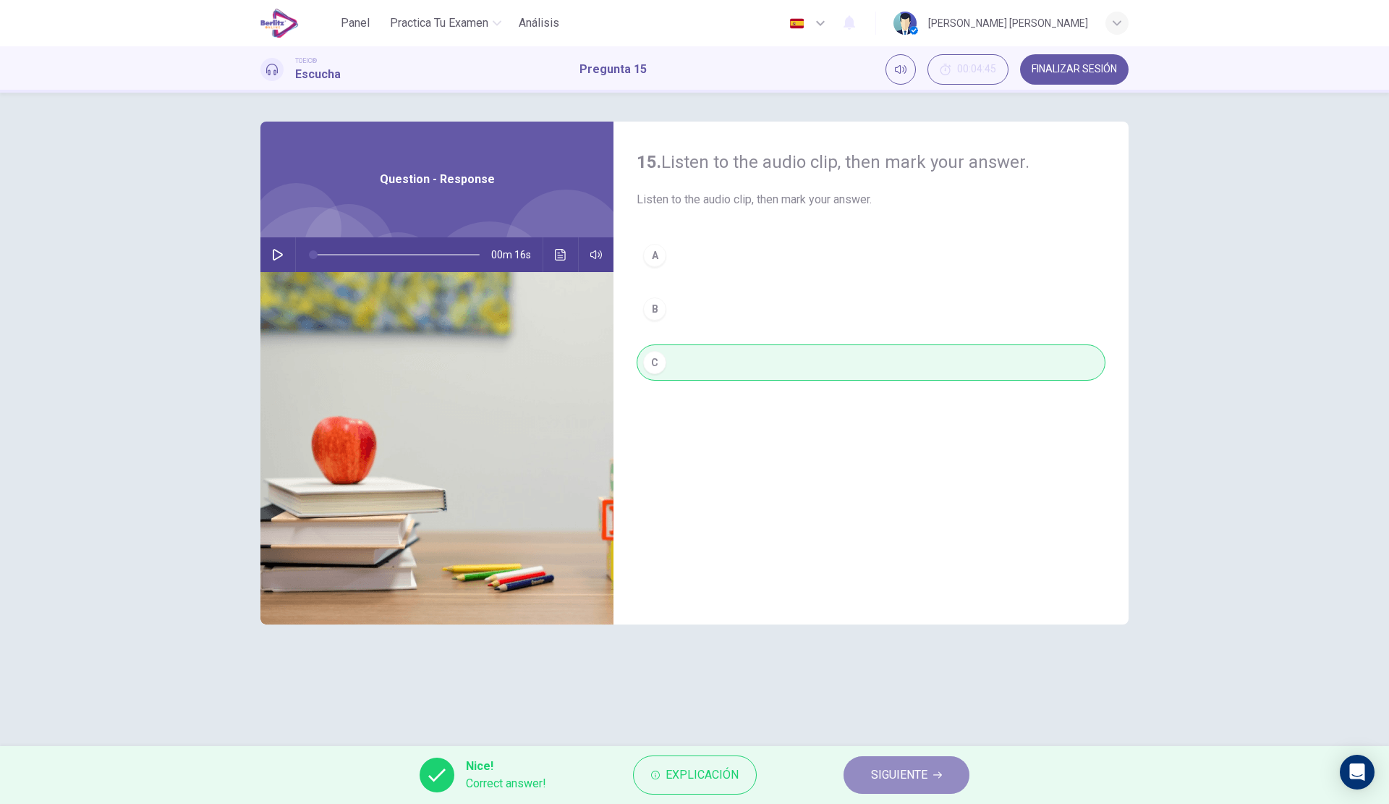
click at [905, 788] on button "SIGUIENTE" at bounding box center [907, 775] width 126 height 38
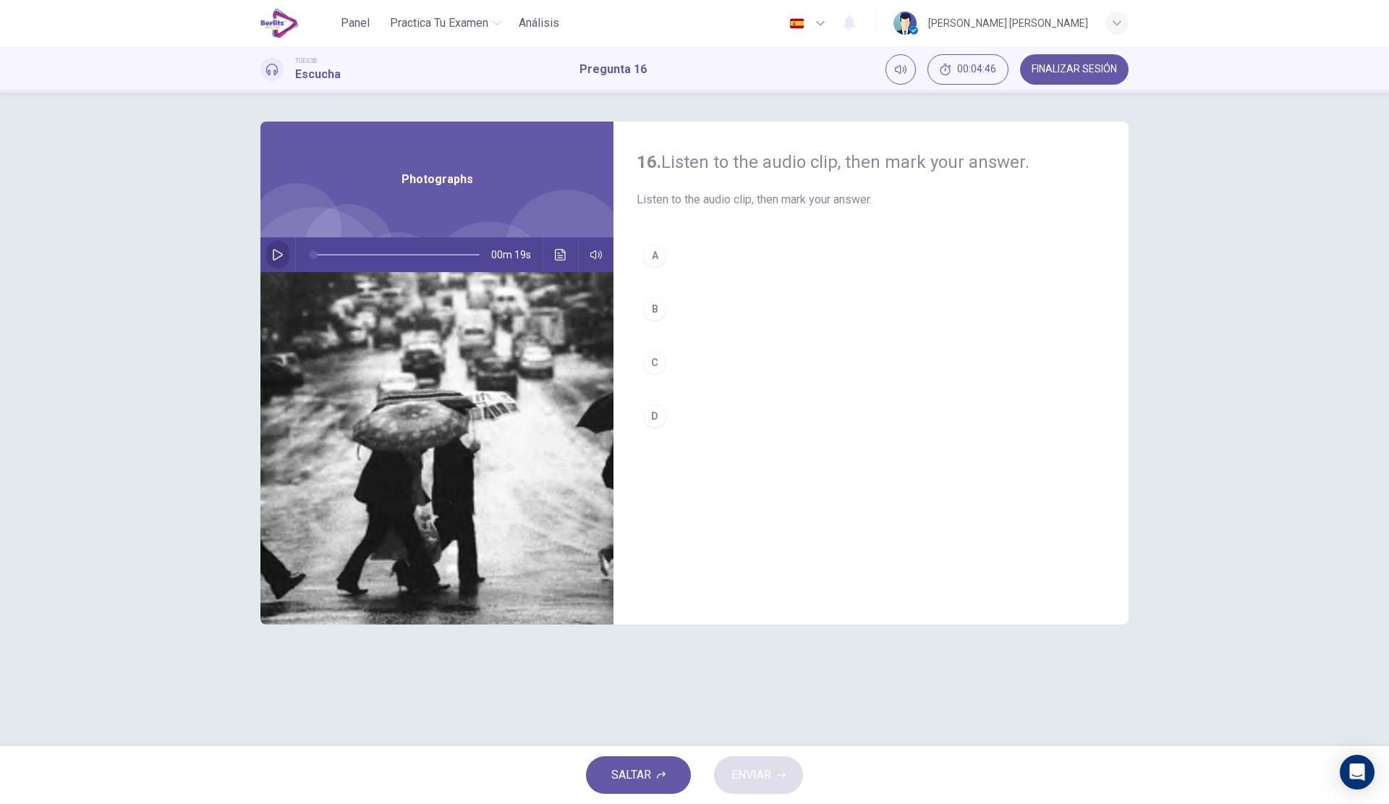
click at [282, 264] on button "button" at bounding box center [277, 254] width 23 height 35
click at [715, 305] on button "B" at bounding box center [871, 309] width 469 height 36
click at [762, 768] on span "ENVIAR" at bounding box center [752, 775] width 40 height 20
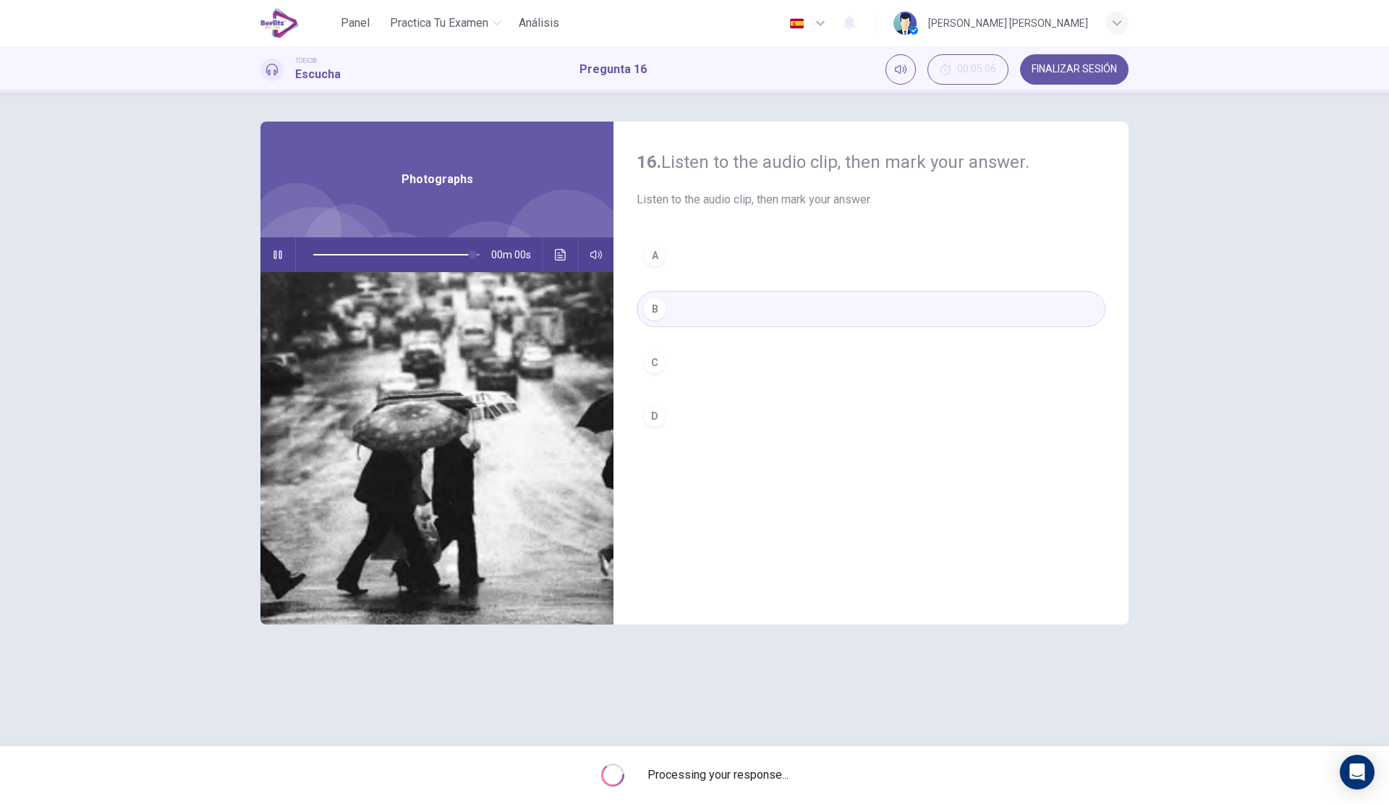
type input "*"
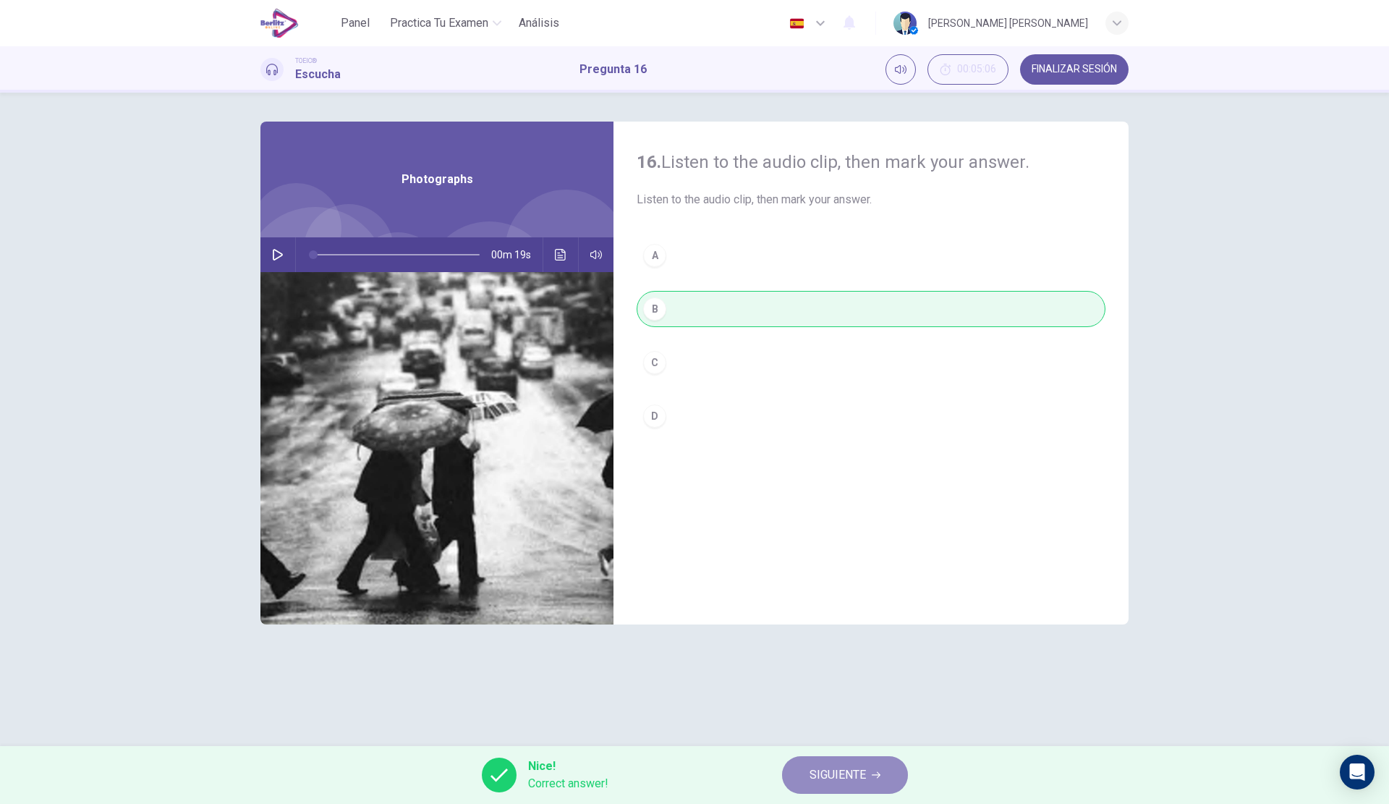
click at [805, 773] on button "SIGUIENTE" at bounding box center [845, 775] width 126 height 38
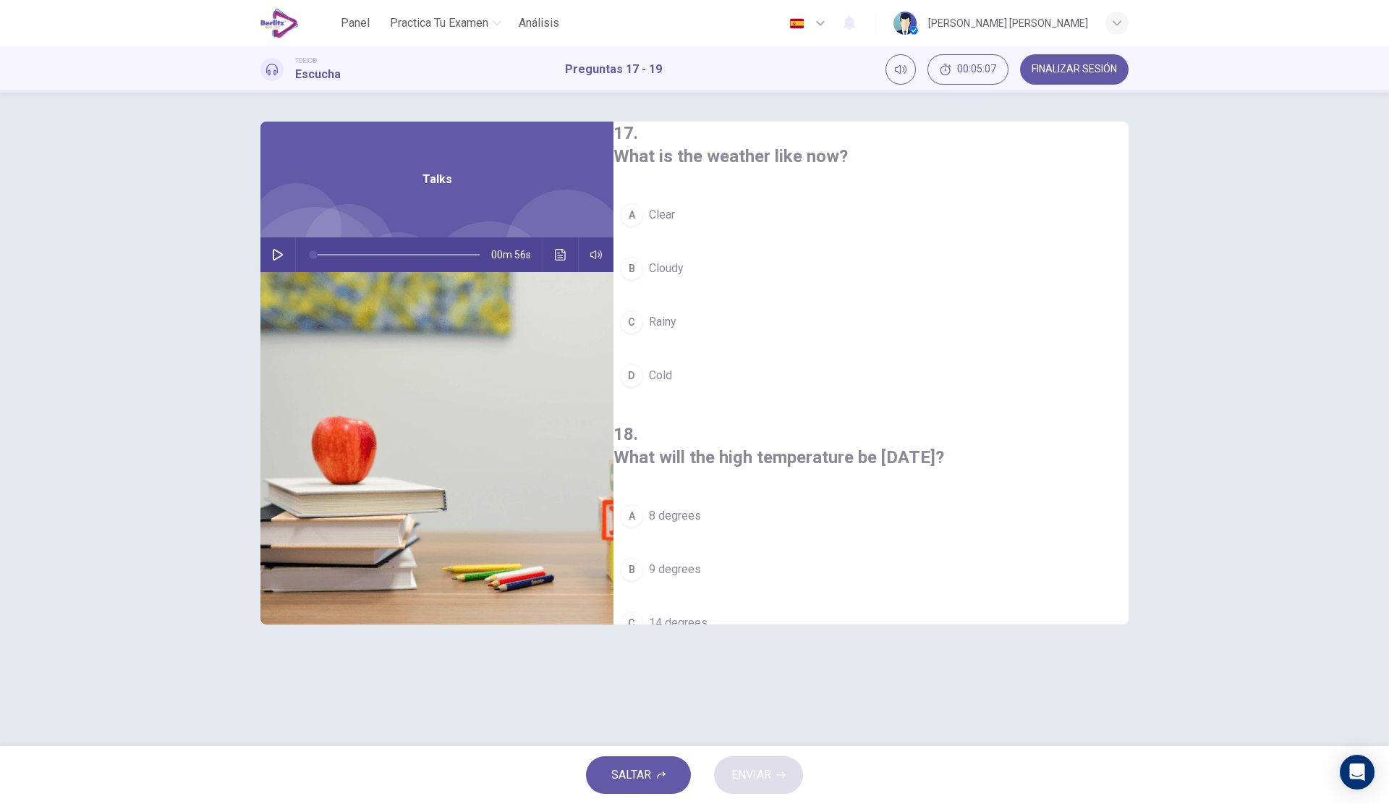
click at [281, 240] on button "button" at bounding box center [277, 254] width 23 height 35
click at [675, 212] on span "Clear" at bounding box center [662, 214] width 26 height 17
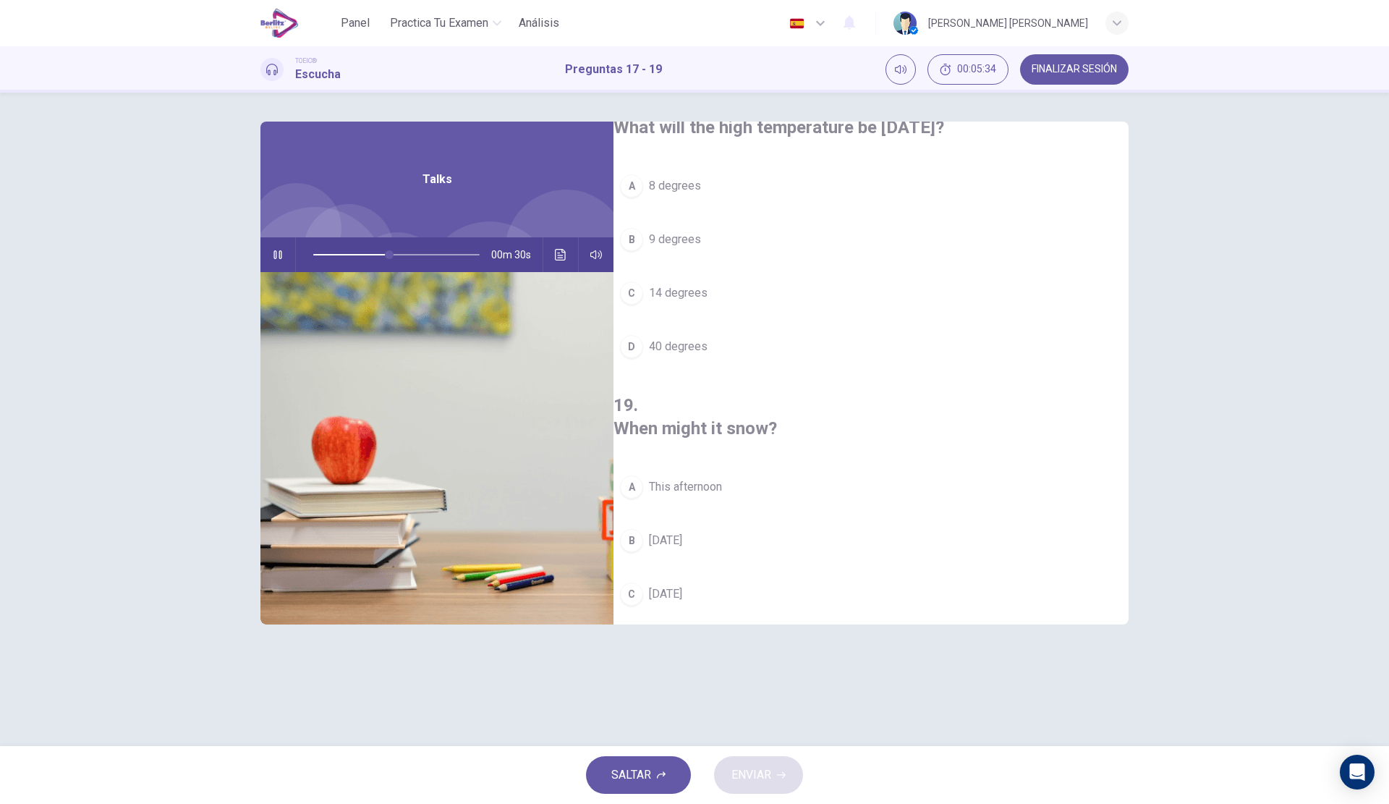
scroll to position [331, 0]
click at [682, 585] on span "[DATE]" at bounding box center [665, 593] width 33 height 17
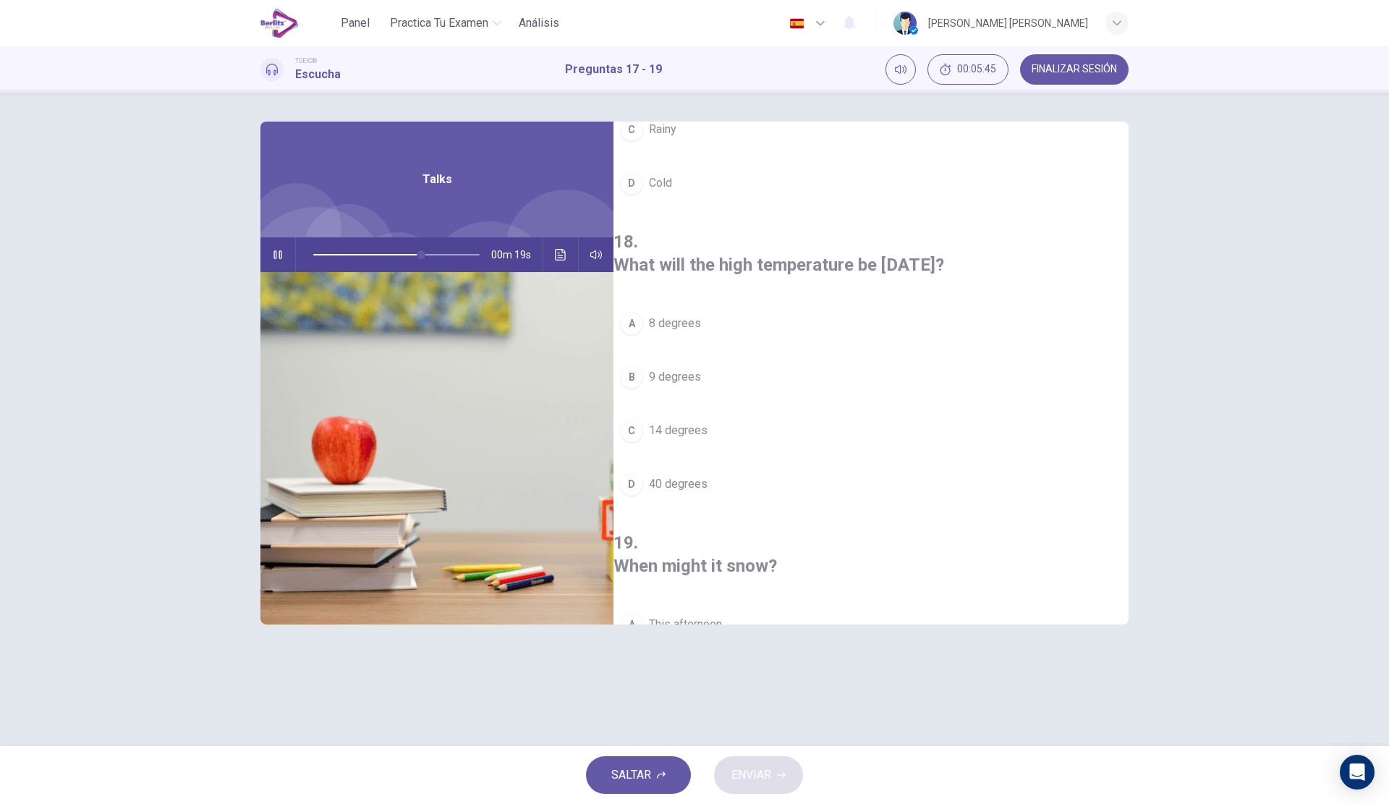
scroll to position [186, 0]
click at [708, 482] on span "40 degrees" at bounding box center [678, 490] width 59 height 17
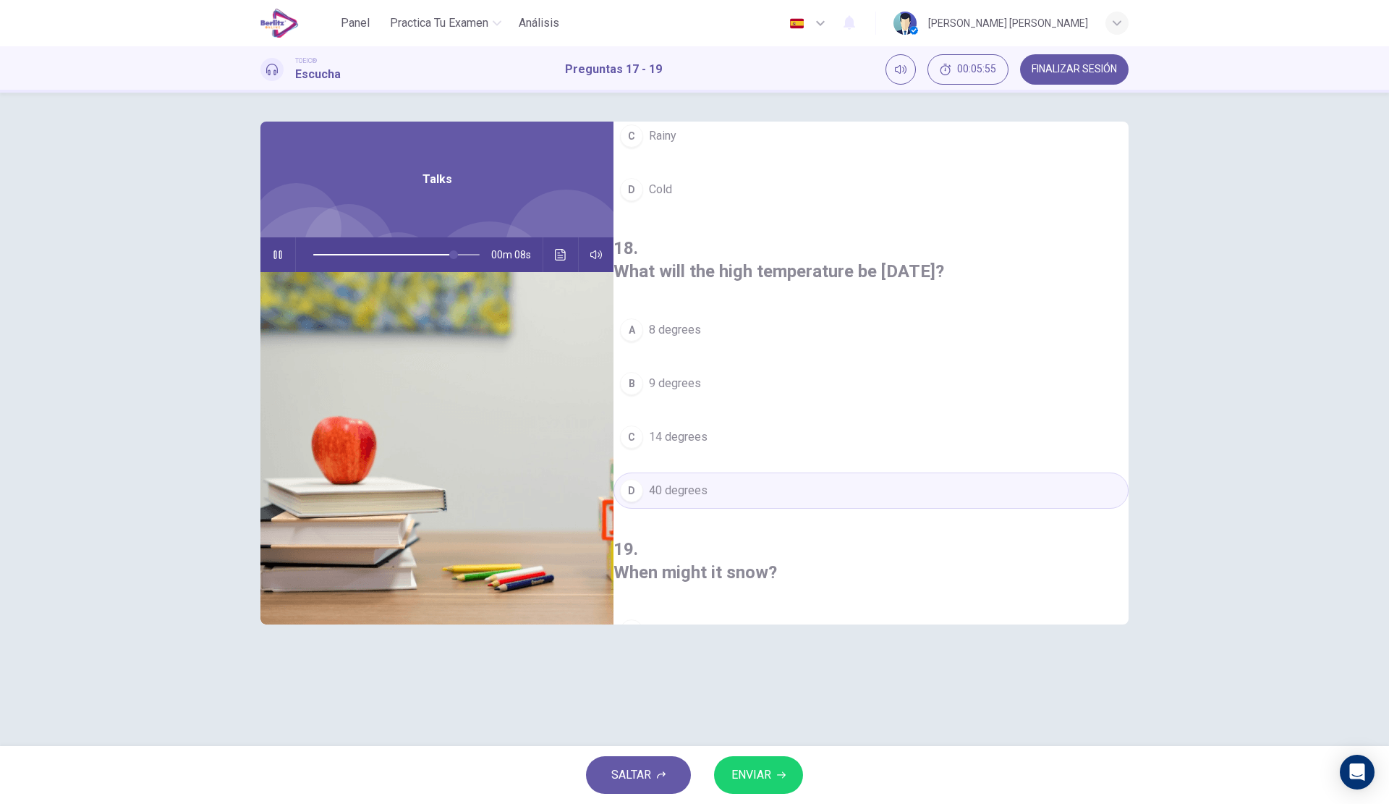
click at [781, 768] on button "ENVIAR" at bounding box center [758, 775] width 89 height 38
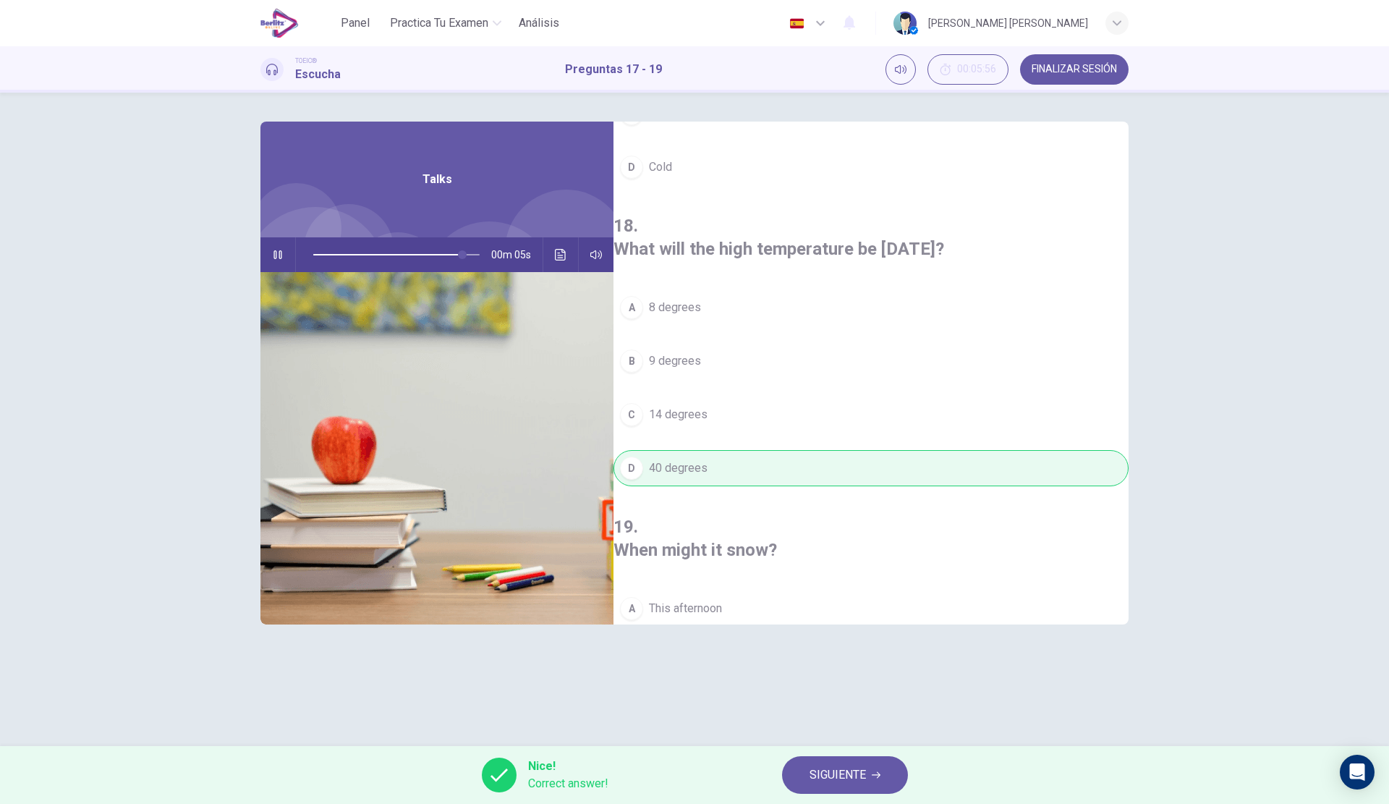
scroll to position [331, 0]
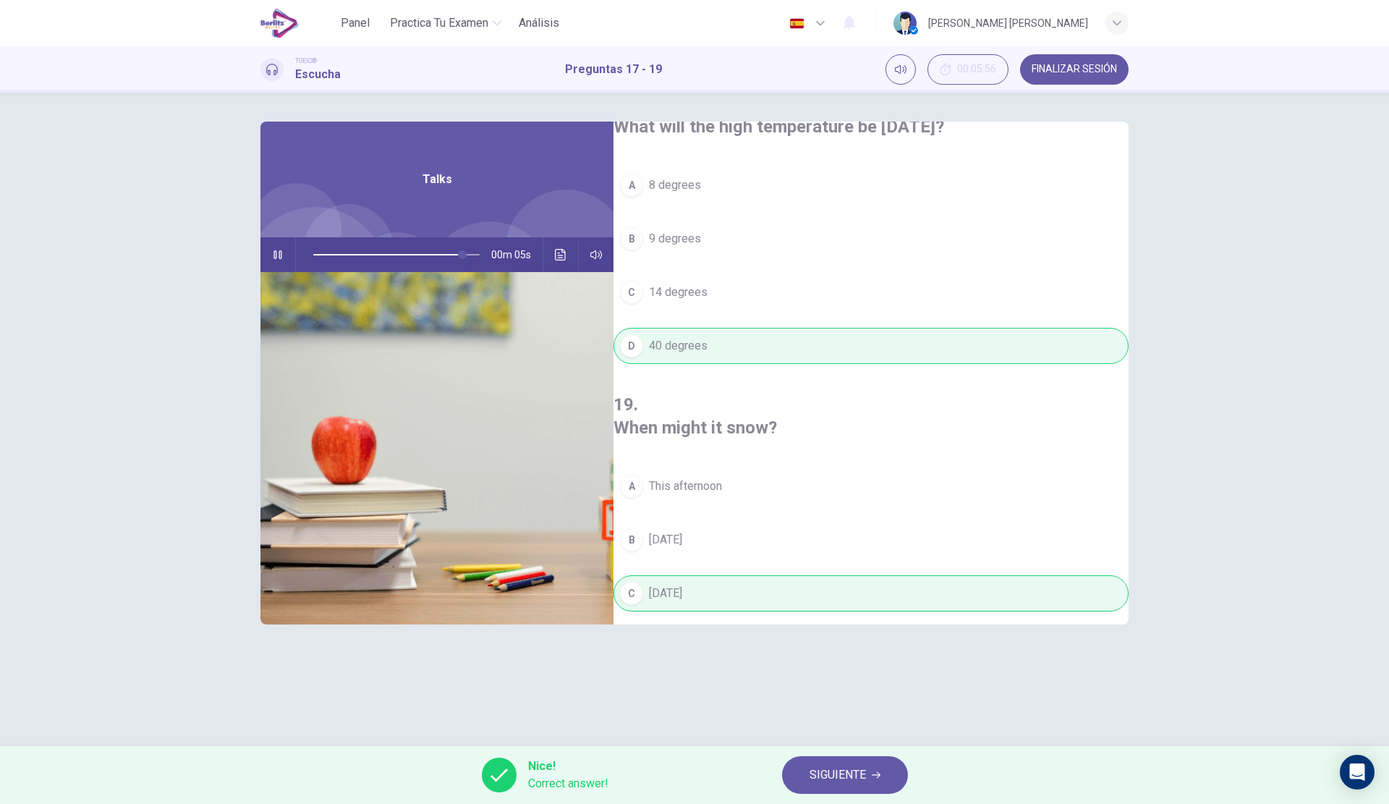
type input "**"
click at [862, 774] on span "SIGUIENTE" at bounding box center [838, 775] width 56 height 20
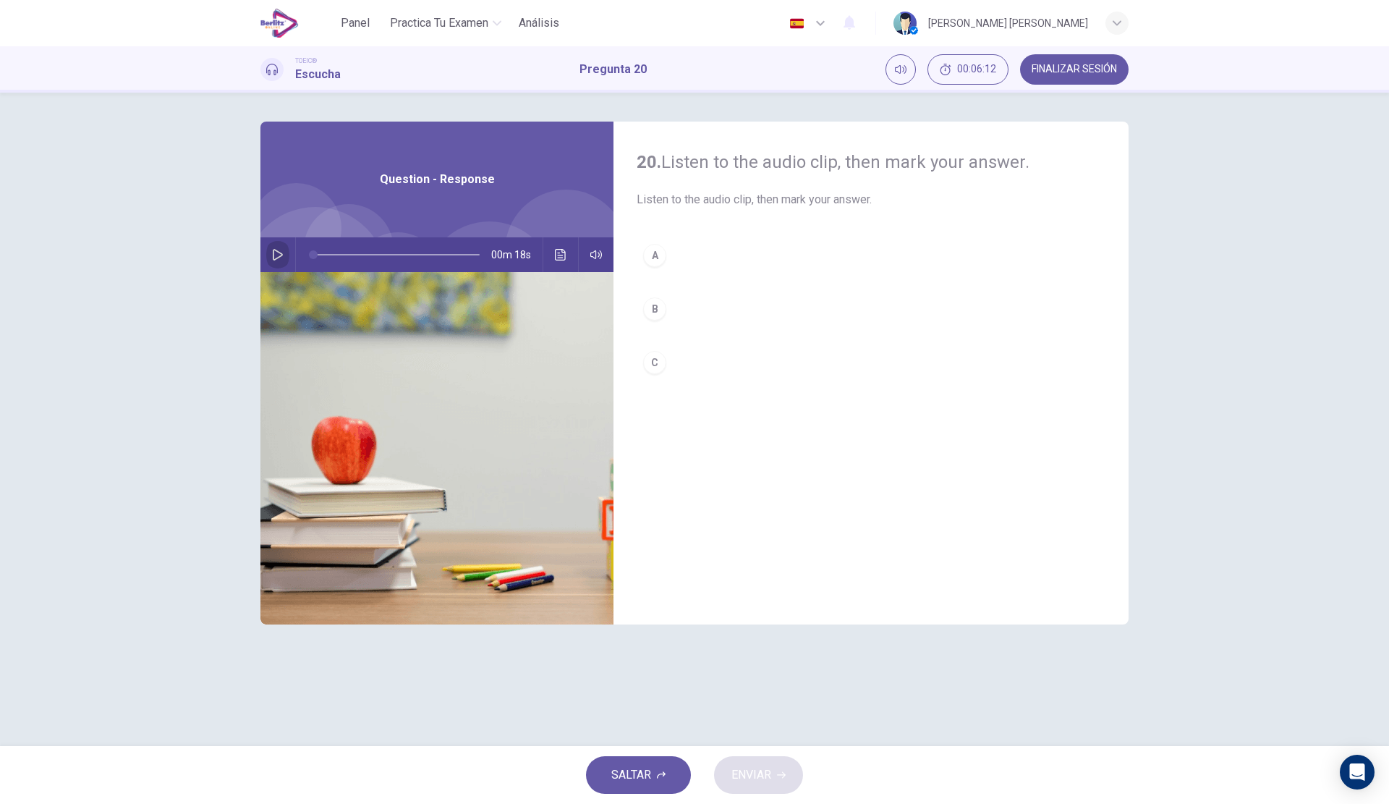
click at [280, 250] on icon "button" at bounding box center [278, 255] width 12 height 12
click at [740, 301] on button "B" at bounding box center [871, 309] width 469 height 36
click at [755, 773] on span "ENVIAR" at bounding box center [752, 775] width 40 height 20
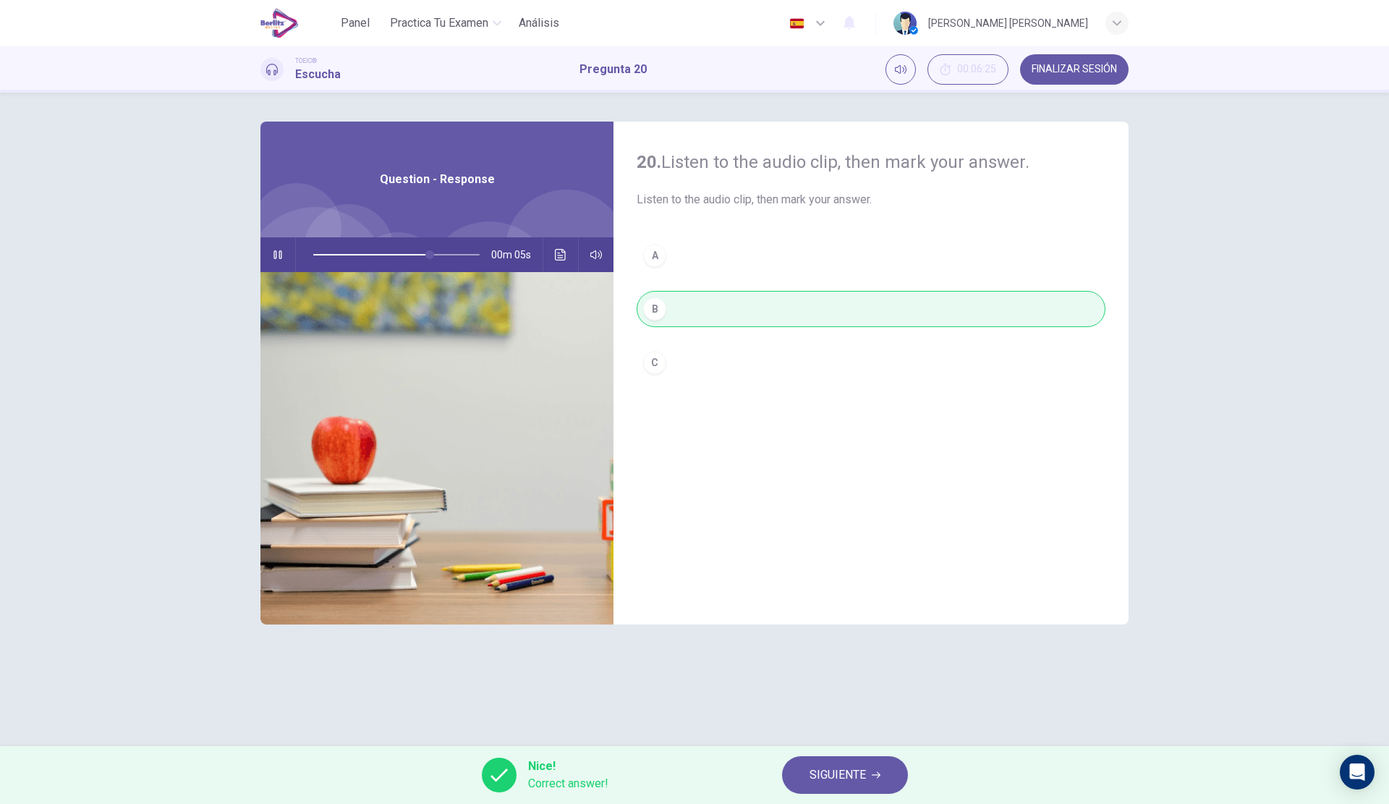
type input "**"
click at [841, 766] on span "SIGUIENTE" at bounding box center [838, 775] width 56 height 20
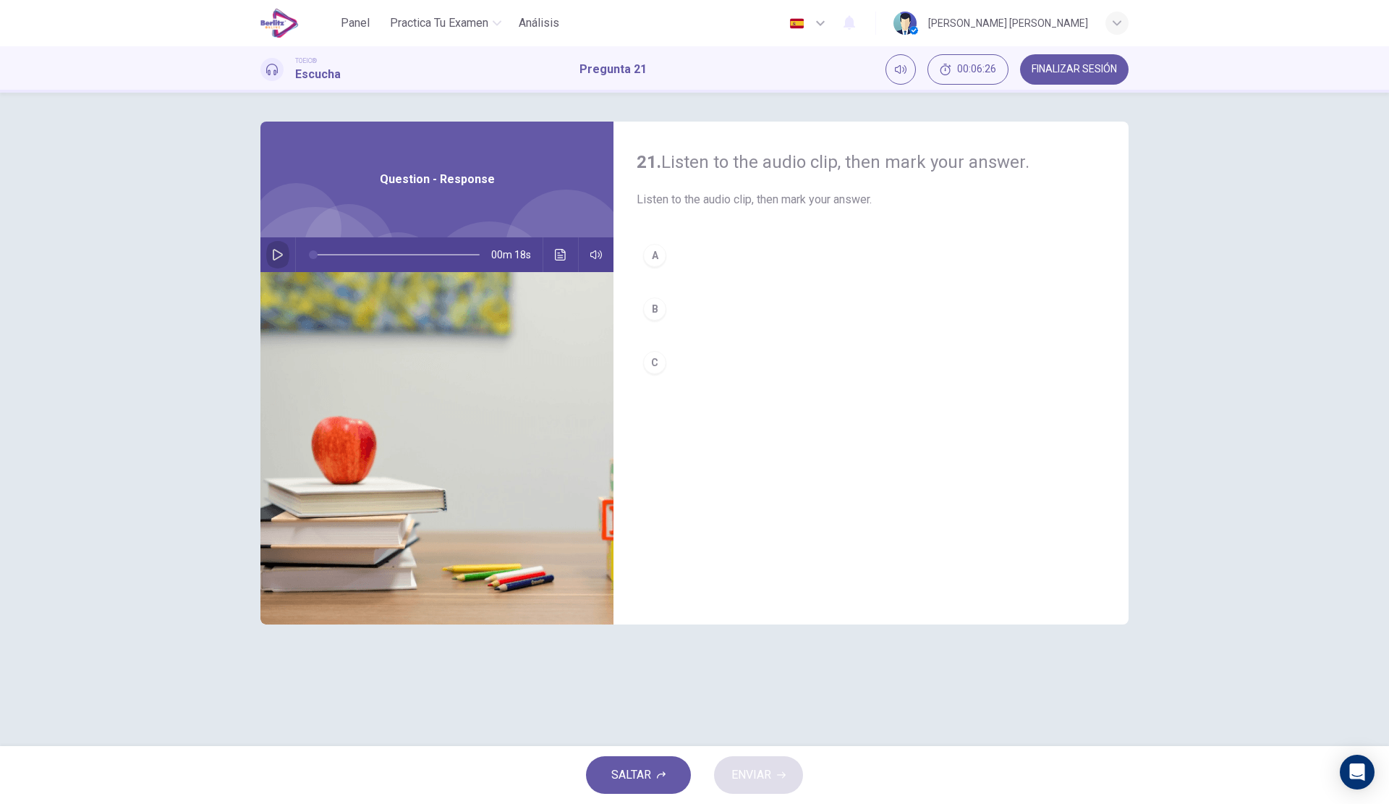
click at [266, 253] on button "button" at bounding box center [277, 254] width 23 height 35
click at [734, 305] on button "B" at bounding box center [871, 309] width 469 height 36
click at [737, 763] on button "ENVIAR" at bounding box center [758, 775] width 89 height 38
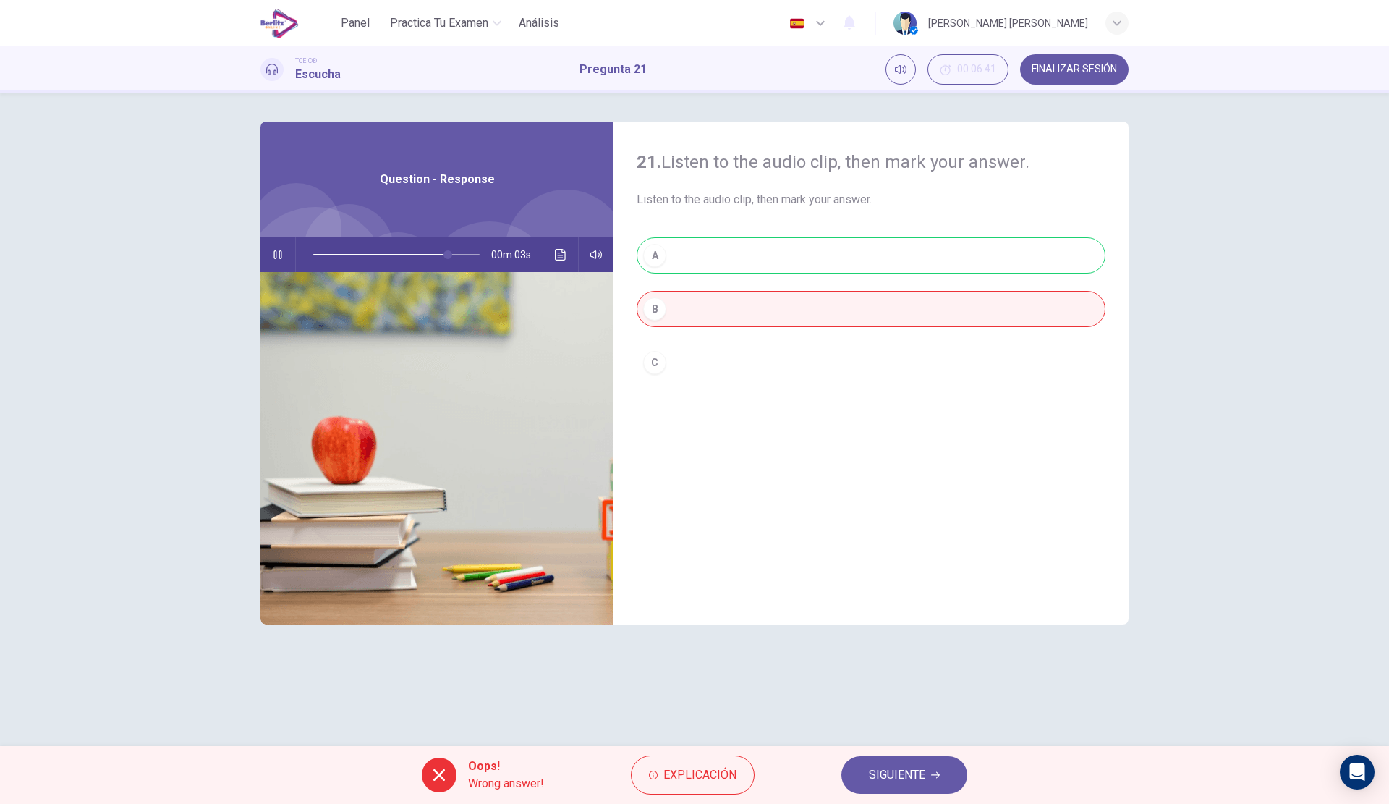
click at [719, 768] on span "Explicación" at bounding box center [700, 775] width 73 height 20
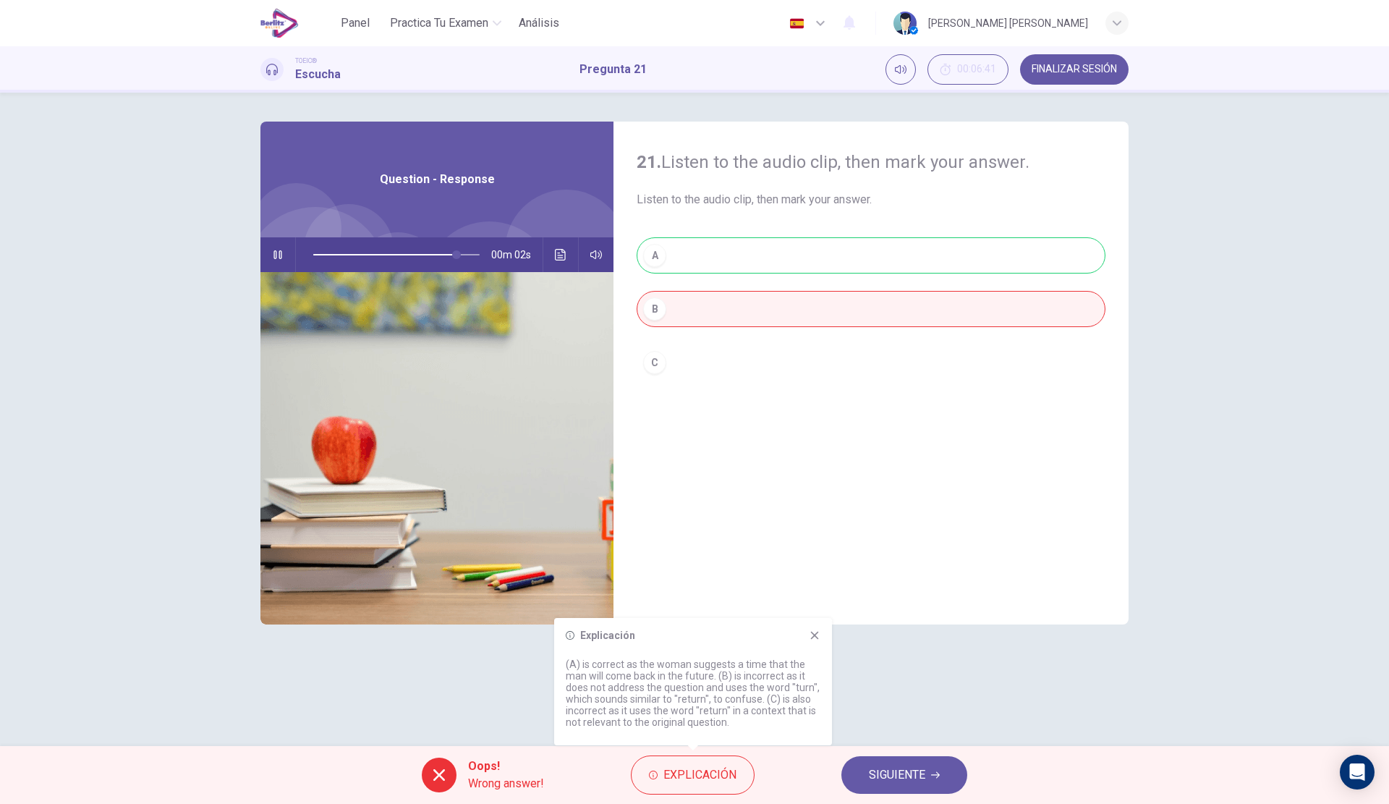
type input "**"
click at [884, 780] on span "SIGUIENTE" at bounding box center [897, 775] width 56 height 20
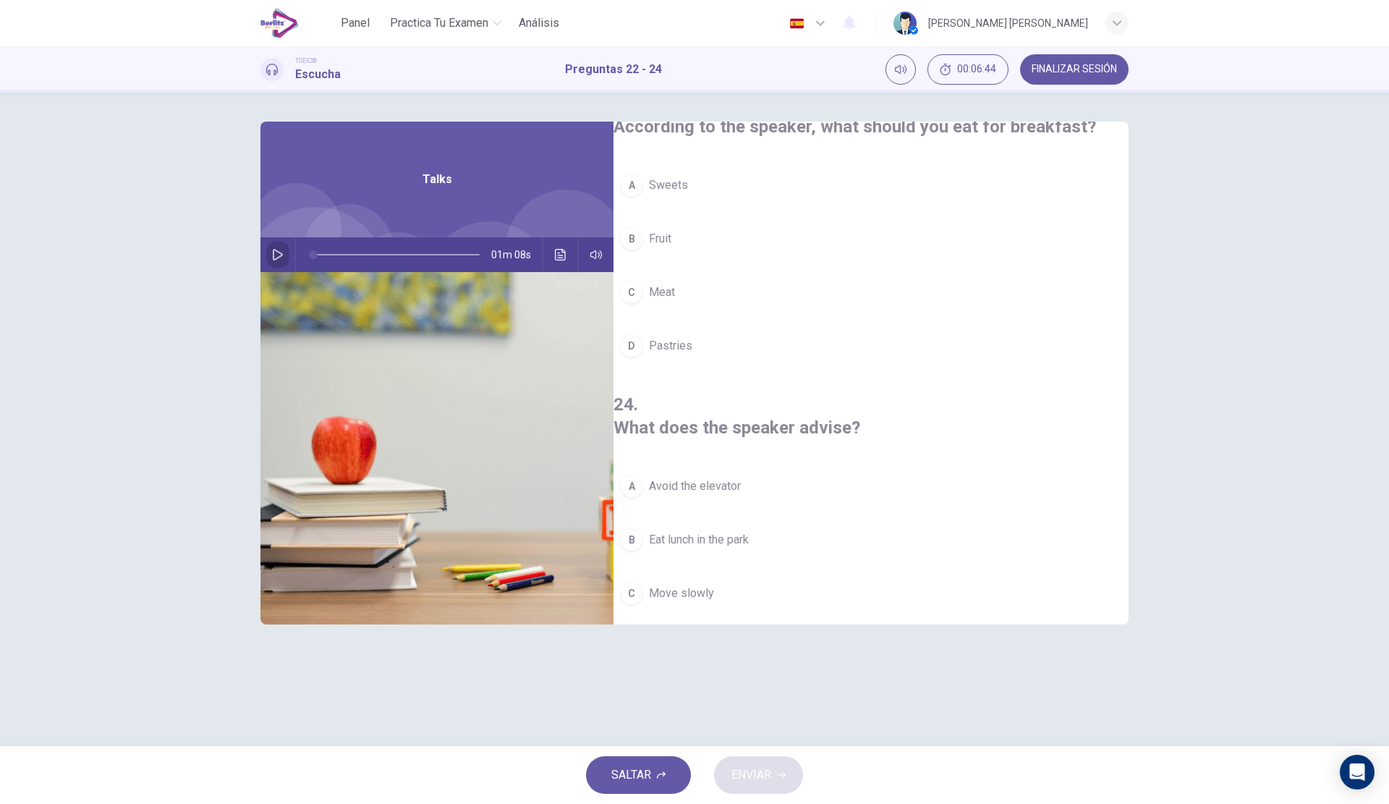
click at [282, 250] on icon "button" at bounding box center [278, 255] width 12 height 12
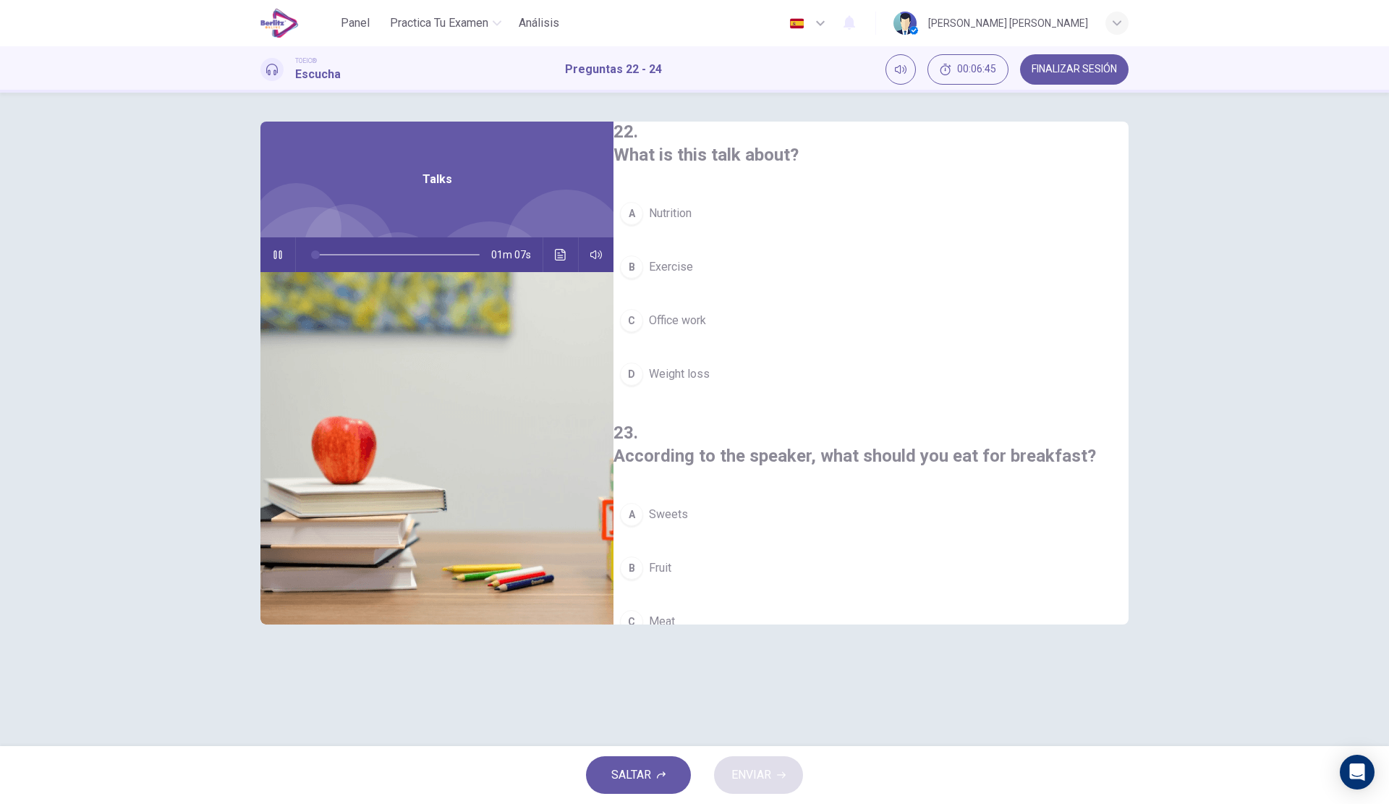
scroll to position [0, 0]
click at [706, 324] on span "Office work" at bounding box center [677, 321] width 57 height 17
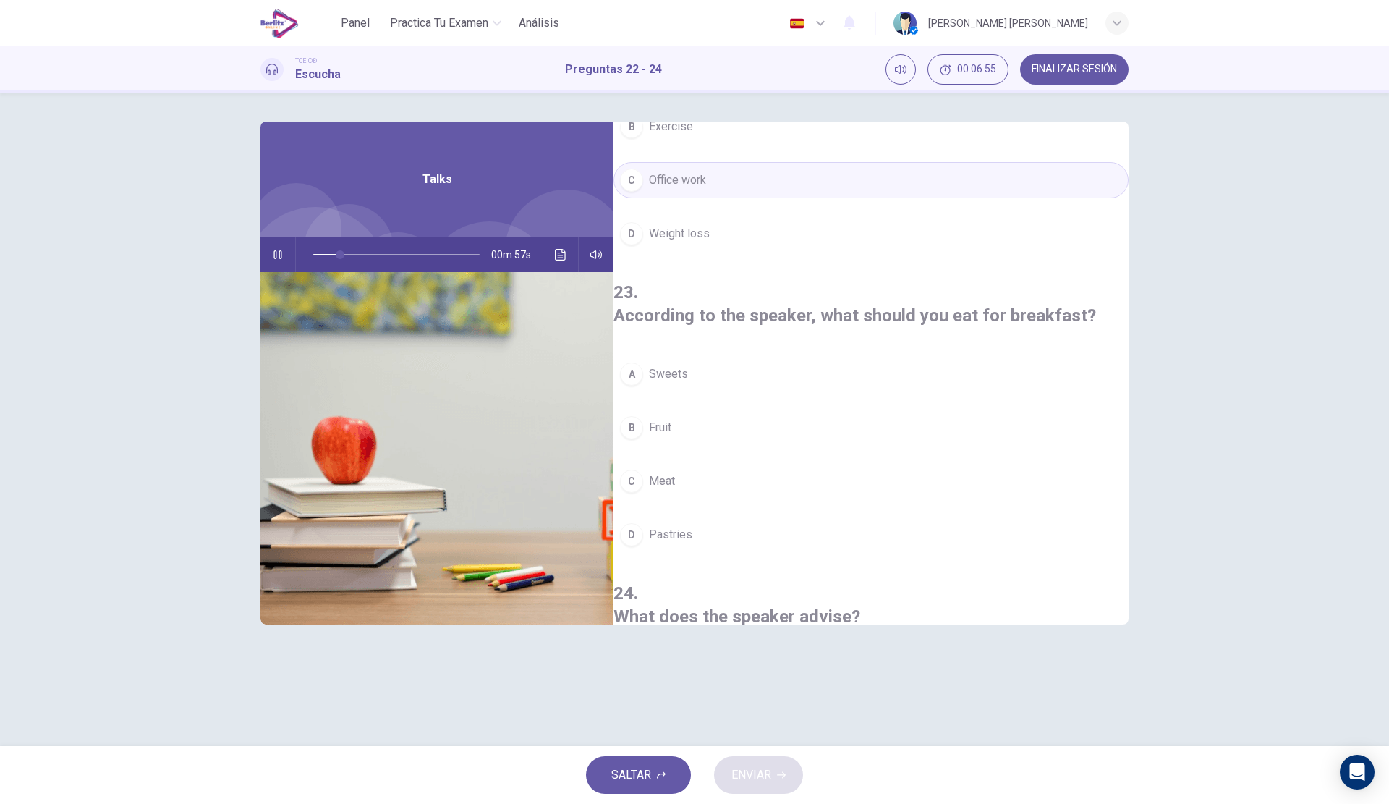
scroll to position [145, 0]
click at [770, 407] on button "B Fruit" at bounding box center [871, 425] width 515 height 36
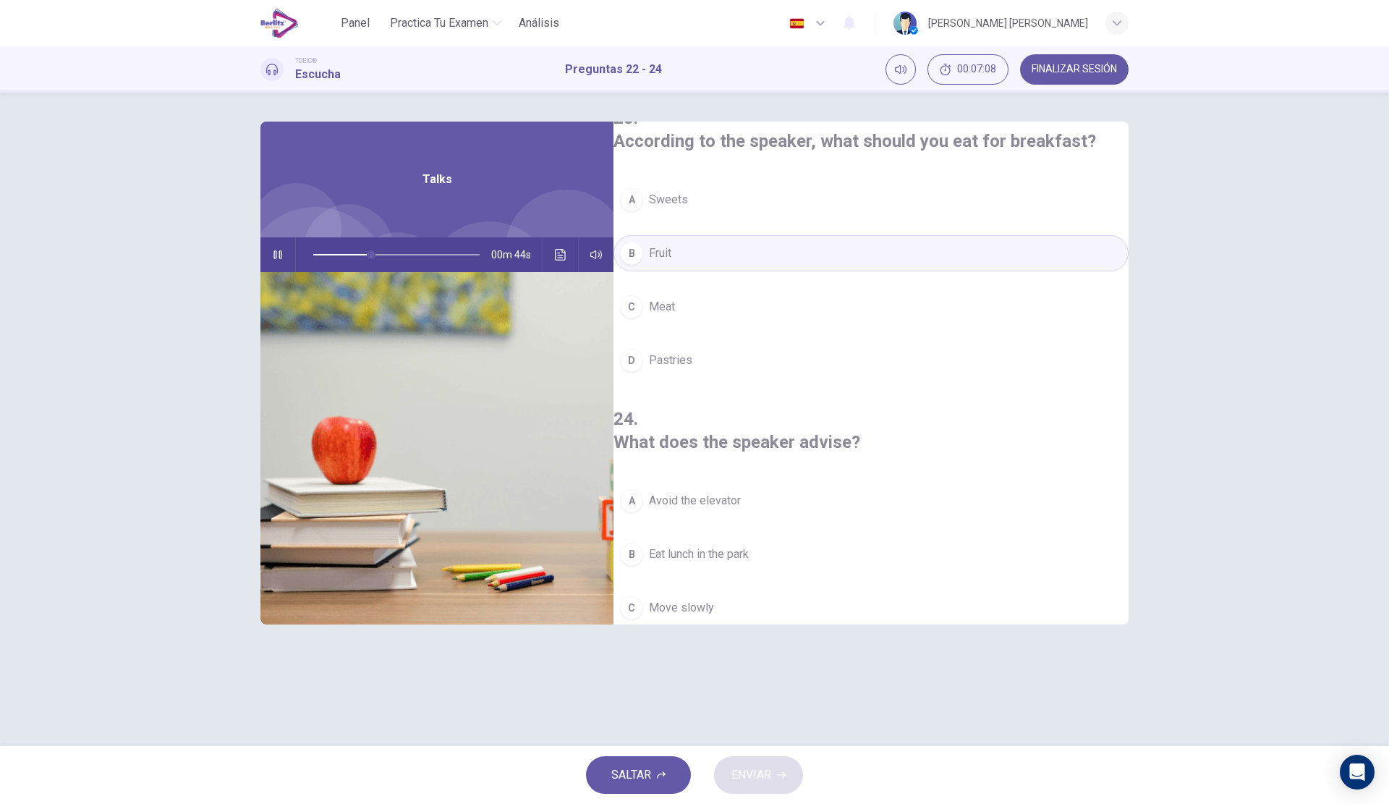
scroll to position [331, 0]
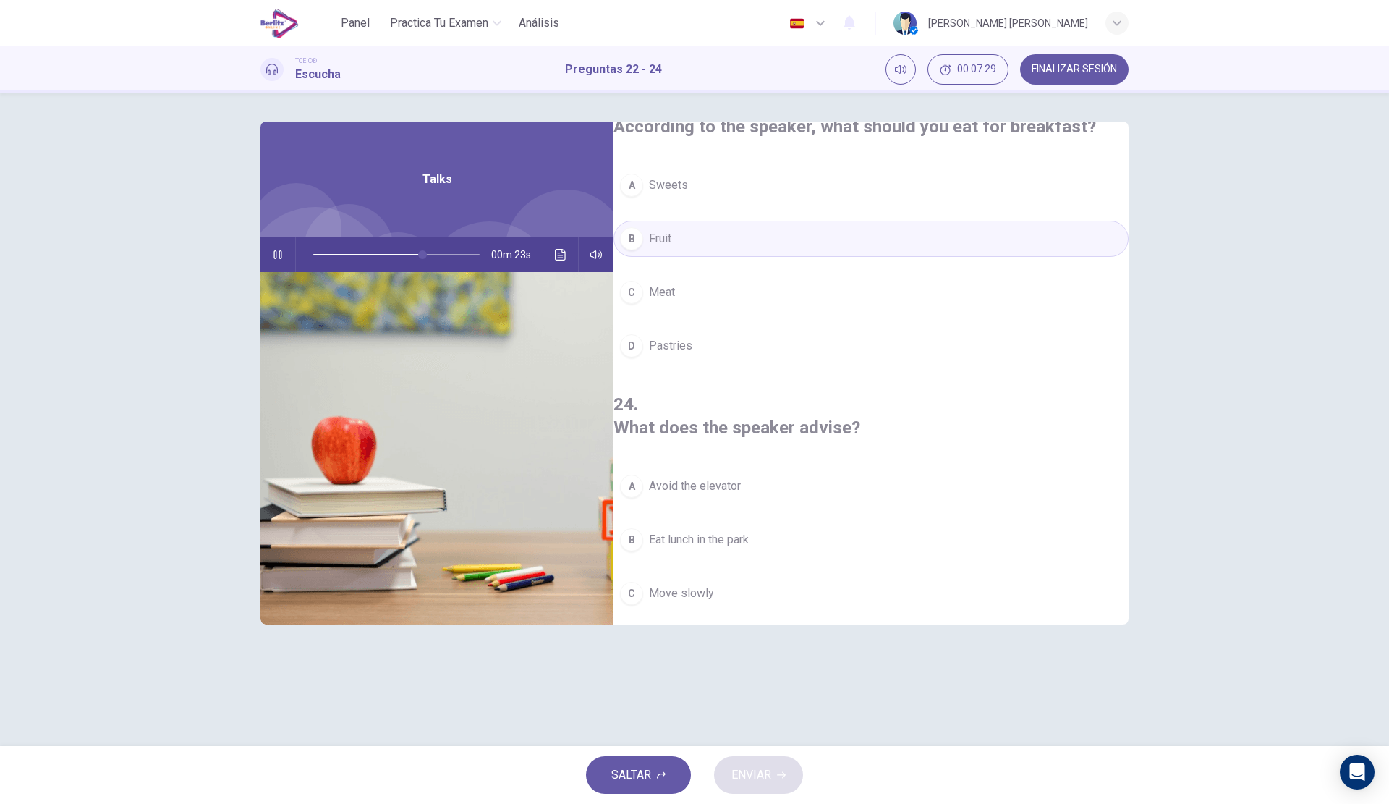
click at [791, 468] on button "A Avoid the elevator" at bounding box center [871, 486] width 515 height 36
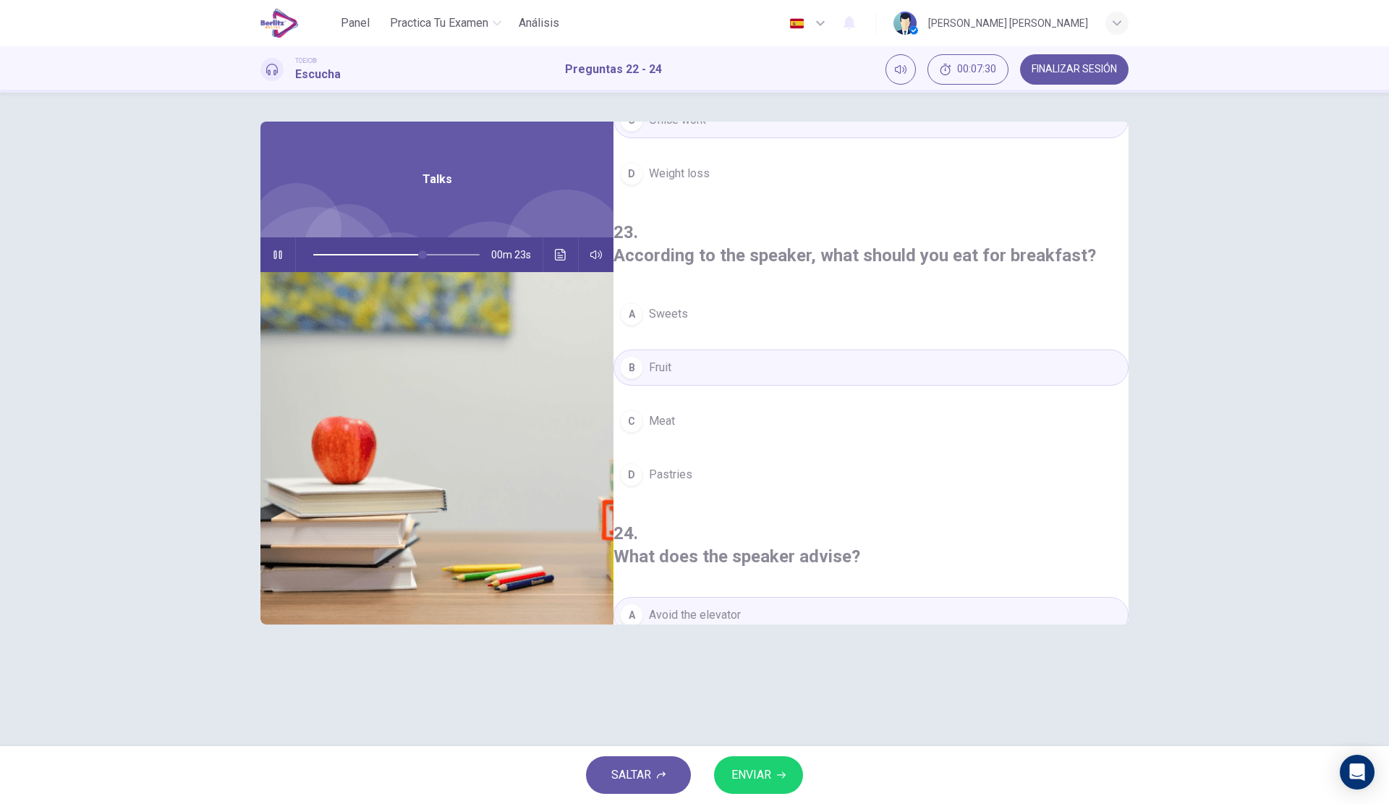
scroll to position [0, 0]
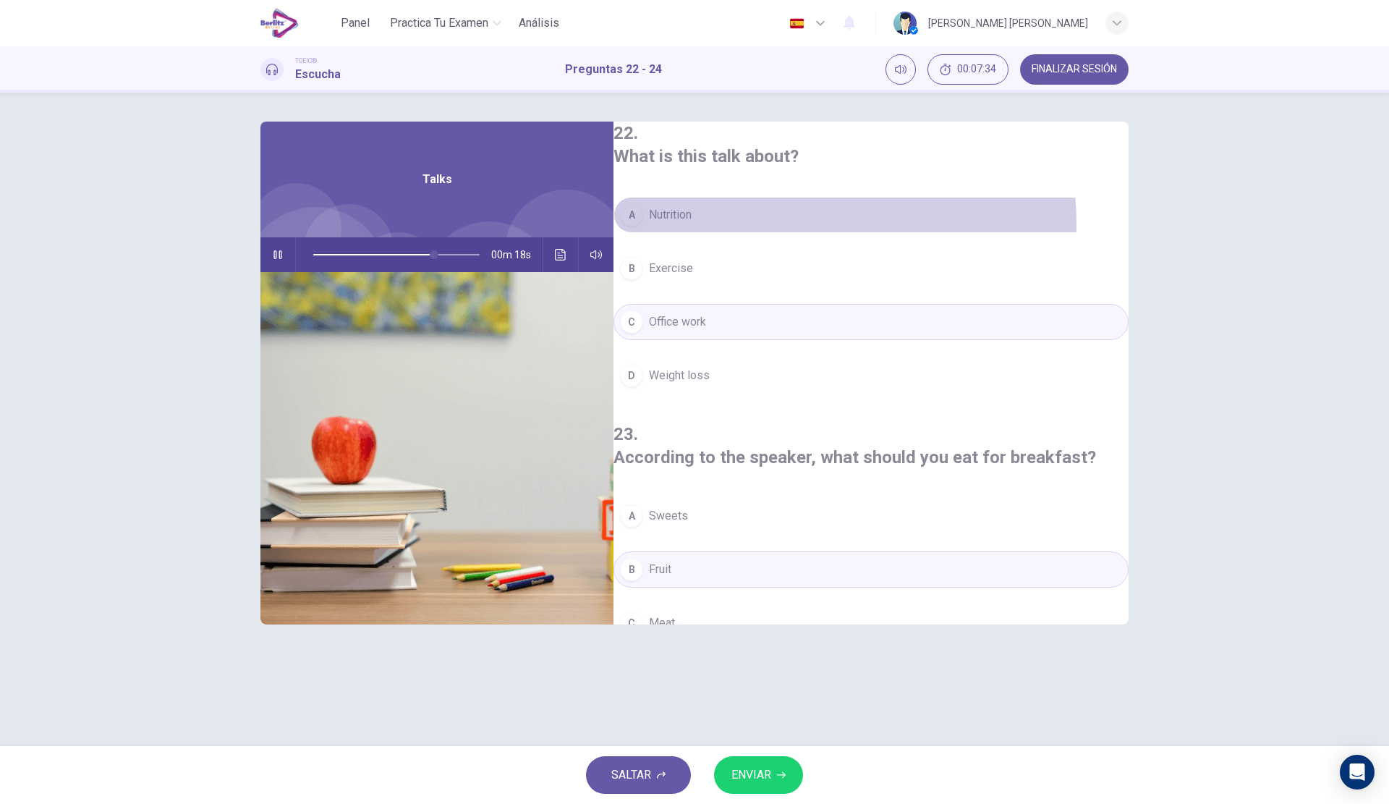
click at [745, 223] on button "A Nutrition" at bounding box center [871, 215] width 515 height 36
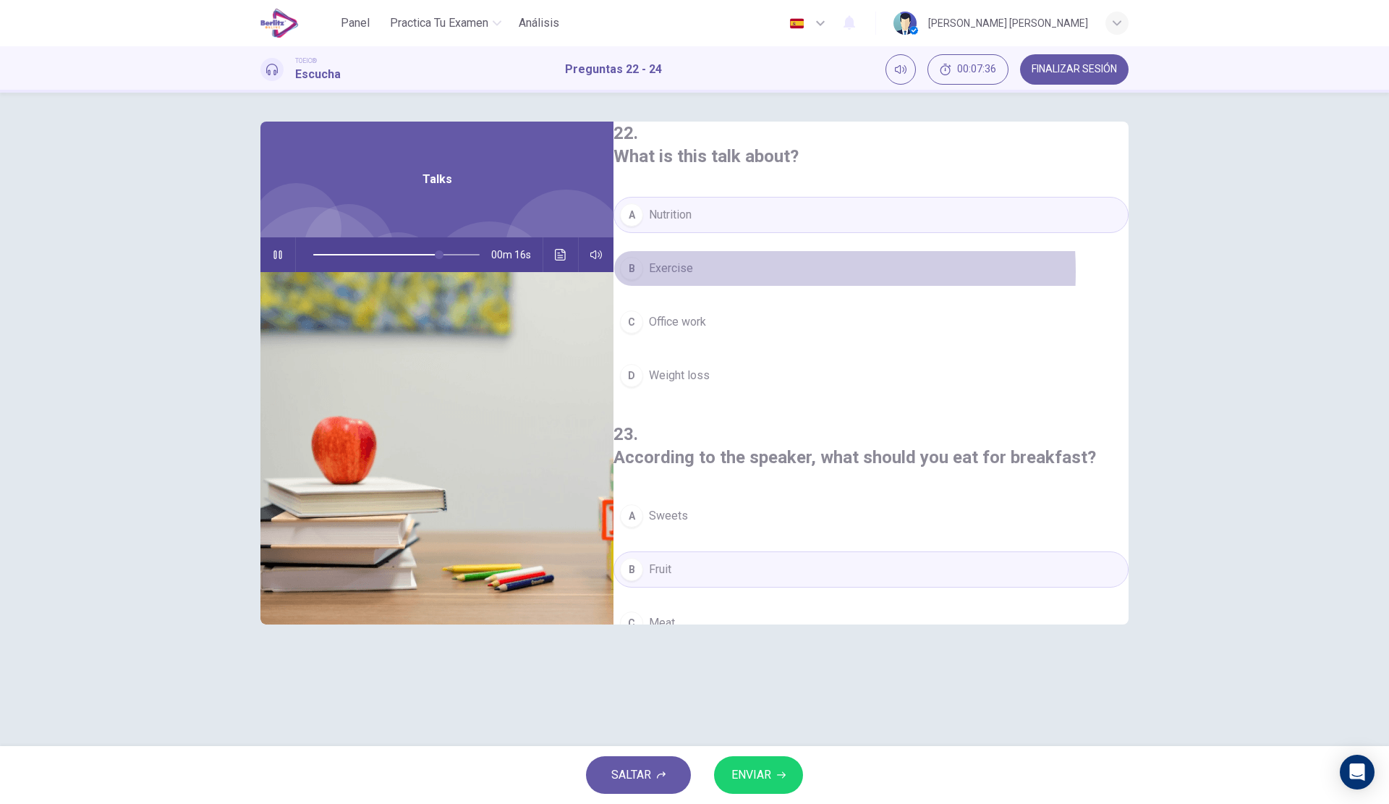
click at [756, 268] on button "B Exercise" at bounding box center [871, 268] width 515 height 36
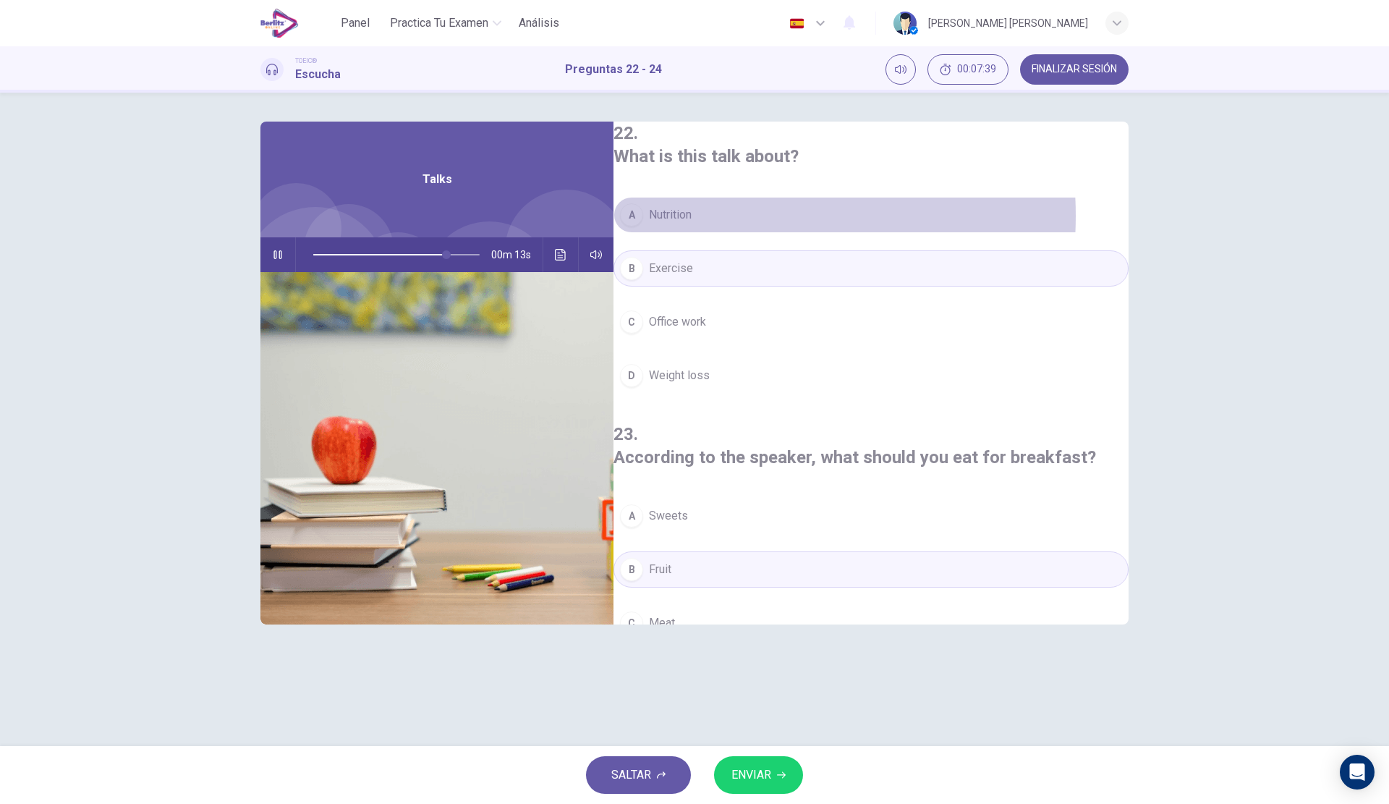
click at [744, 213] on button "A Nutrition" at bounding box center [871, 215] width 515 height 36
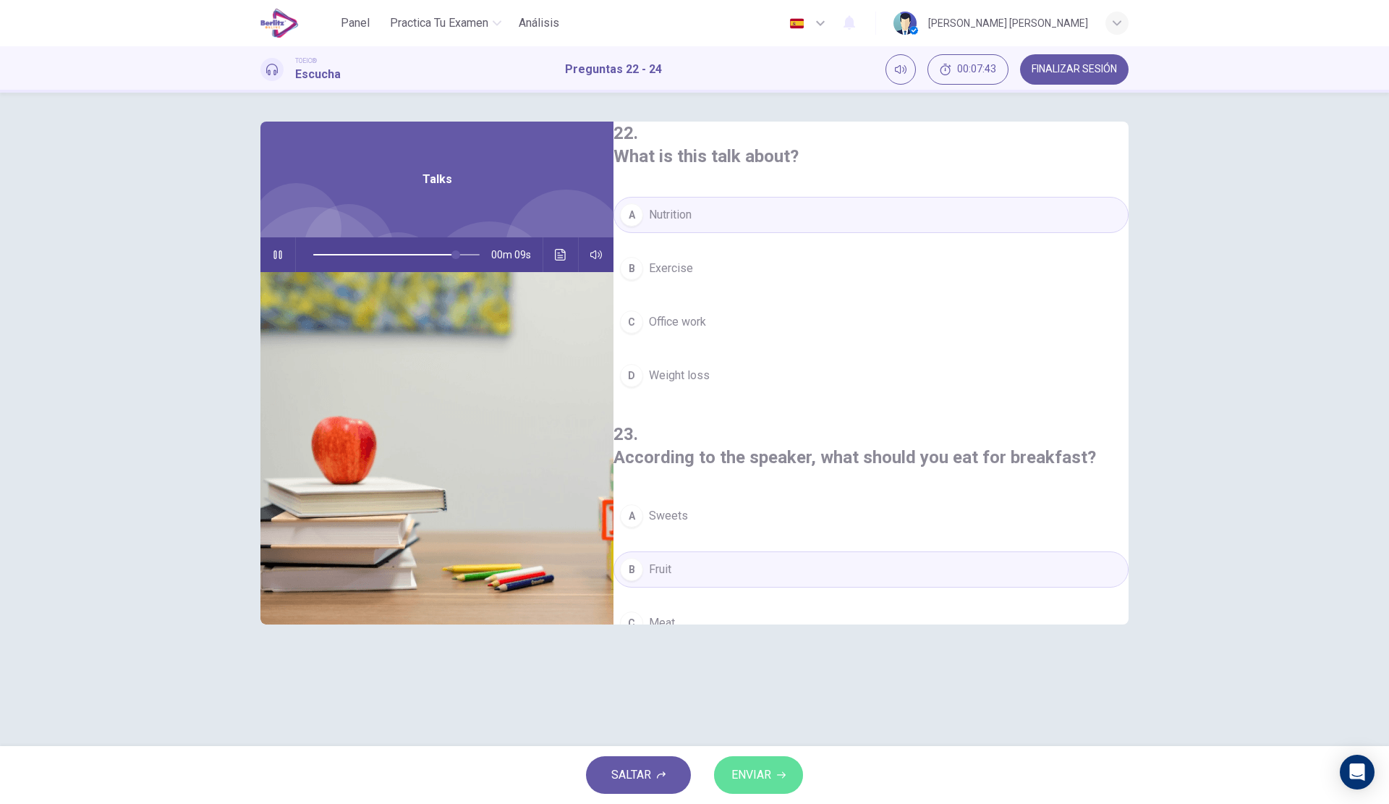
click at [772, 760] on button "ENVIAR" at bounding box center [758, 775] width 89 height 38
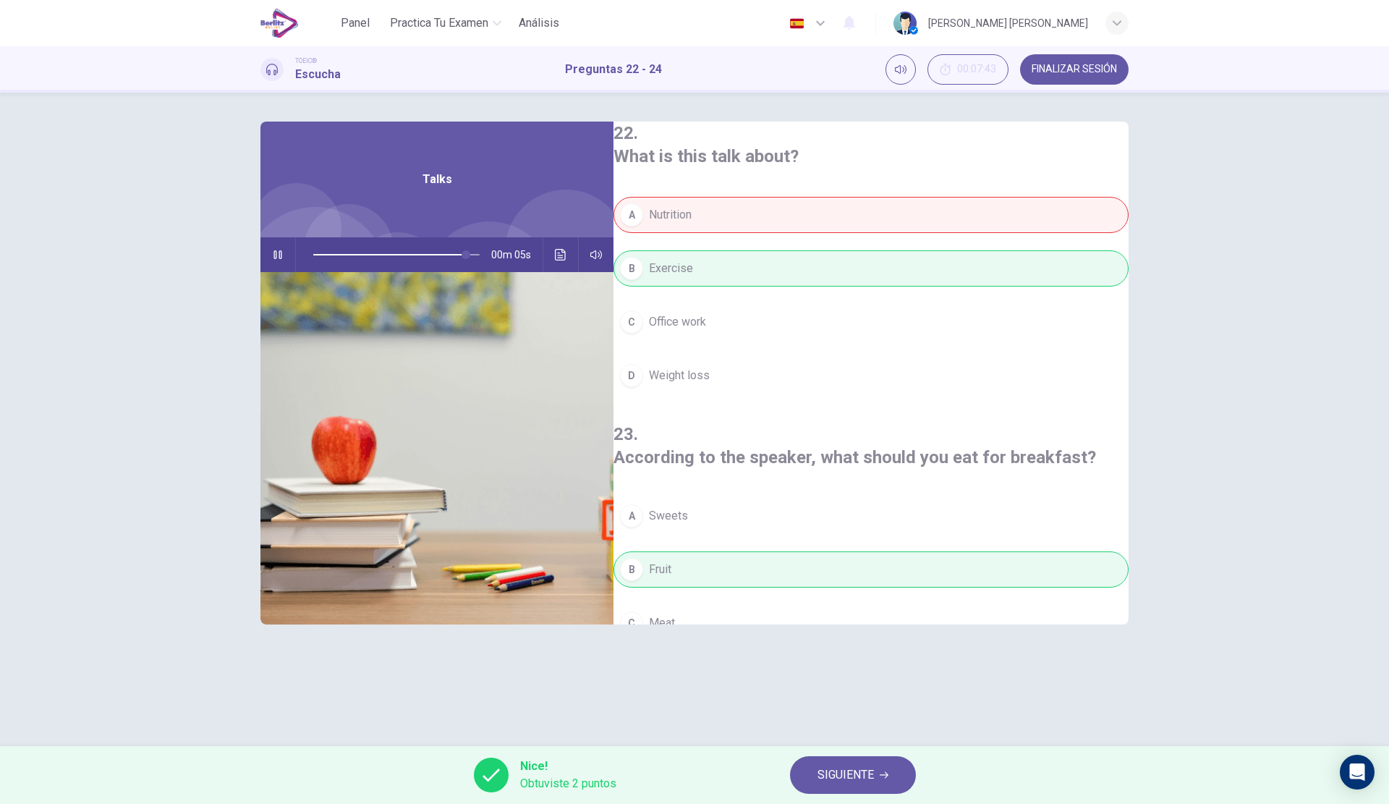
type input "**"
click at [852, 778] on span "SIGUIENTE" at bounding box center [846, 775] width 56 height 20
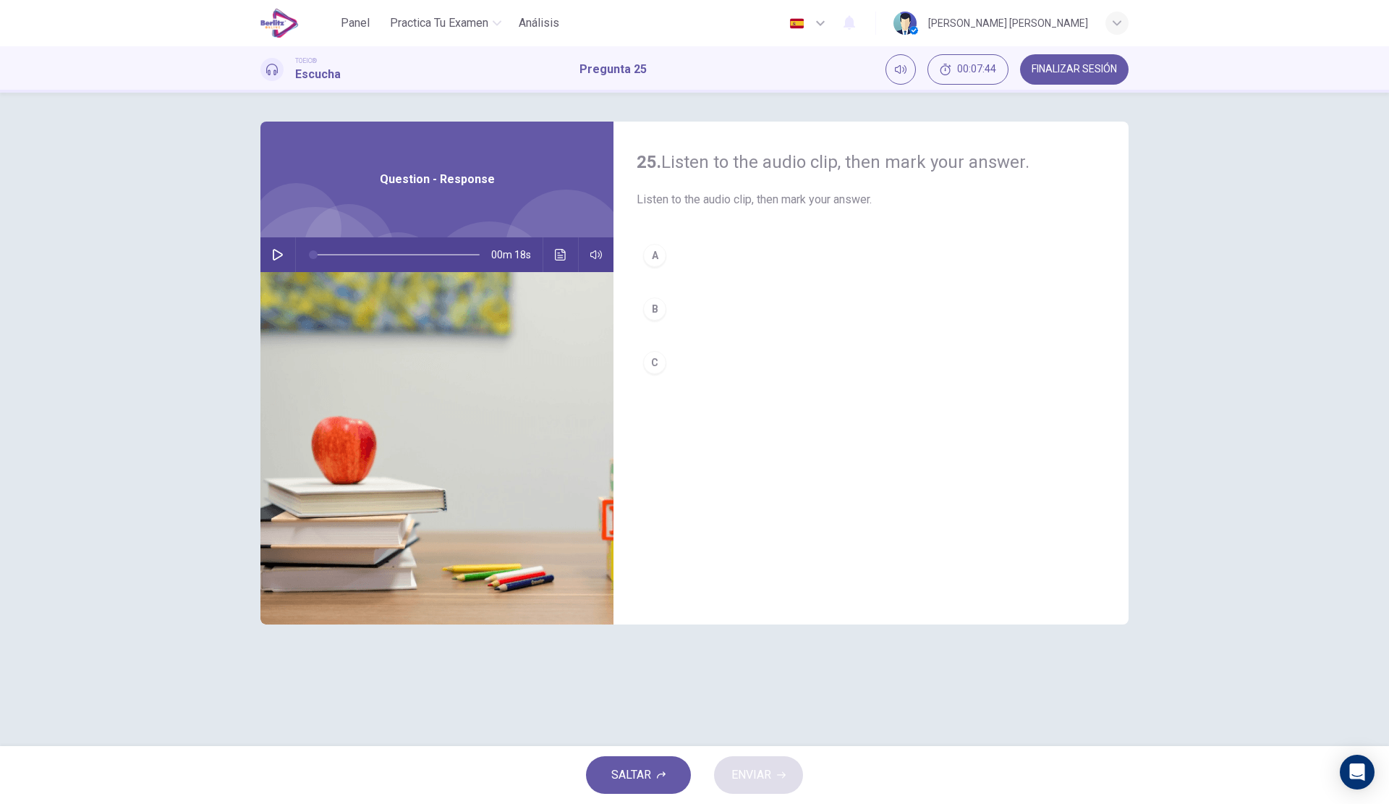
click at [271, 255] on button "button" at bounding box center [277, 254] width 23 height 35
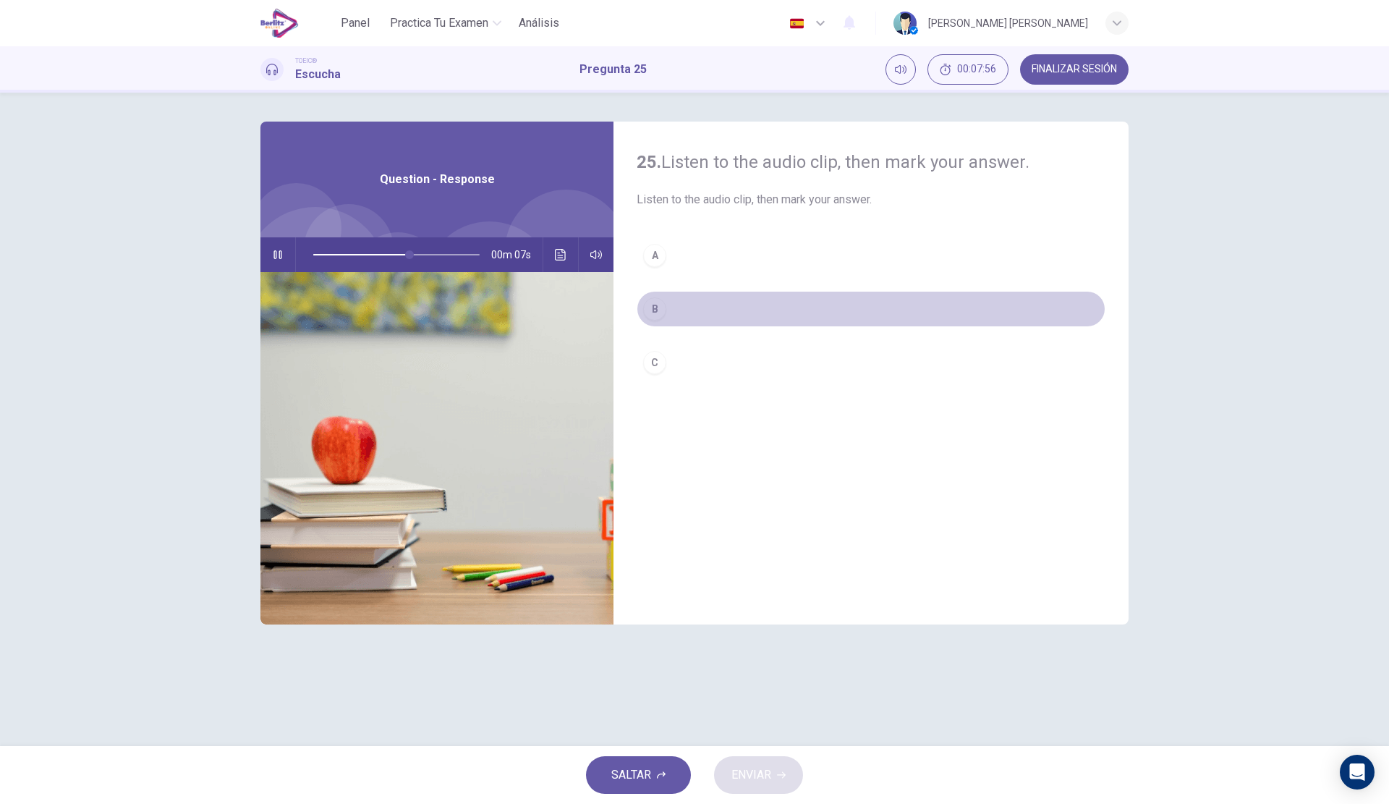
click at [723, 303] on button "B" at bounding box center [871, 309] width 469 height 36
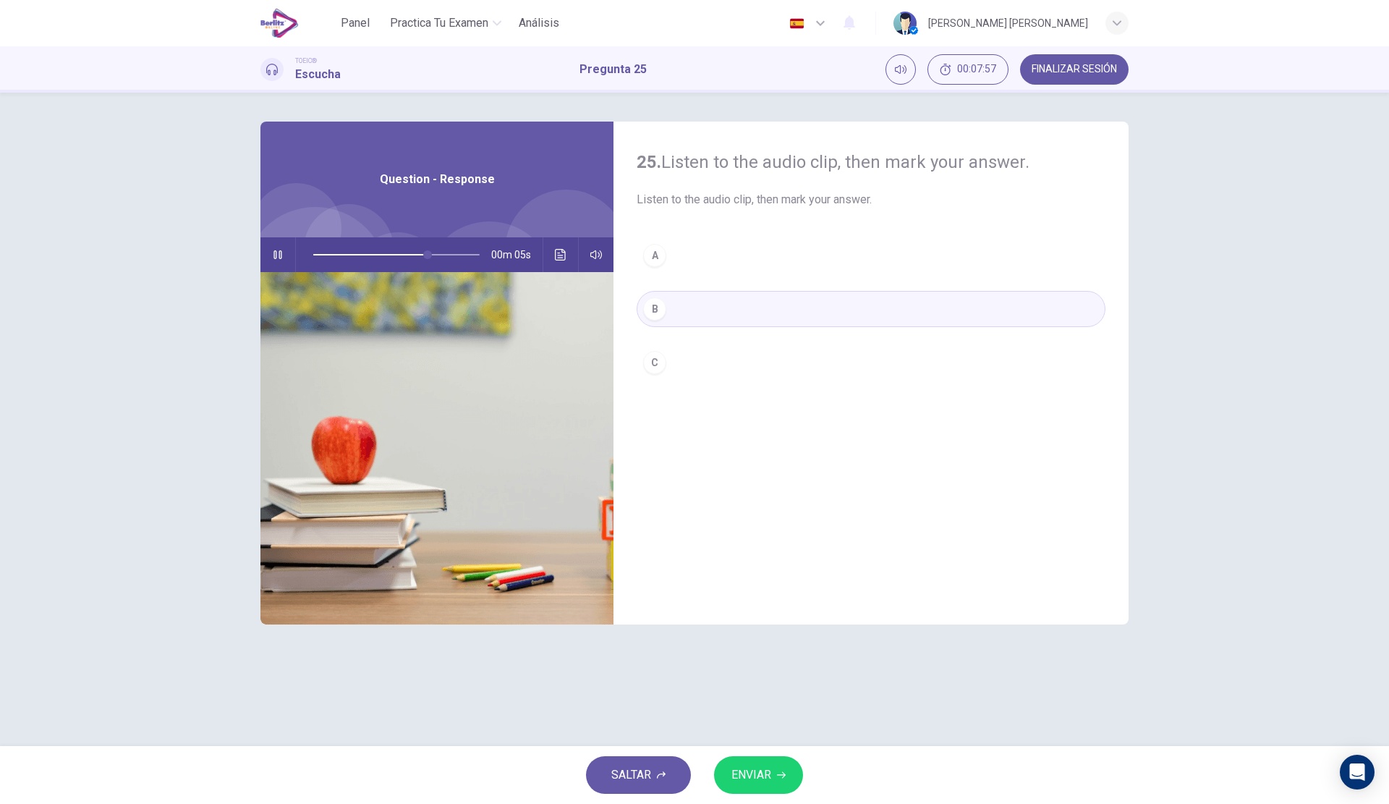
click at [755, 772] on span "ENVIAR" at bounding box center [752, 775] width 40 height 20
type input "**"
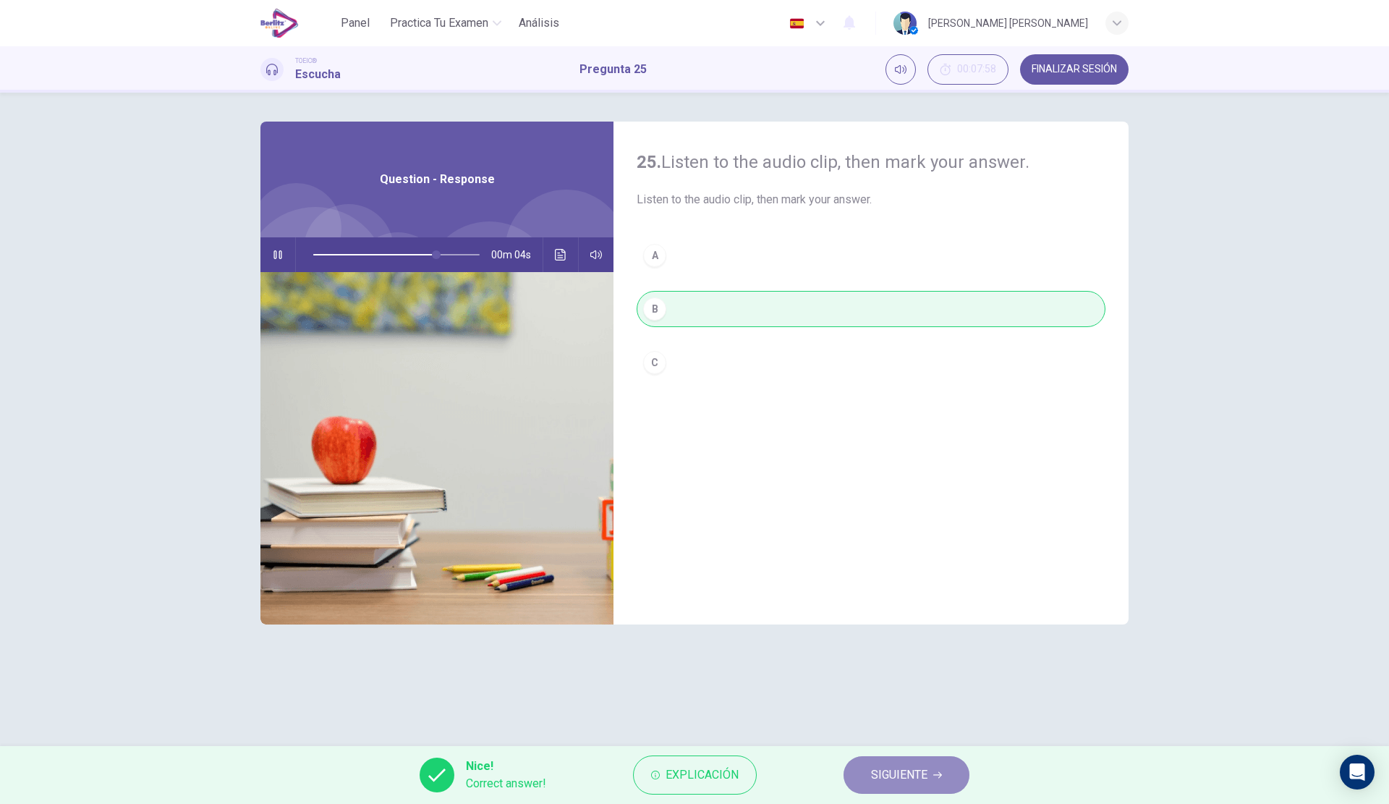
click at [878, 772] on span "SIGUIENTE" at bounding box center [899, 775] width 56 height 20
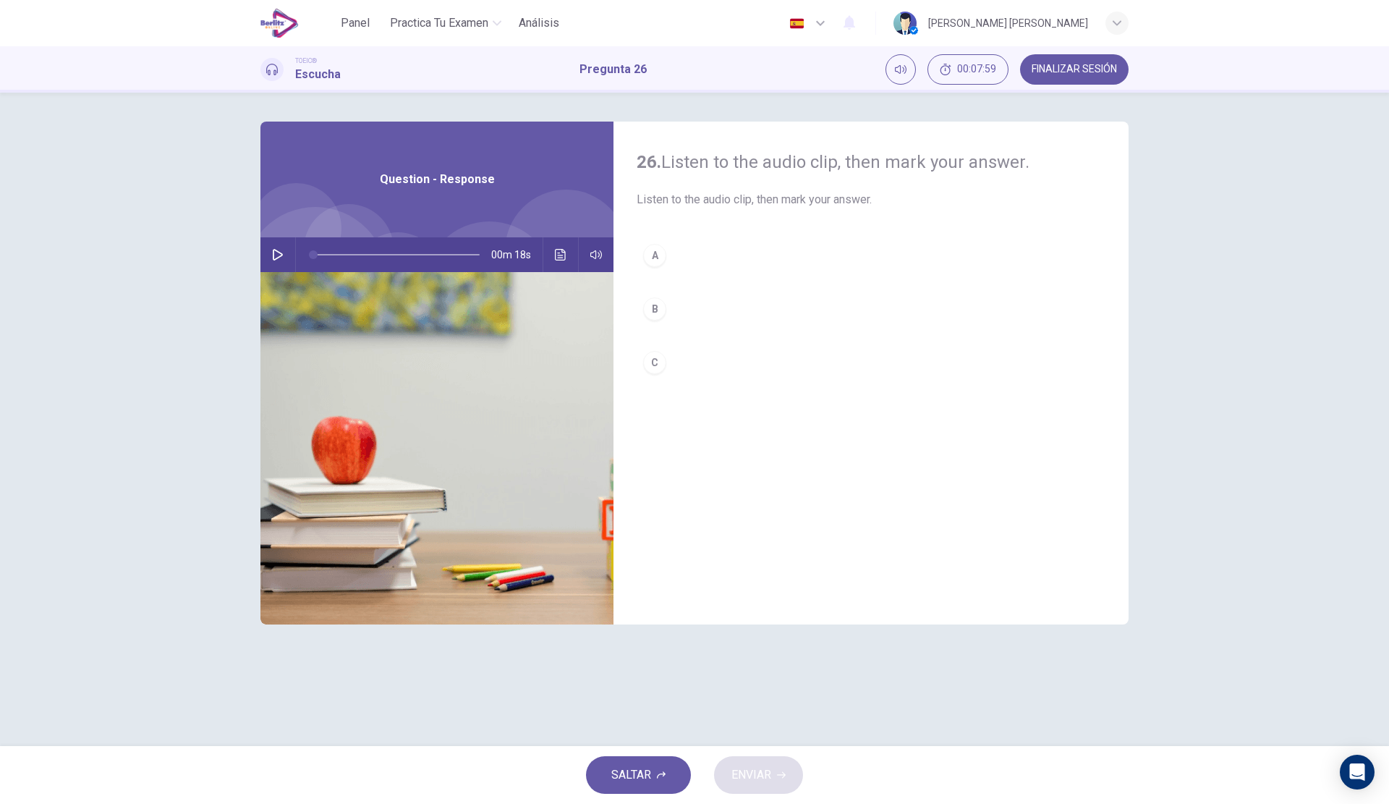
click at [277, 247] on button "button" at bounding box center [277, 254] width 23 height 35
click at [695, 343] on div "A B C" at bounding box center [871, 323] width 469 height 172
type input "*"
click at [701, 357] on button "C" at bounding box center [871, 362] width 469 height 36
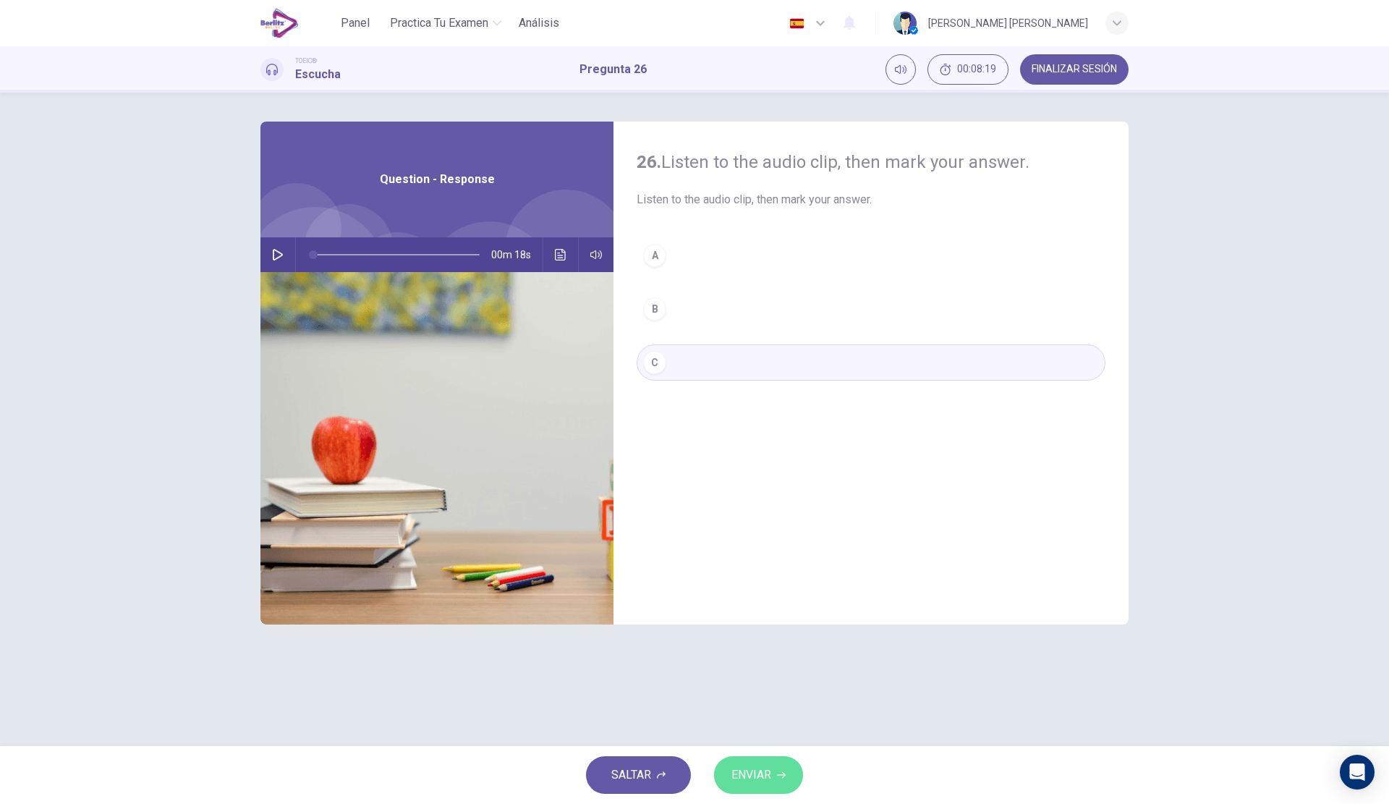
click at [752, 774] on span "ENVIAR" at bounding box center [752, 775] width 40 height 20
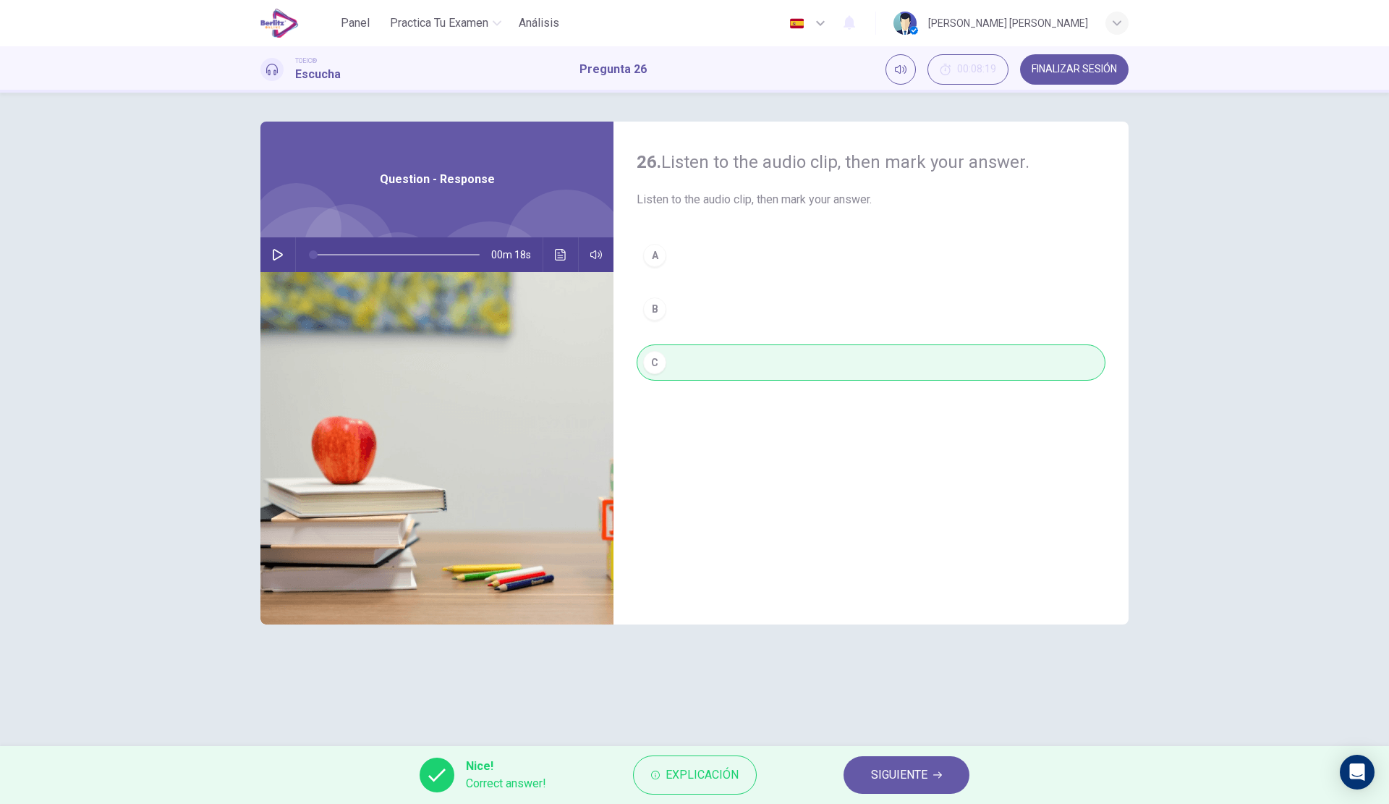
click at [729, 767] on span "Explicación" at bounding box center [702, 775] width 73 height 20
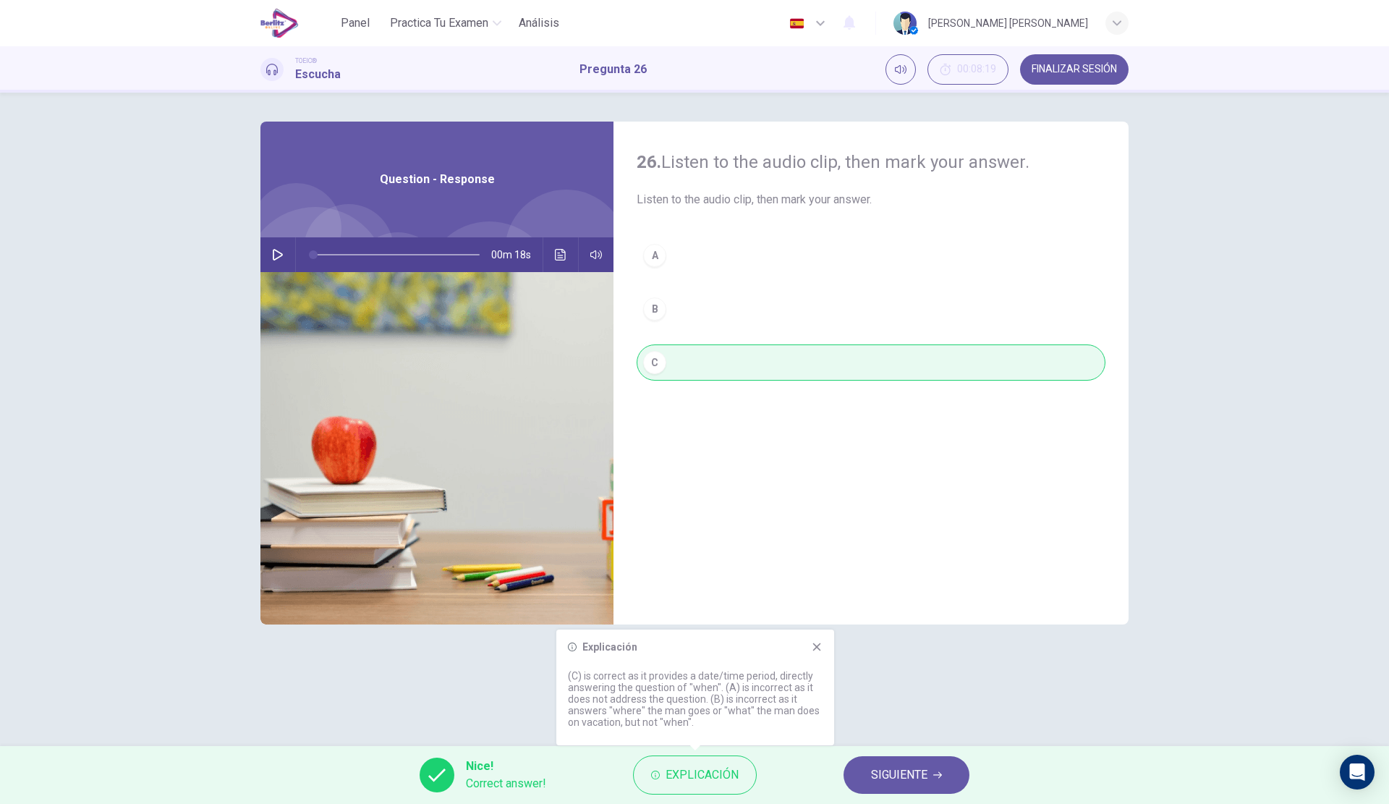
click at [877, 771] on span "SIGUIENTE" at bounding box center [899, 775] width 56 height 20
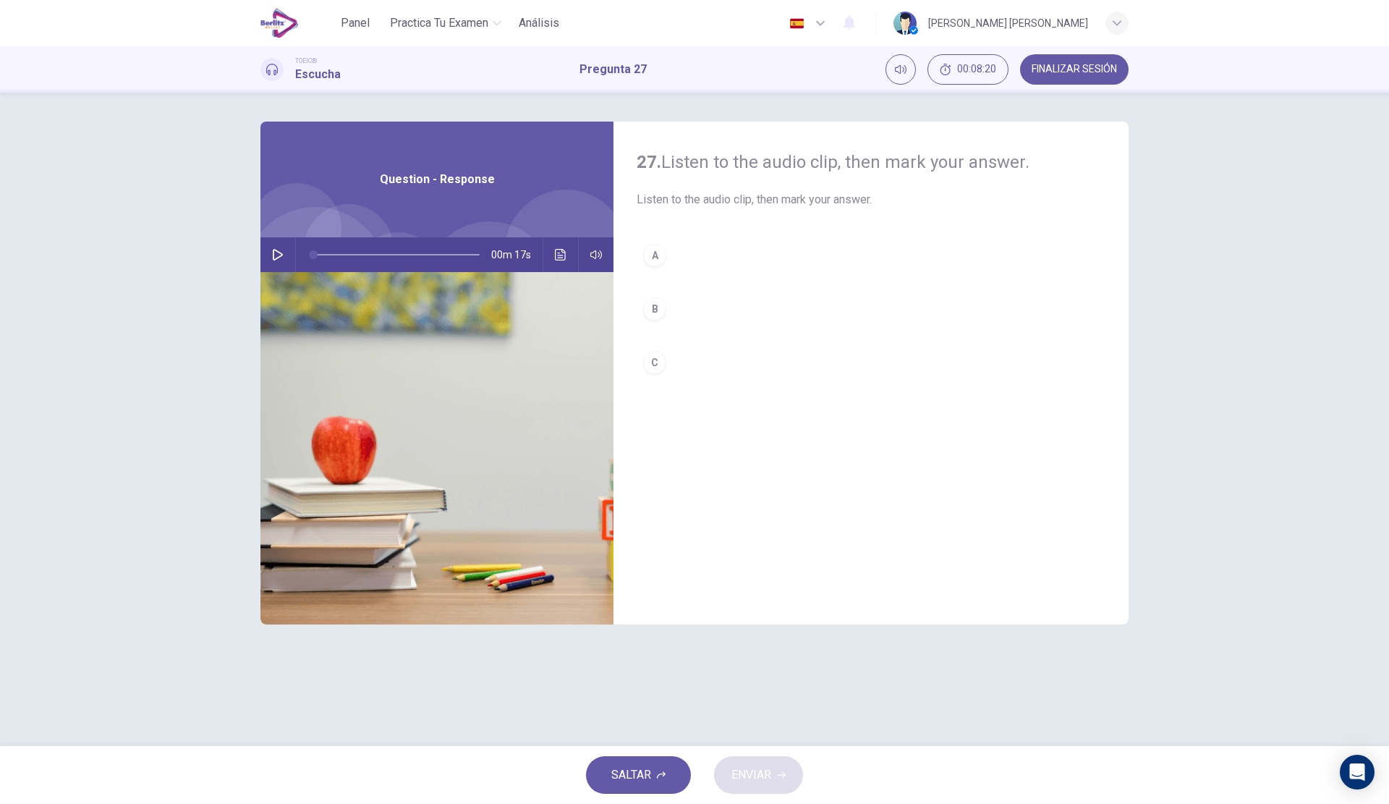
click at [276, 245] on button "button" at bounding box center [277, 254] width 23 height 35
click at [702, 257] on button "A" at bounding box center [871, 255] width 469 height 36
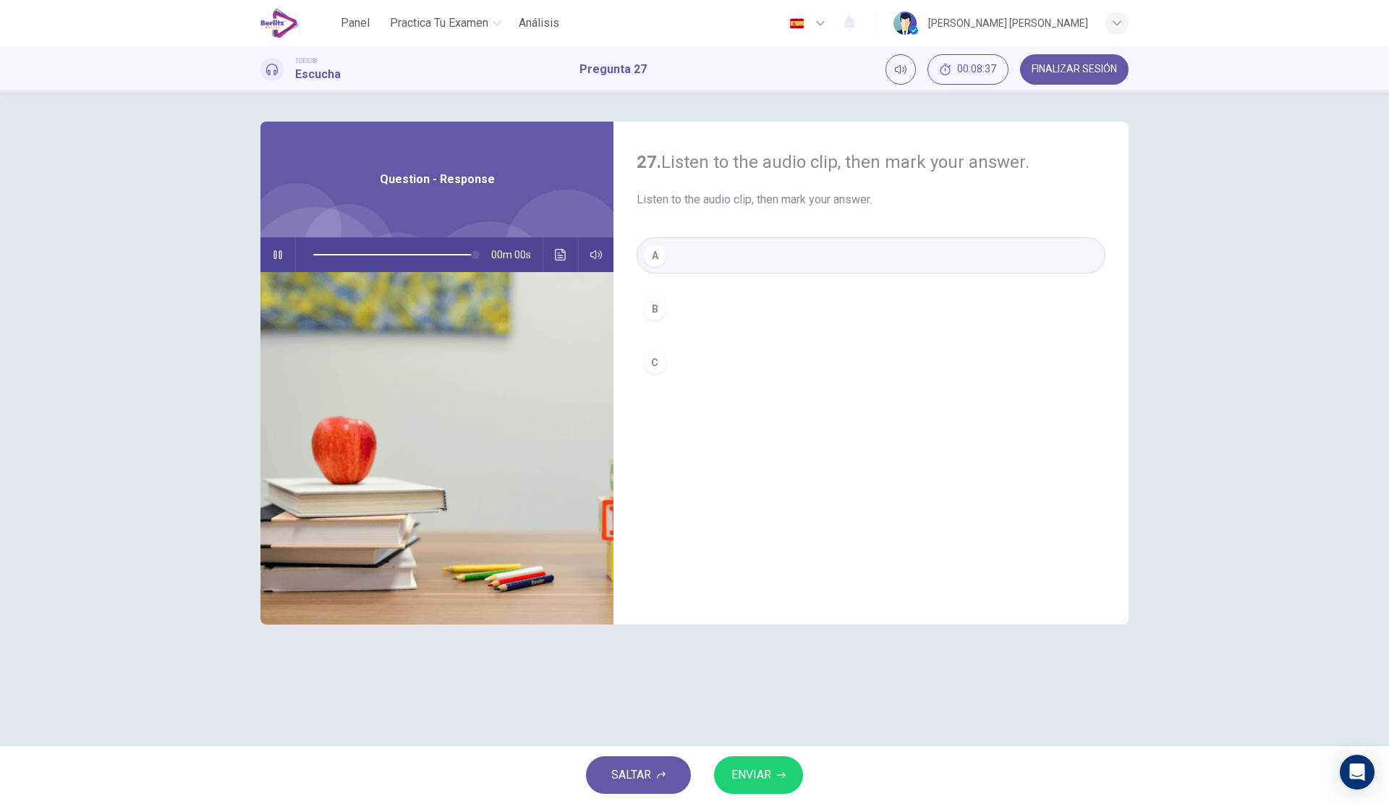
click at [718, 363] on button "C" at bounding box center [871, 362] width 469 height 36
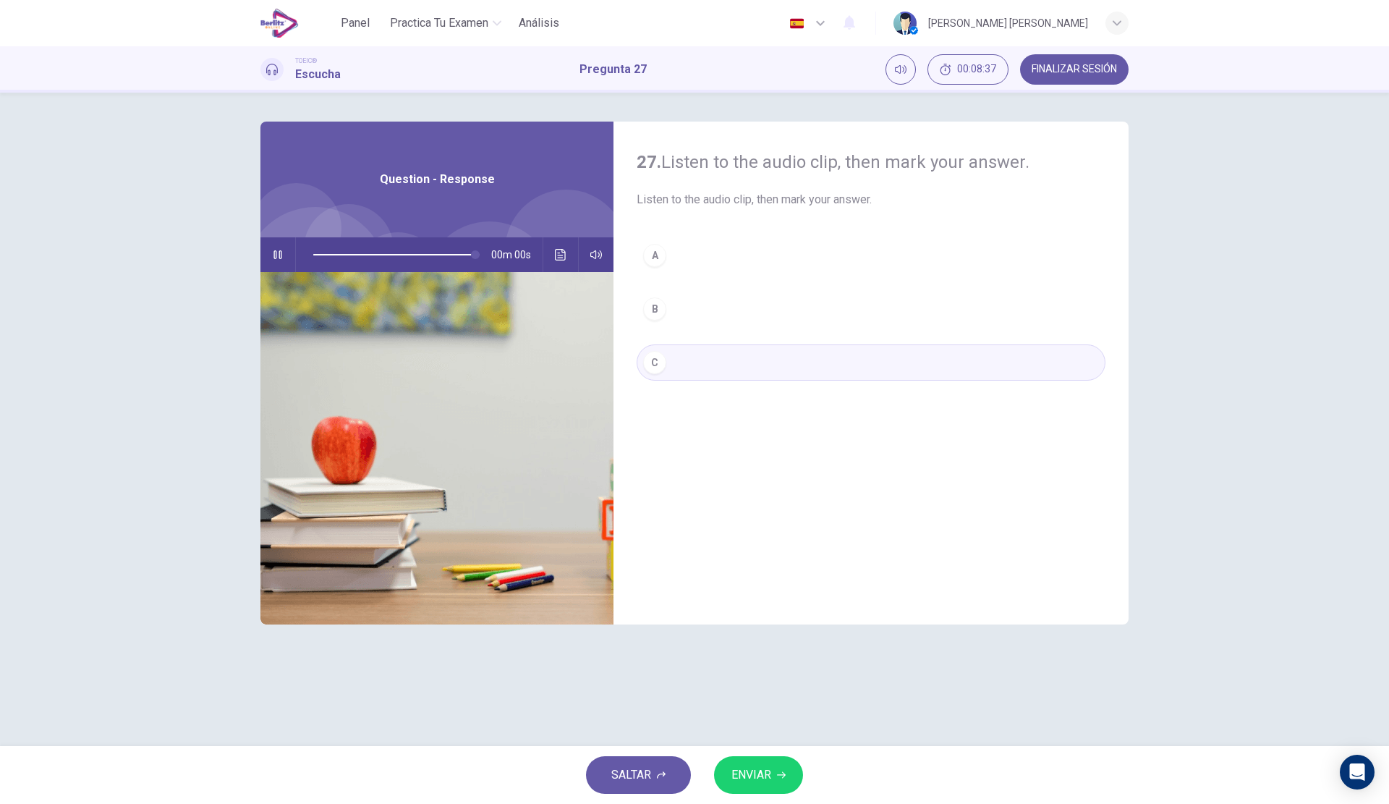
type input "*"
click at [777, 786] on button "ENVIAR" at bounding box center [758, 775] width 89 height 38
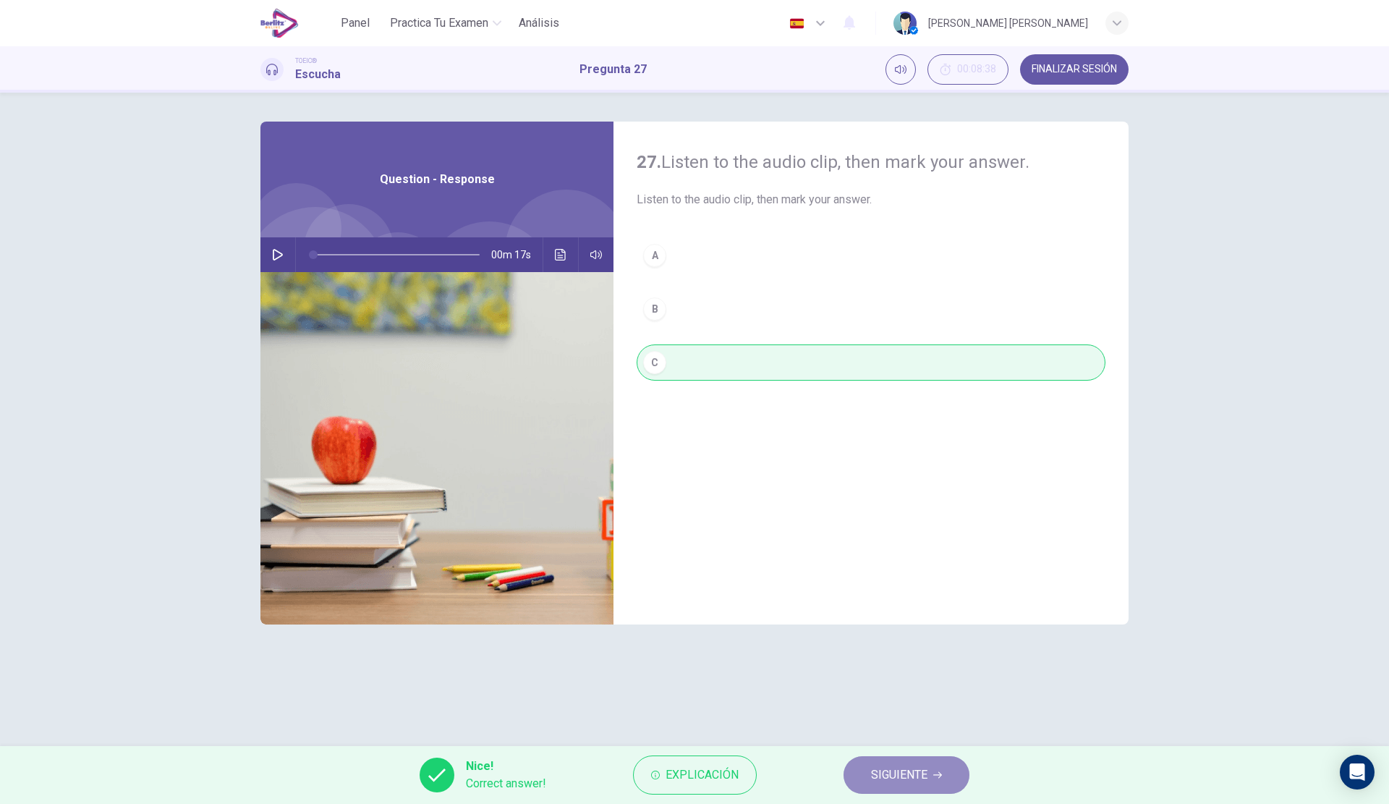
click at [921, 781] on span "SIGUIENTE" at bounding box center [899, 775] width 56 height 20
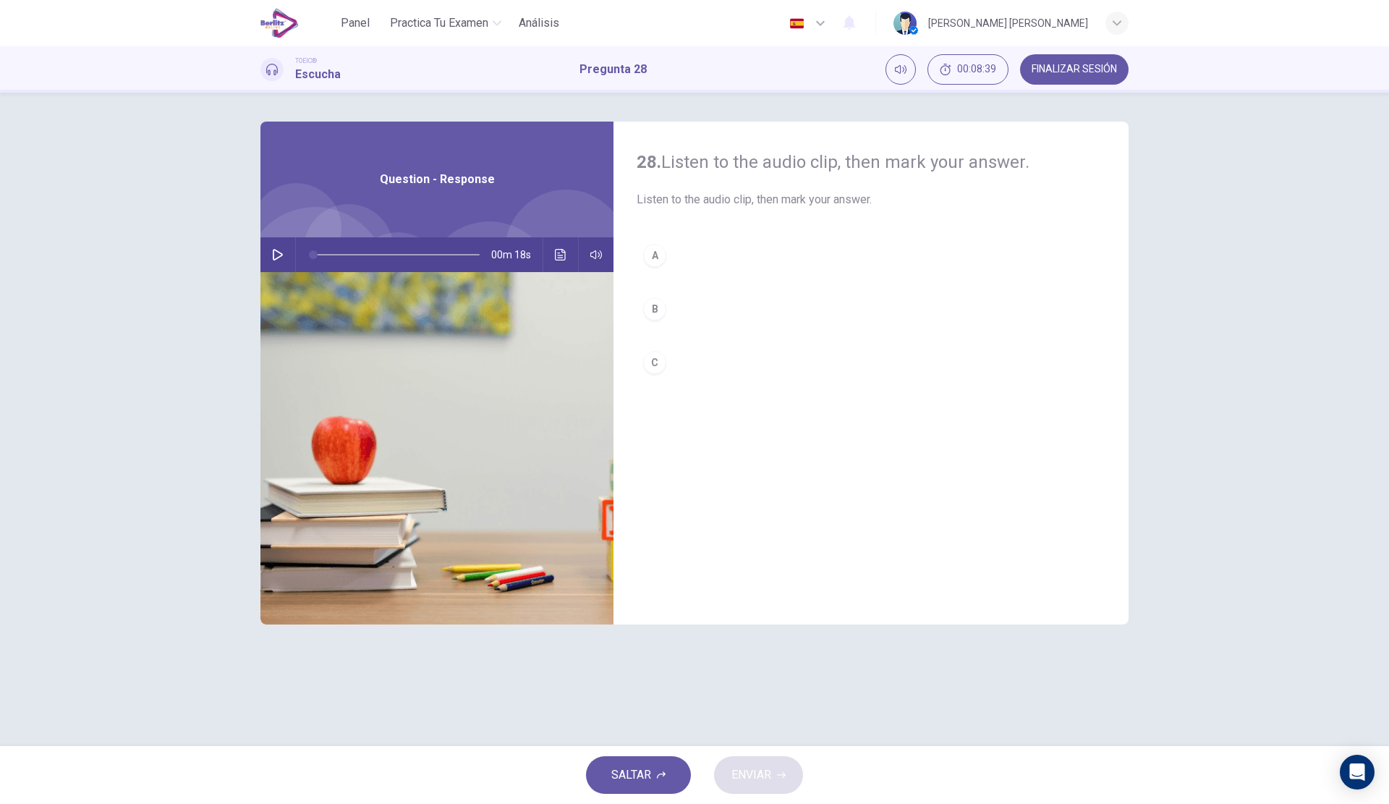
click at [288, 256] on button "button" at bounding box center [277, 254] width 23 height 35
click at [706, 254] on button "A" at bounding box center [871, 255] width 469 height 36
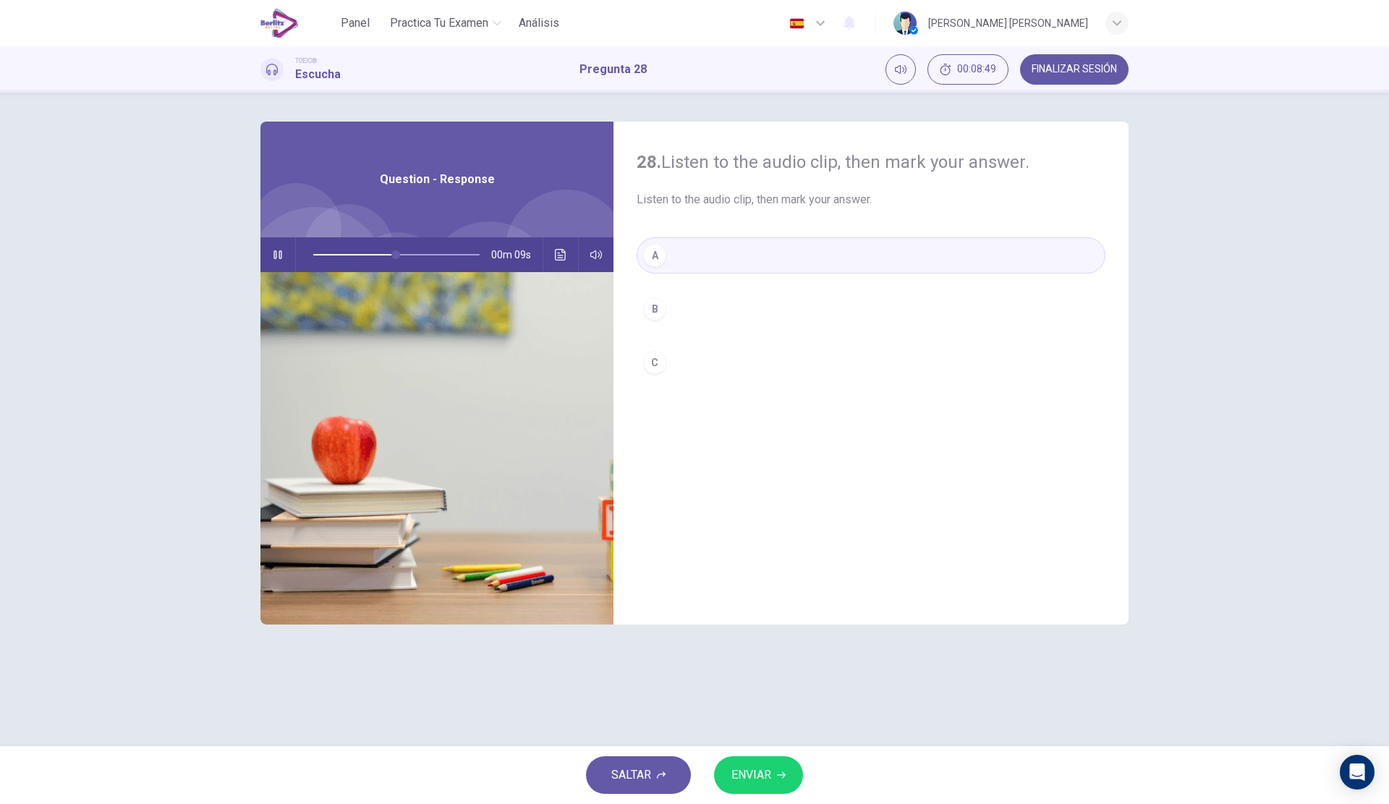
click at [771, 780] on span "ENVIAR" at bounding box center [752, 775] width 40 height 20
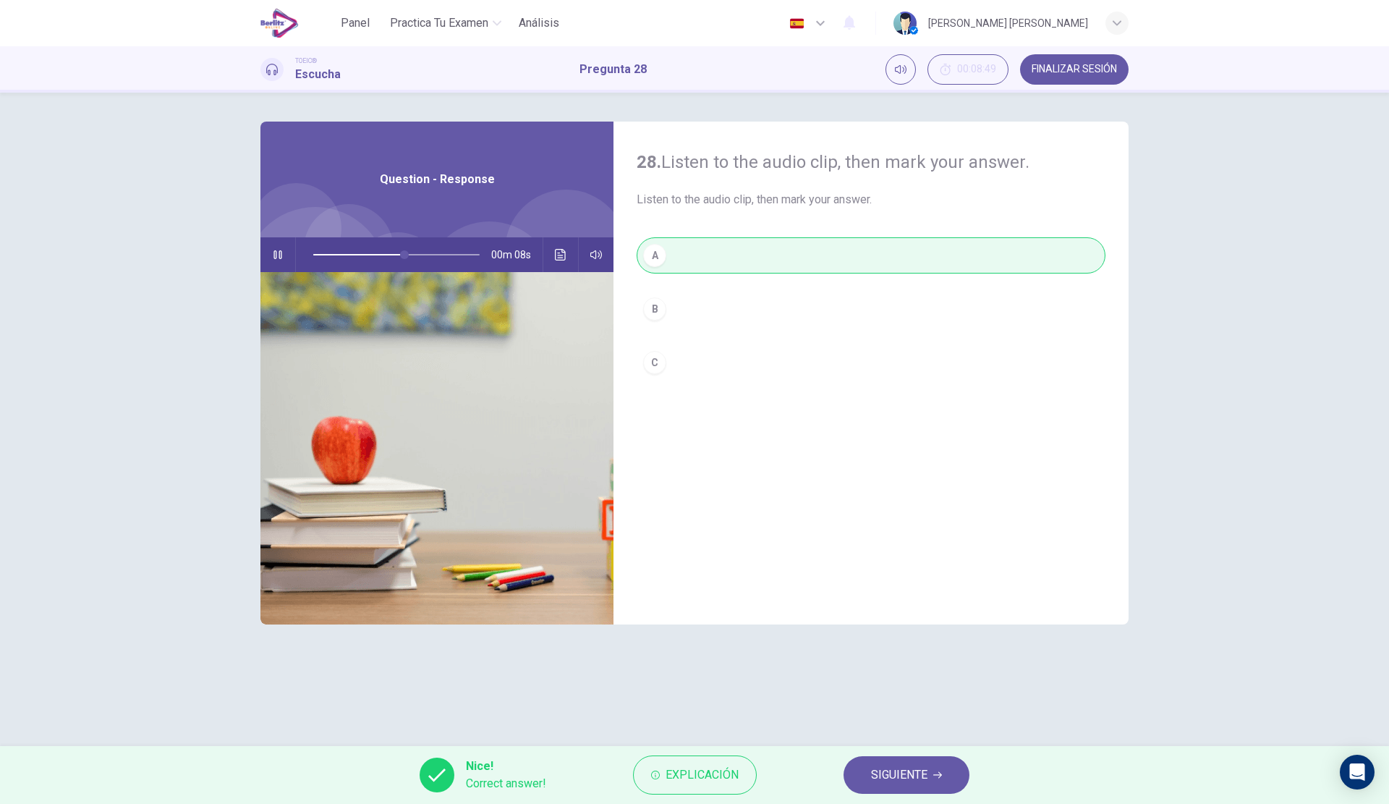
type input "**"
click at [904, 774] on span "SIGUIENTE" at bounding box center [899, 775] width 56 height 20
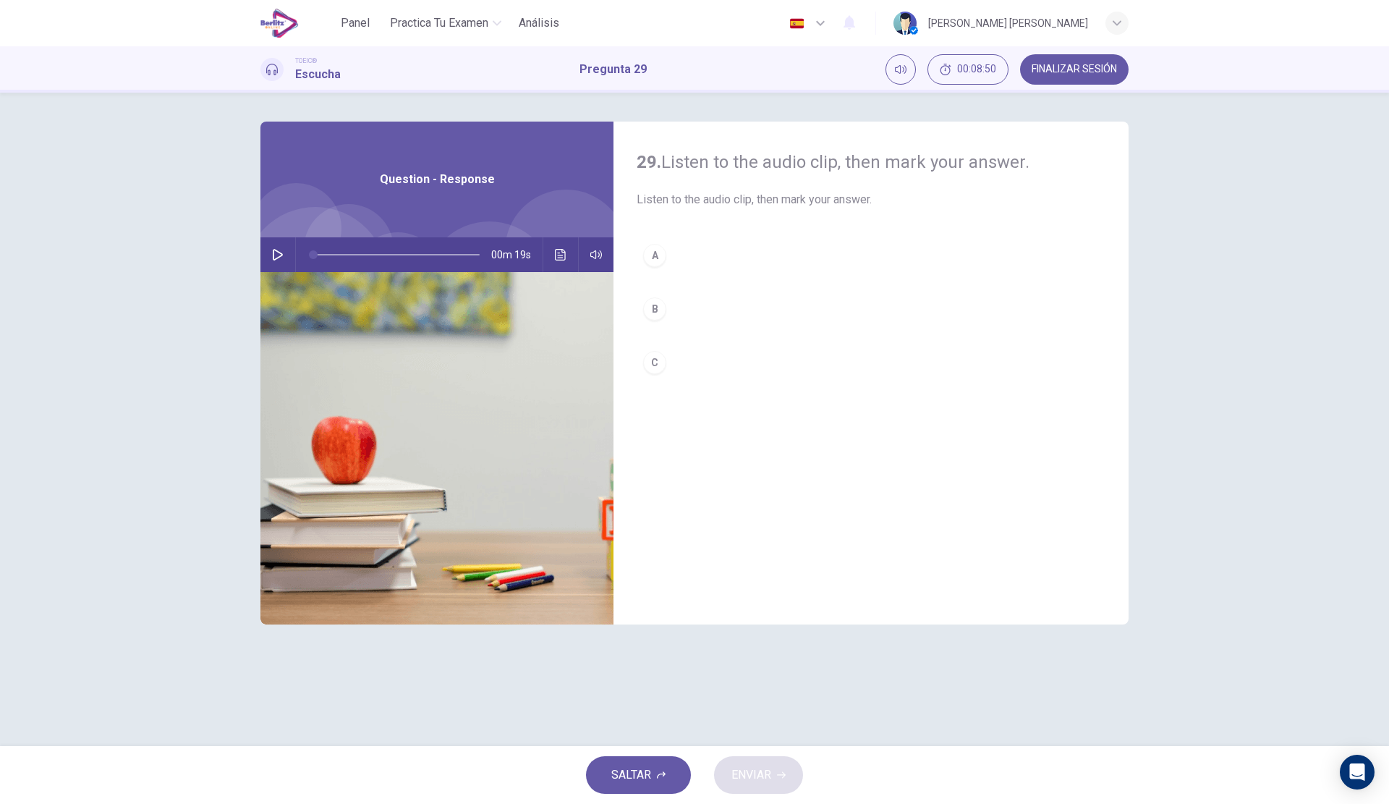
click at [290, 250] on div "00m 19s" at bounding box center [437, 254] width 353 height 35
click at [282, 250] on icon "button" at bounding box center [278, 255] width 12 height 12
click at [702, 247] on button "A" at bounding box center [871, 255] width 469 height 36
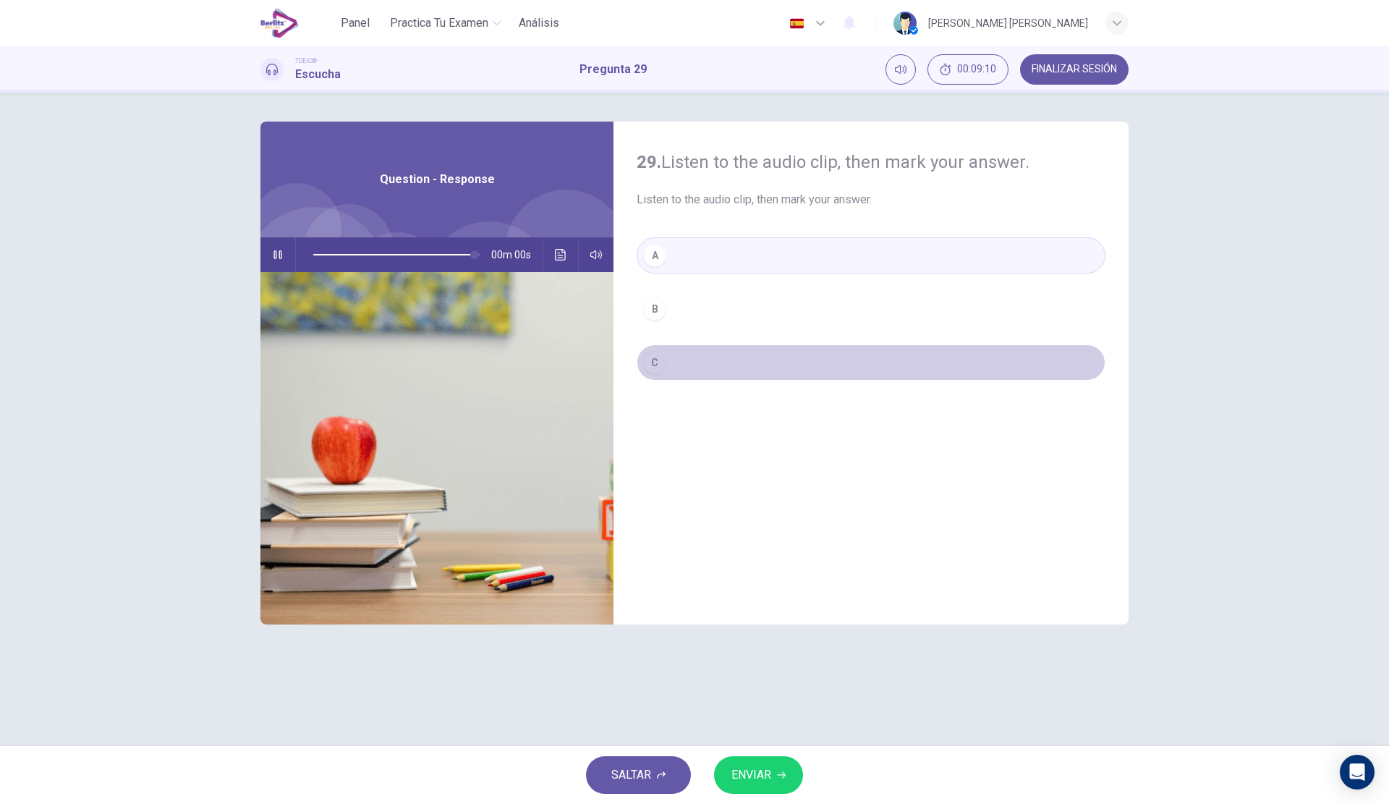
click at [732, 351] on button "C" at bounding box center [871, 362] width 469 height 36
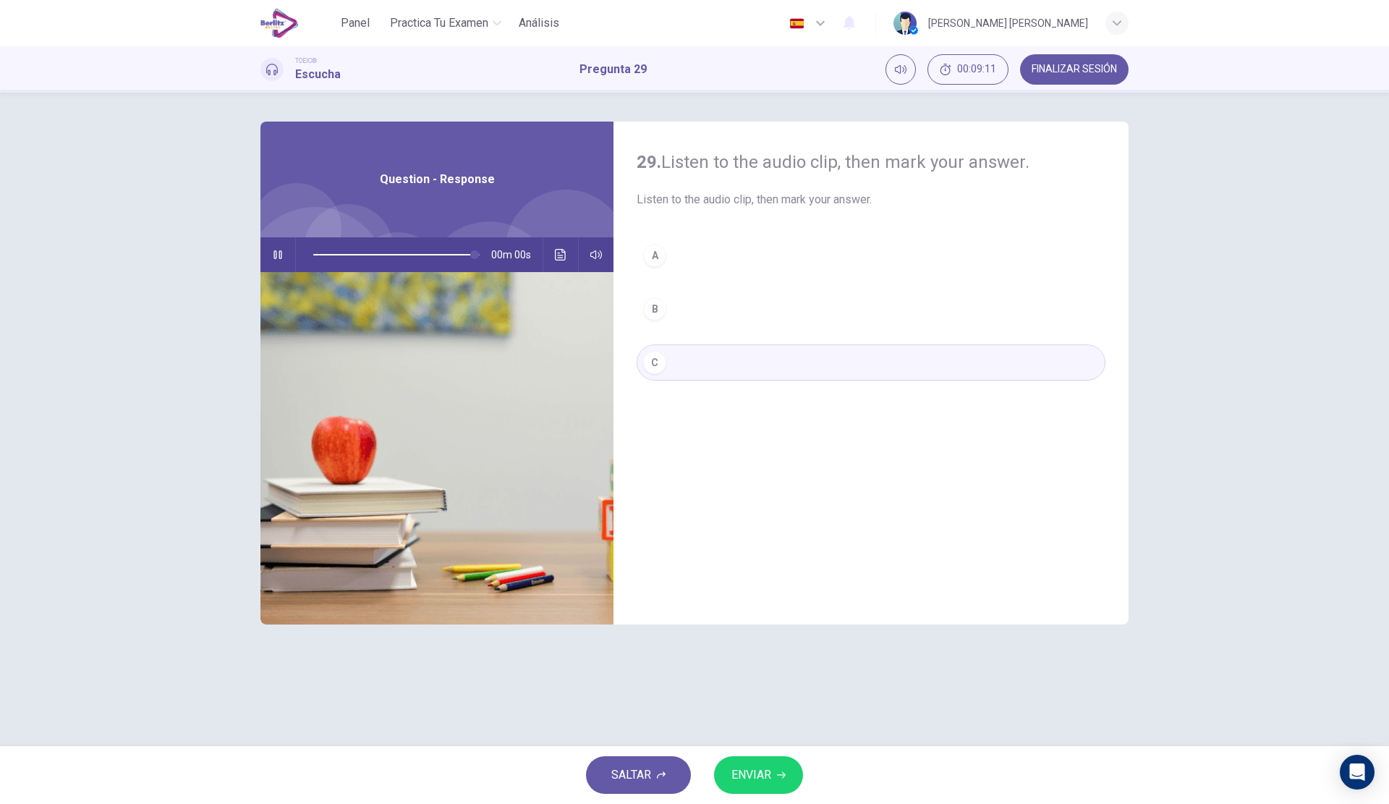
type input "*"
click at [756, 768] on span "ENVIAR" at bounding box center [752, 775] width 40 height 20
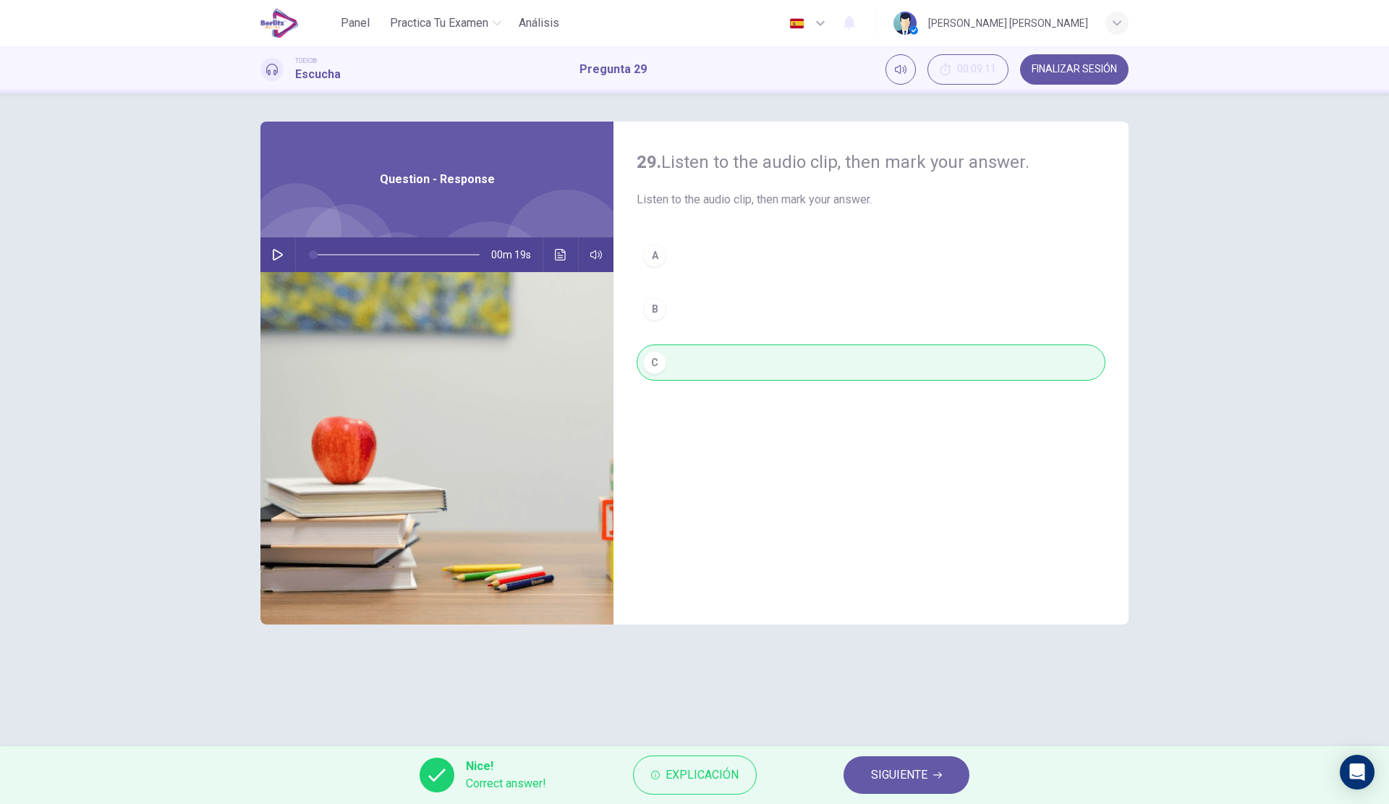
click at [894, 774] on span "SIGUIENTE" at bounding box center [899, 775] width 56 height 20
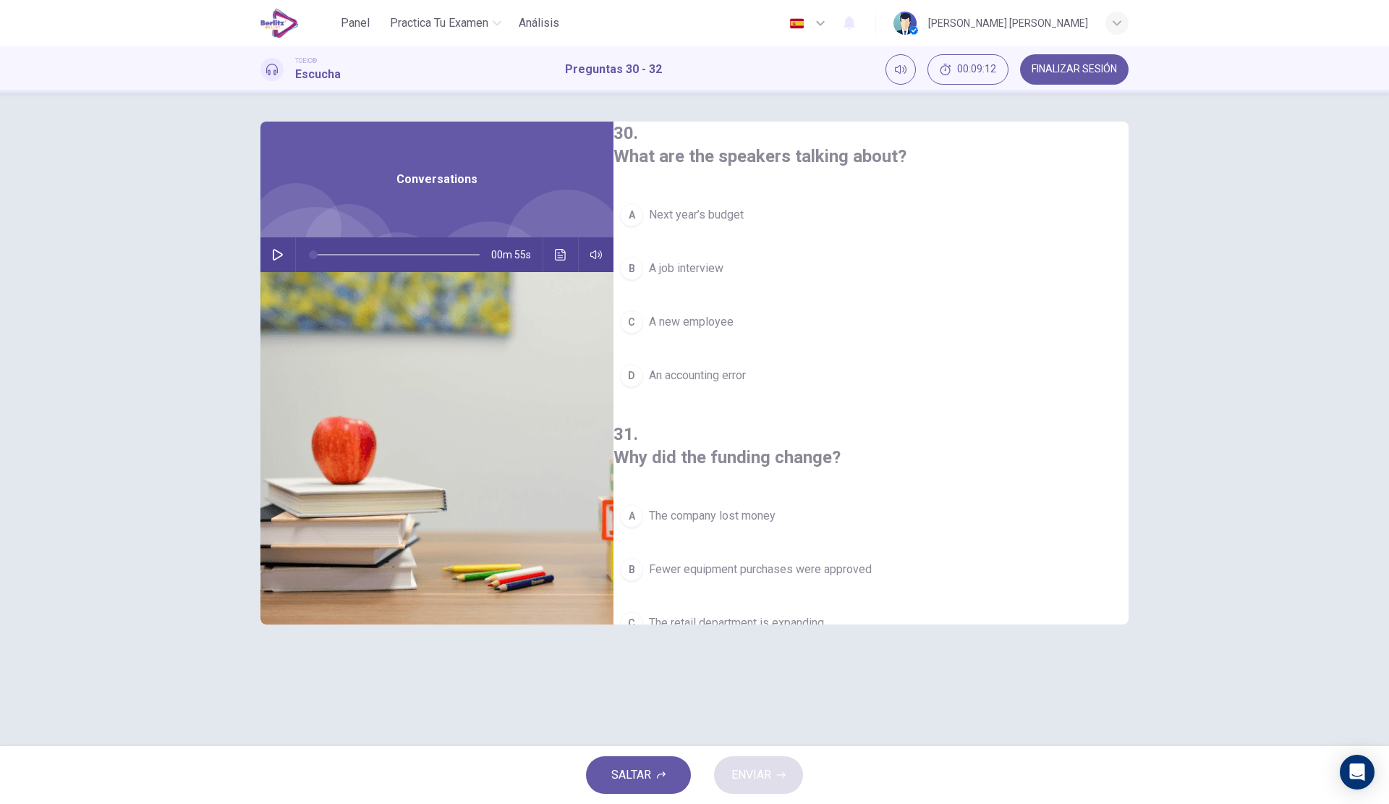
click at [274, 257] on icon "button" at bounding box center [278, 255] width 12 height 12
click at [753, 200] on button "A Next year’s budget" at bounding box center [871, 215] width 515 height 36
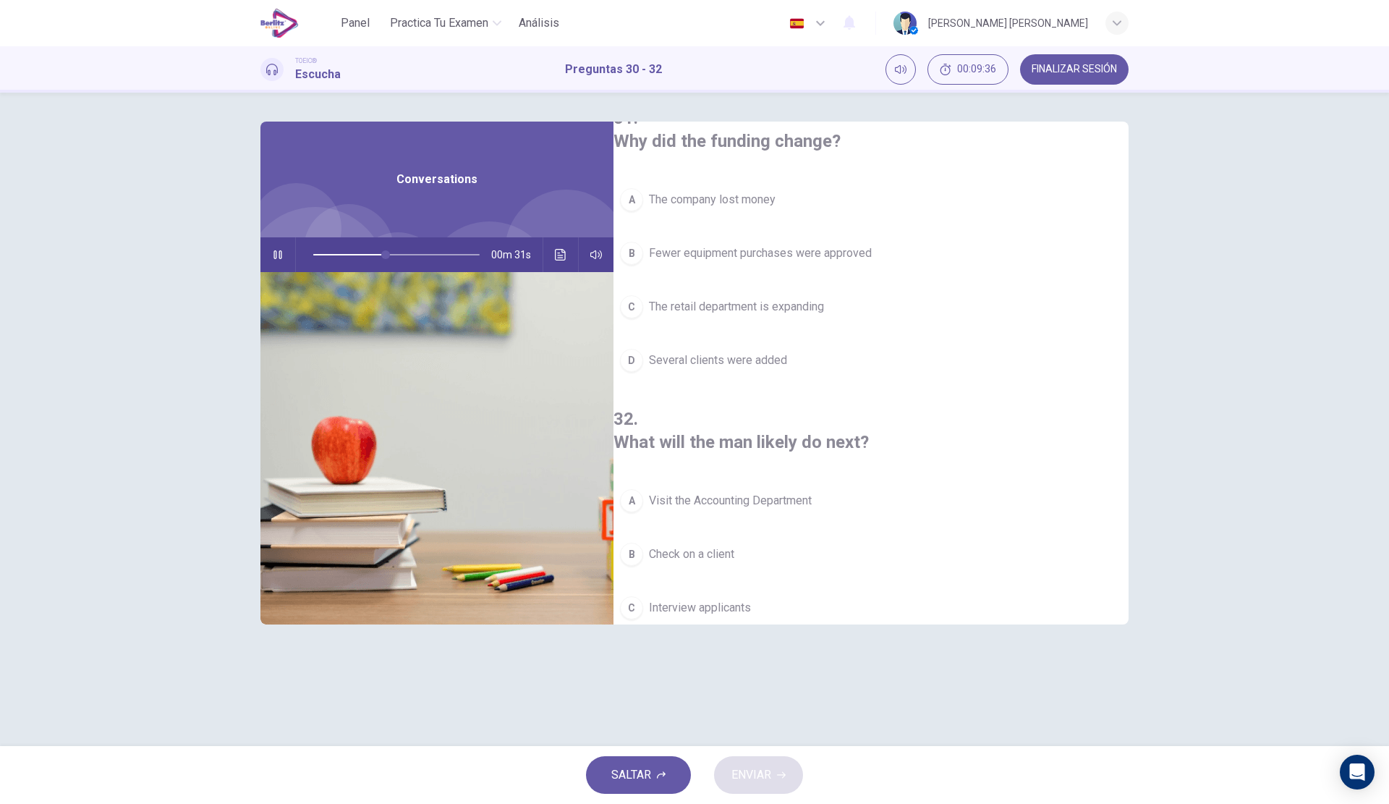
scroll to position [331, 0]
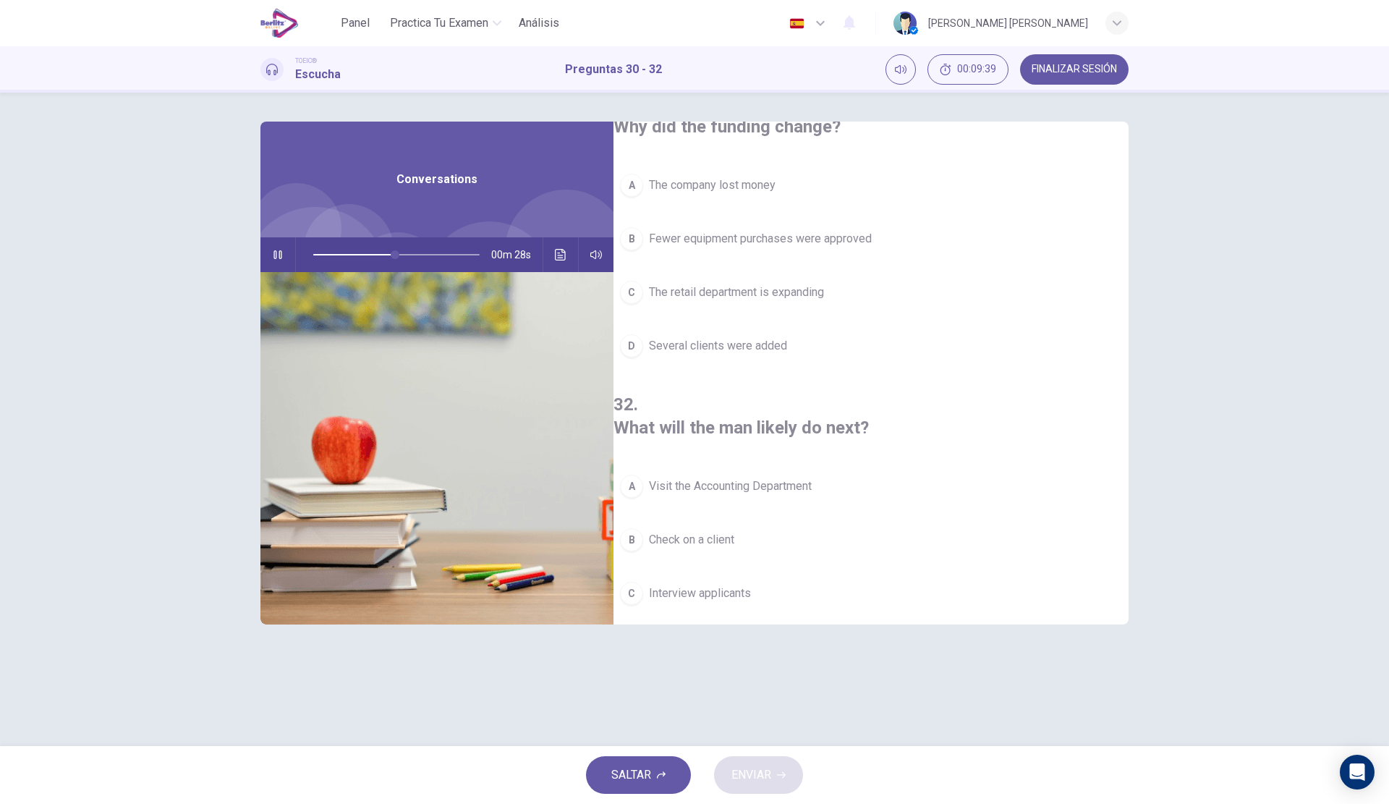
click at [734, 629] on button "D Look at computer prices" at bounding box center [871, 647] width 515 height 36
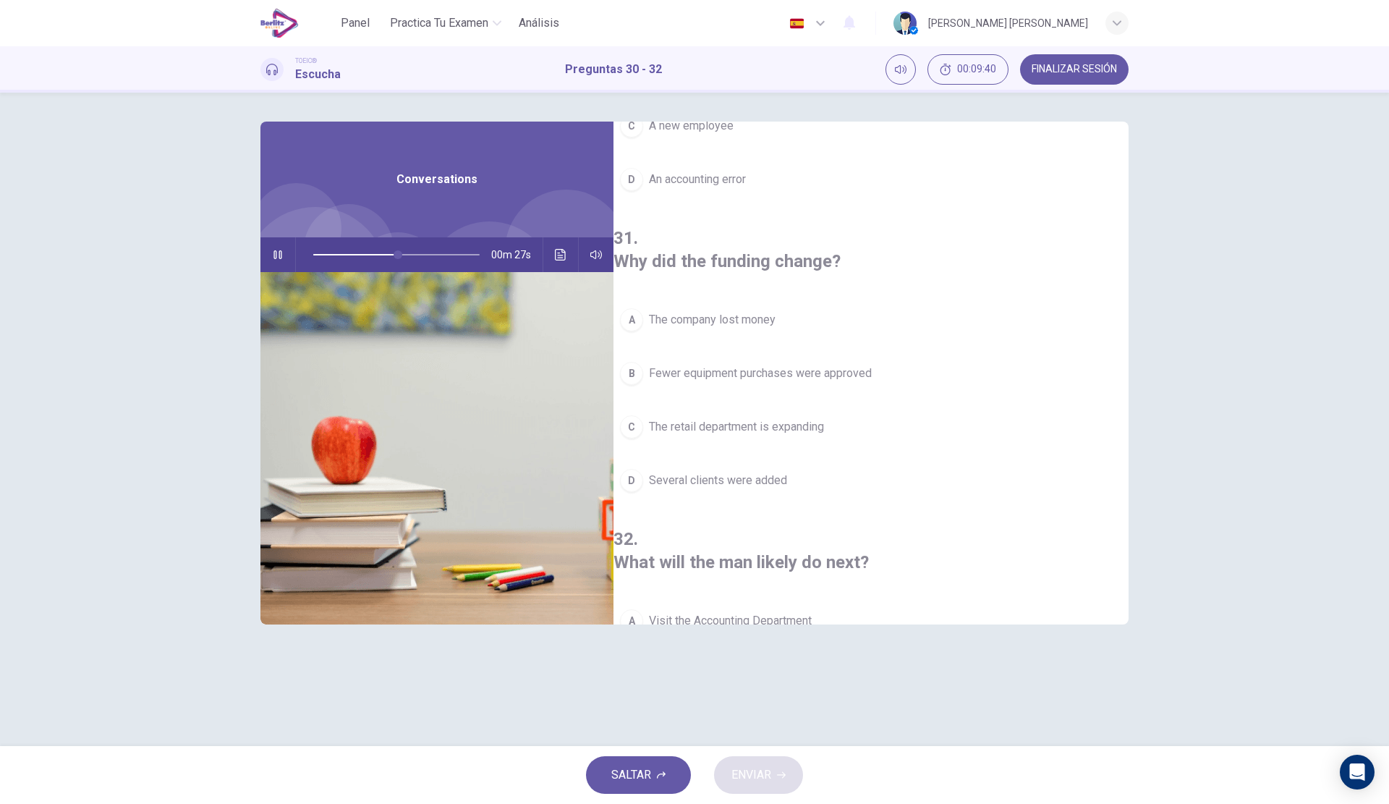
scroll to position [186, 0]
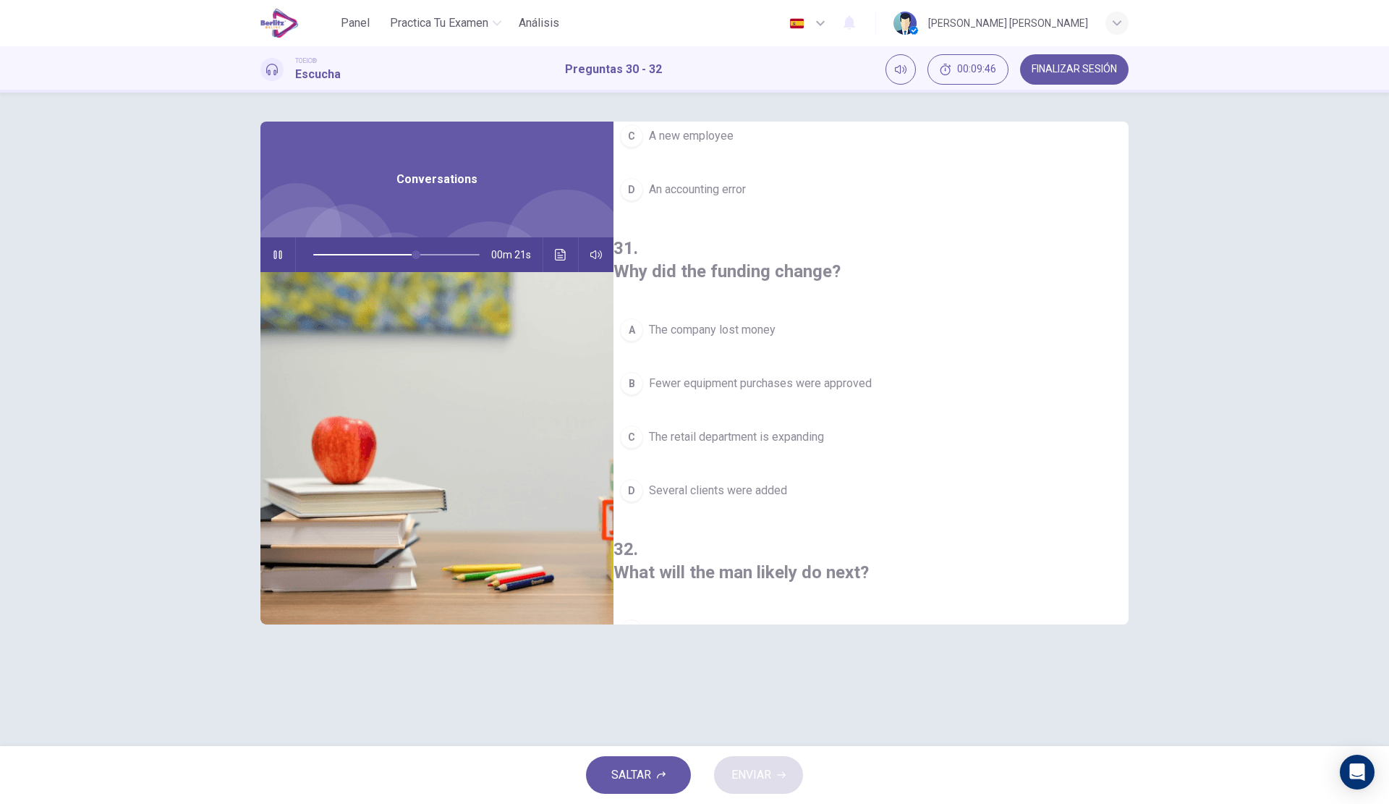
click at [838, 375] on span "Fewer equipment purchases were approved" at bounding box center [760, 383] width 223 height 17
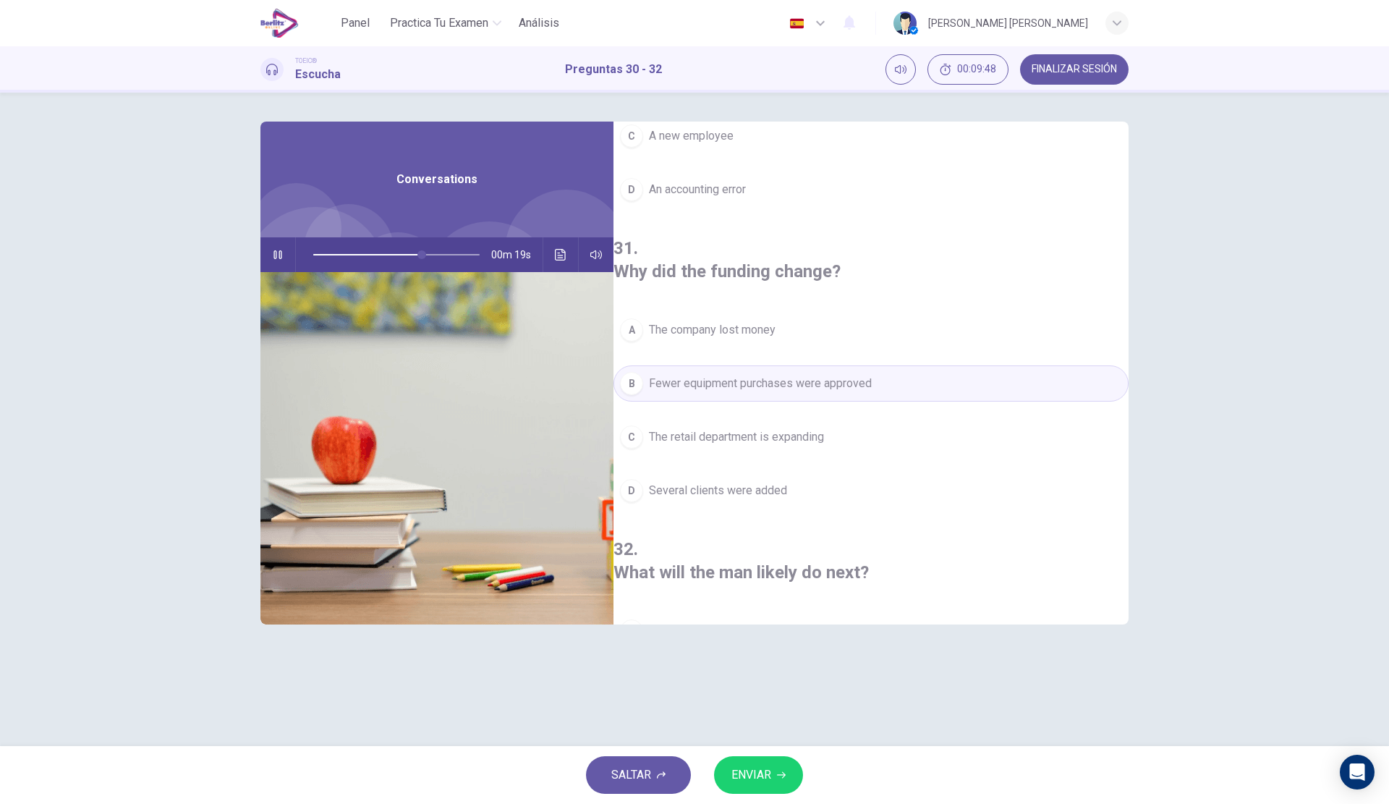
click at [748, 766] on span "ENVIAR" at bounding box center [752, 775] width 40 height 20
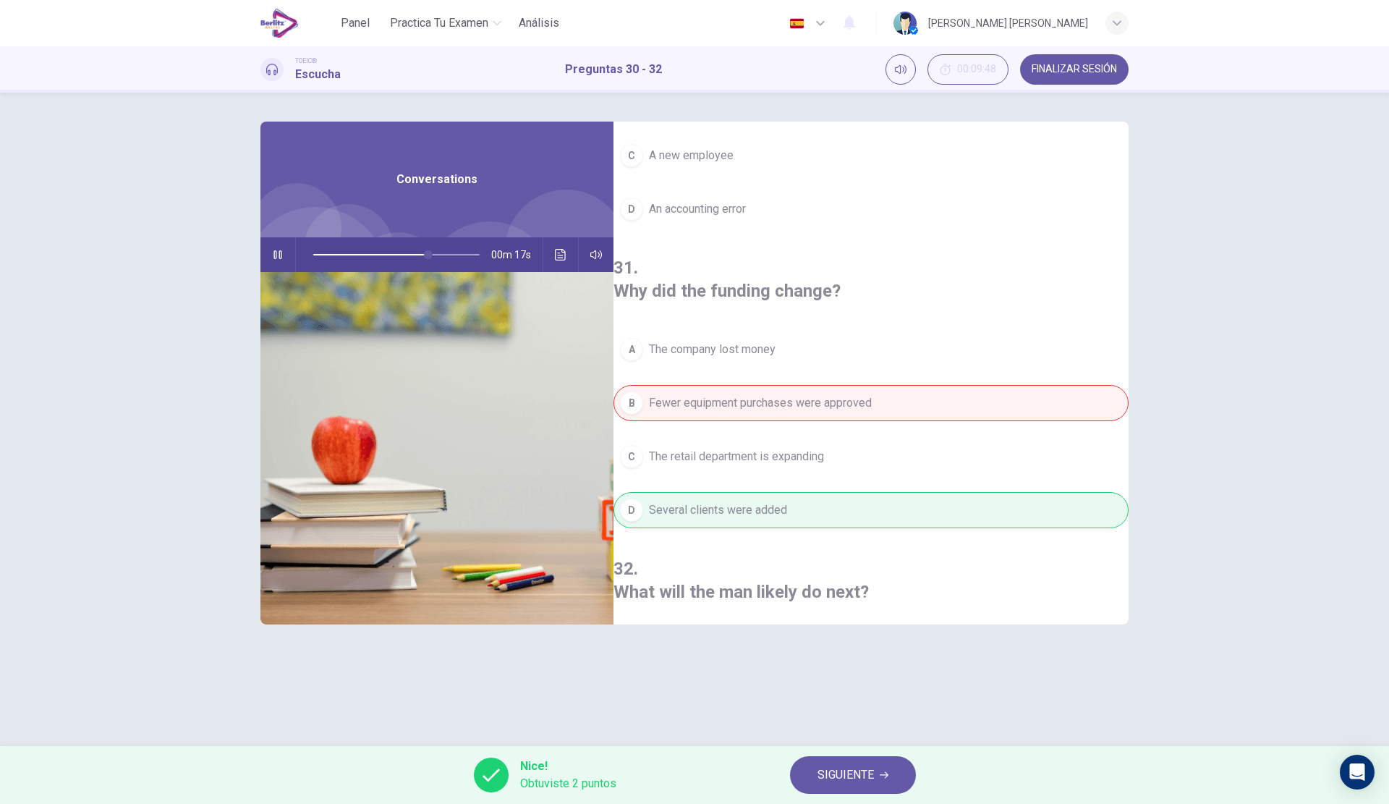
scroll to position [0, 0]
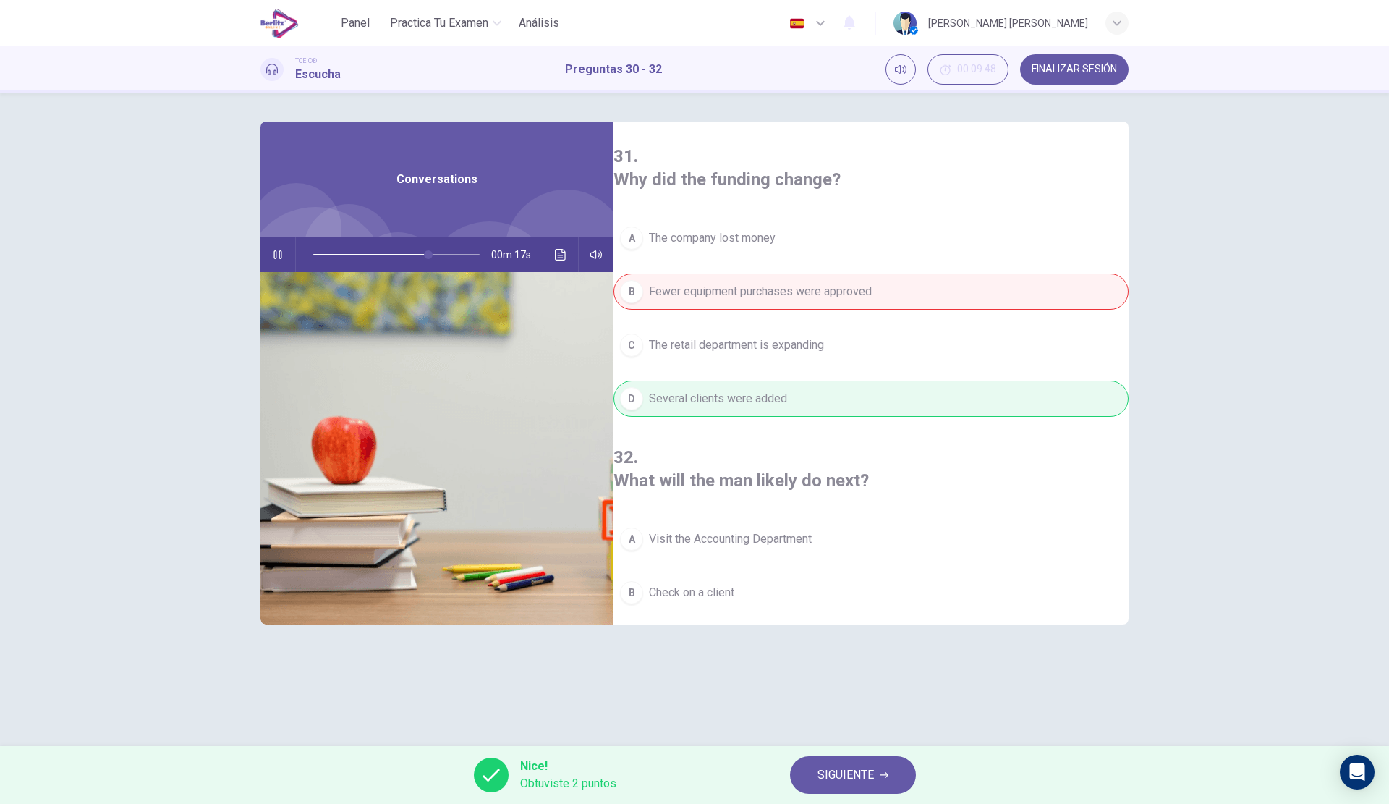
type input "**"
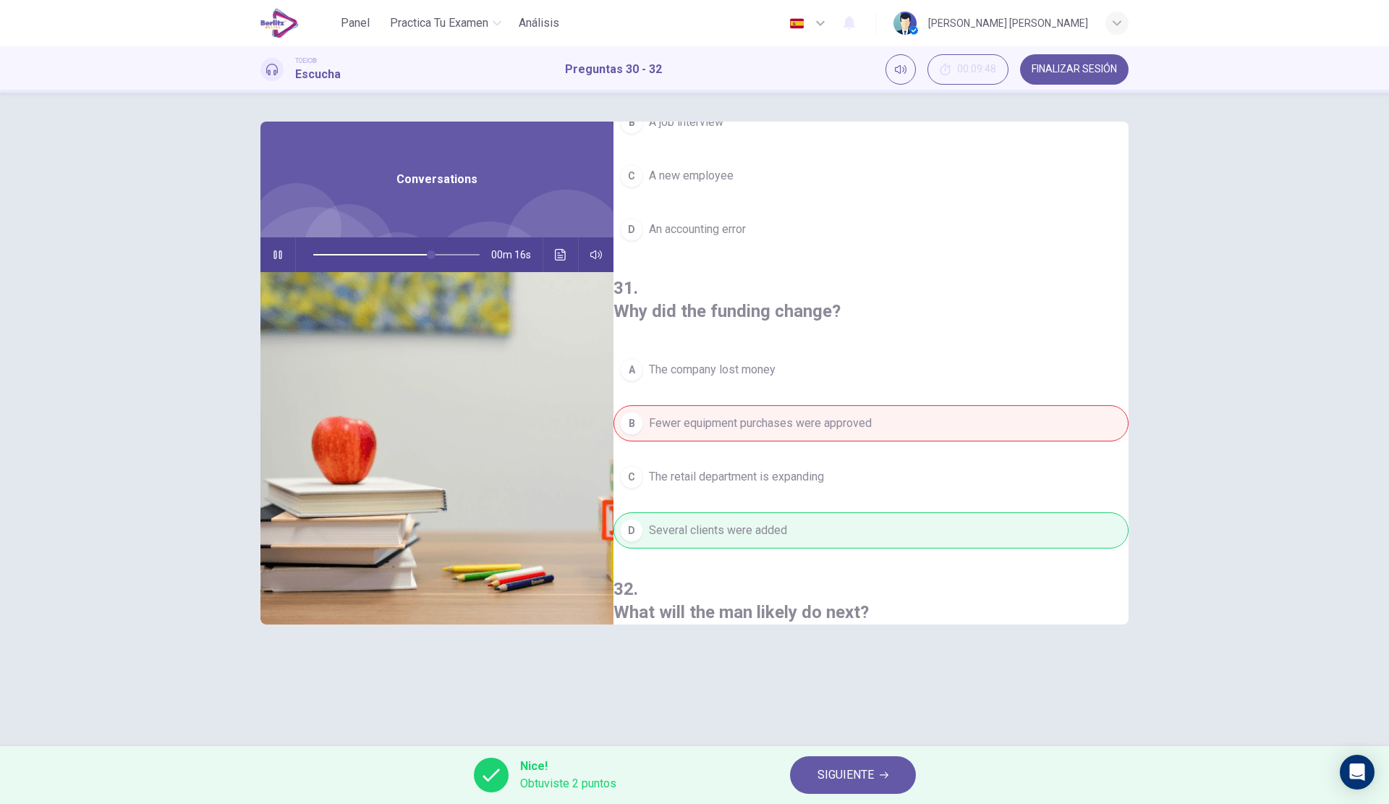
scroll to position [145, 0]
drag, startPoint x: 1103, startPoint y: 67, endPoint x: 757, endPoint y: 59, distance: 346.0
click at [1103, 67] on span "FINALIZAR SESIÓN" at bounding box center [1074, 70] width 85 height 12
